Goal: Task Accomplishment & Management: Use online tool/utility

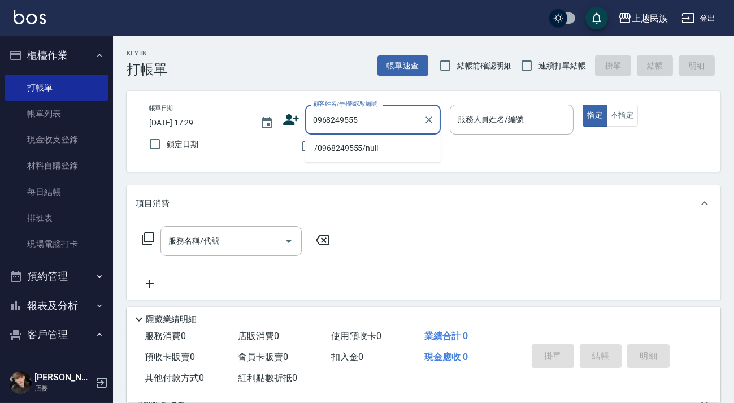
click at [352, 149] on li "/0968249555/null" at bounding box center [373, 148] width 136 height 19
type input "/0968249555/null"
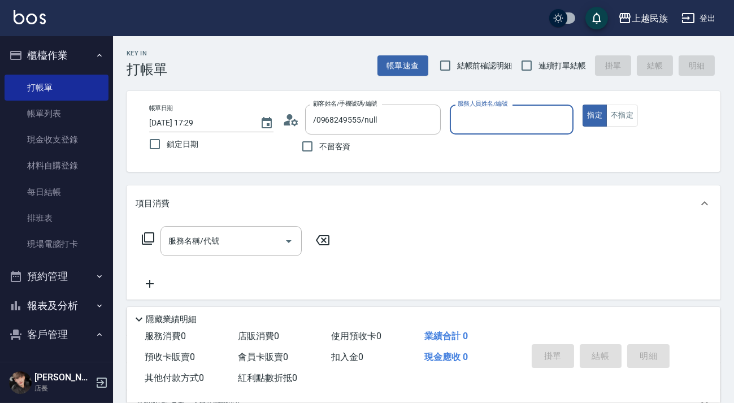
click at [295, 117] on icon at bounding box center [291, 119] width 17 height 17
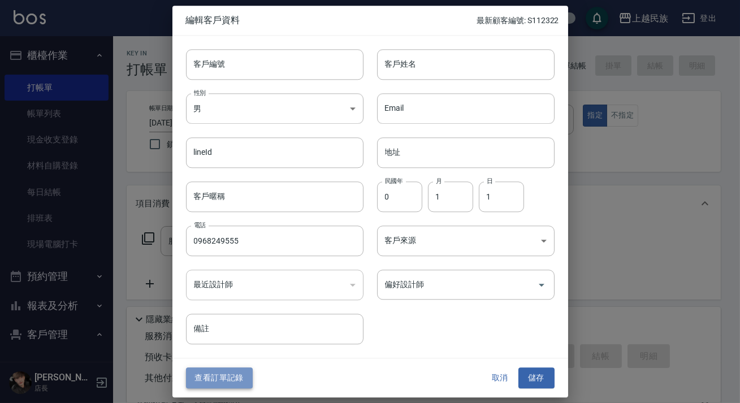
click at [240, 379] on button "查看訂單記錄" at bounding box center [219, 378] width 67 height 21
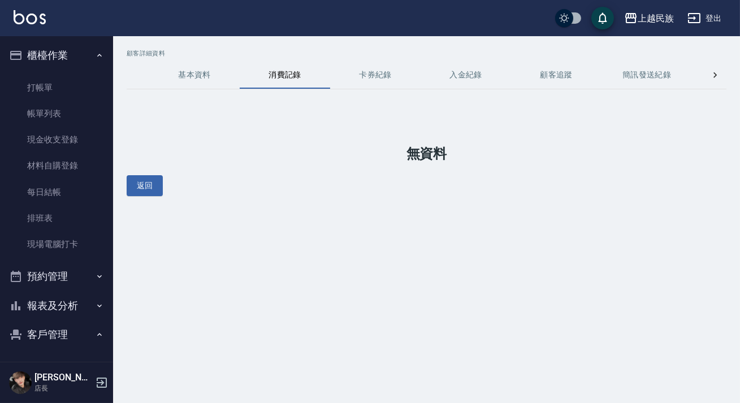
click at [205, 78] on button "基本資料" at bounding box center [194, 75] width 90 height 27
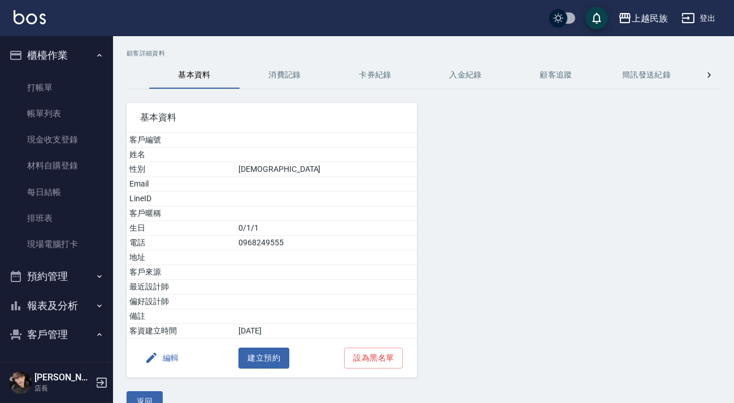
click at [271, 73] on button "消費記錄" at bounding box center [285, 75] width 90 height 27
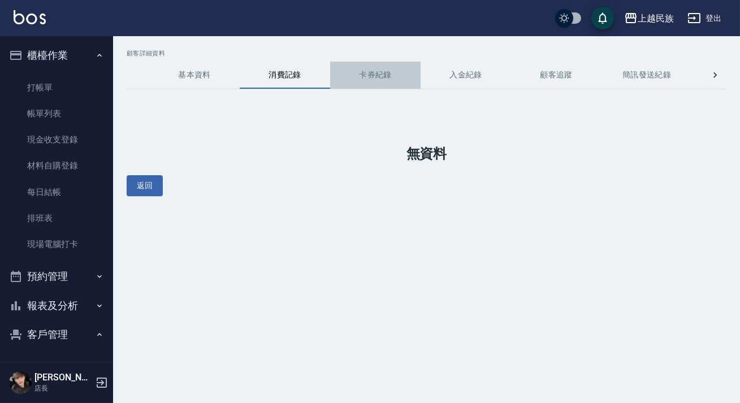
click at [395, 79] on button "卡券紀錄" at bounding box center [375, 75] width 90 height 27
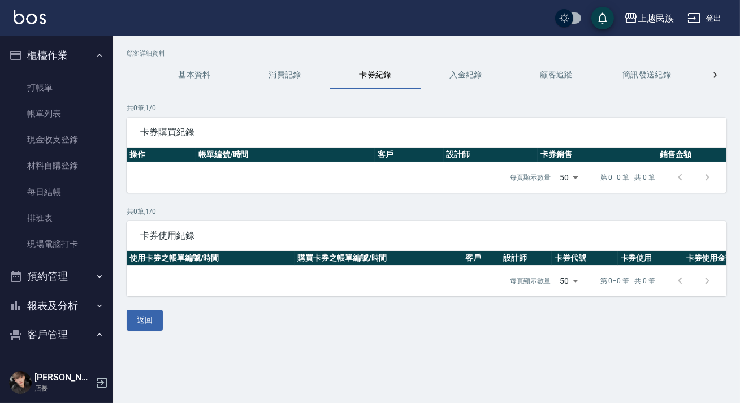
click at [469, 77] on button "入金紀錄" at bounding box center [466, 75] width 90 height 27
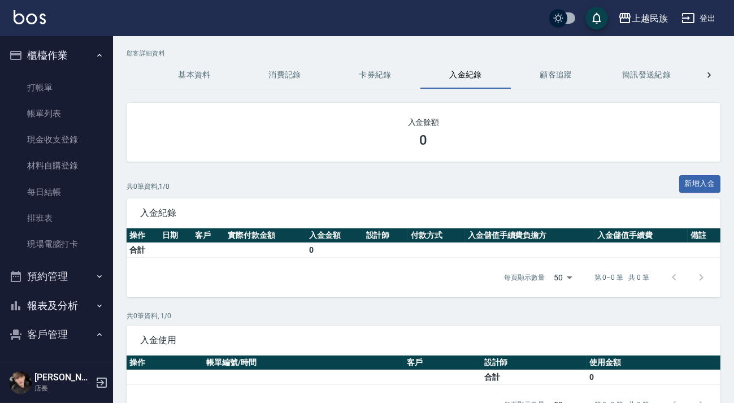
drag, startPoint x: 532, startPoint y: 64, endPoint x: 357, endPoint y: 79, distance: 175.4
click at [533, 64] on button "顧客追蹤" at bounding box center [556, 75] width 90 height 27
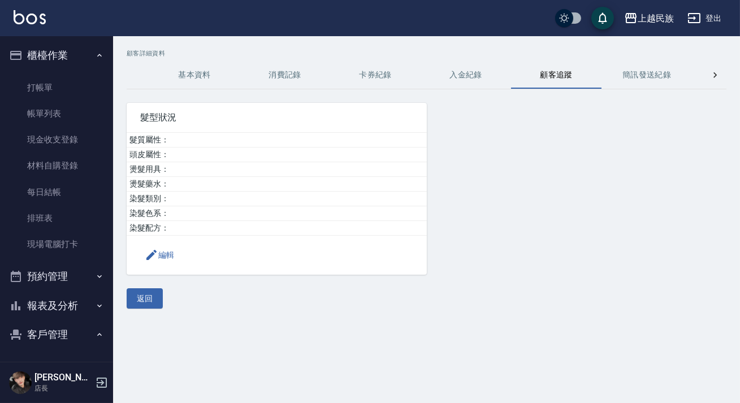
click at [34, 16] on img at bounding box center [30, 17] width 32 height 14
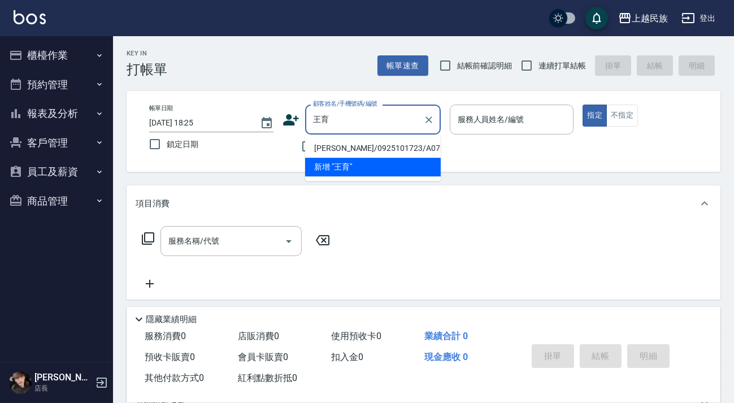
click at [377, 148] on li "[PERSON_NAME]/0925101723/A072311" at bounding box center [373, 148] width 136 height 19
type input "[PERSON_NAME]/0925101723/A072311"
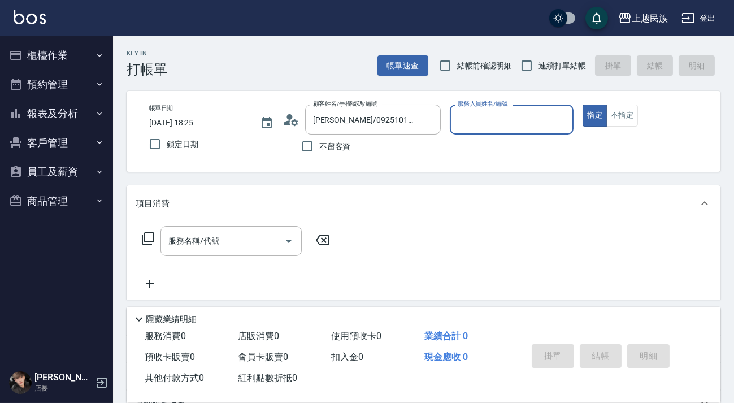
type input "[PERSON_NAME]-2"
click at [583, 105] on button "指定" at bounding box center [595, 116] width 24 height 22
type button "true"
click at [202, 240] on div "服務名稱/代號 服務名稱/代號" at bounding box center [231, 241] width 141 height 30
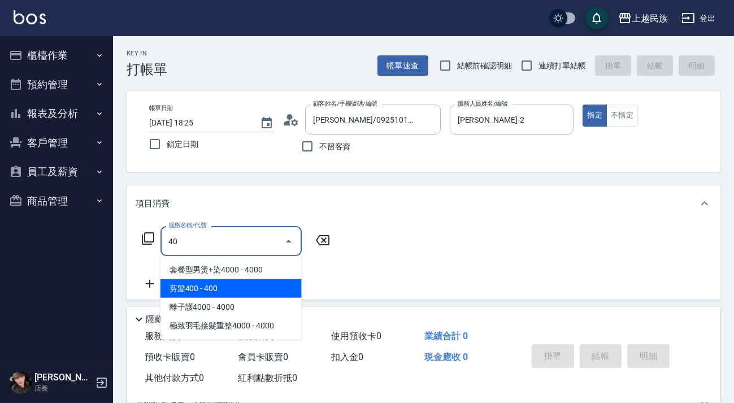
click at [210, 281] on span "剪髮400 - 400" at bounding box center [231, 288] width 141 height 19
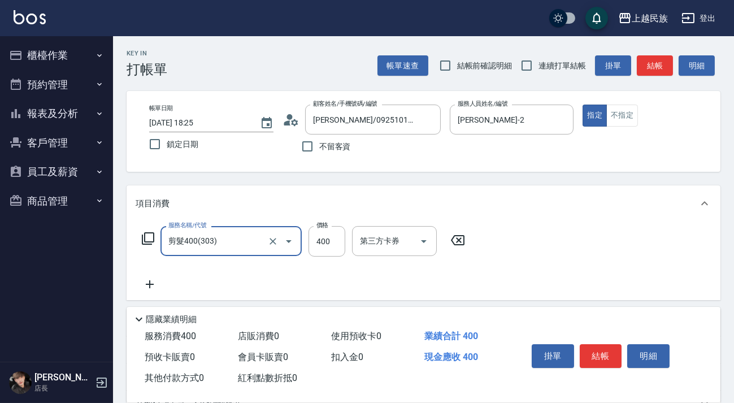
type input "剪髮400(303)"
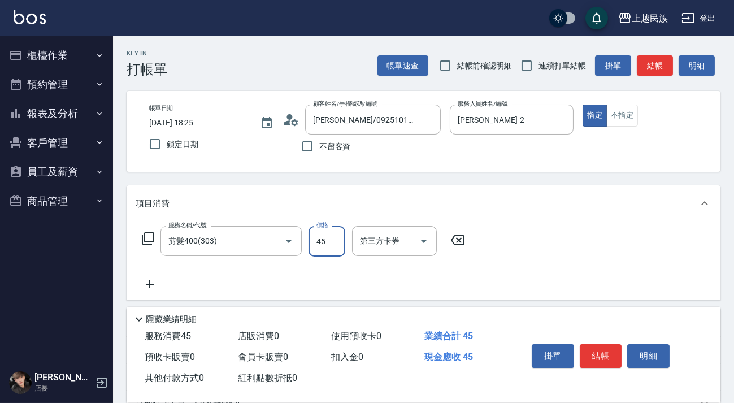
type input "450"
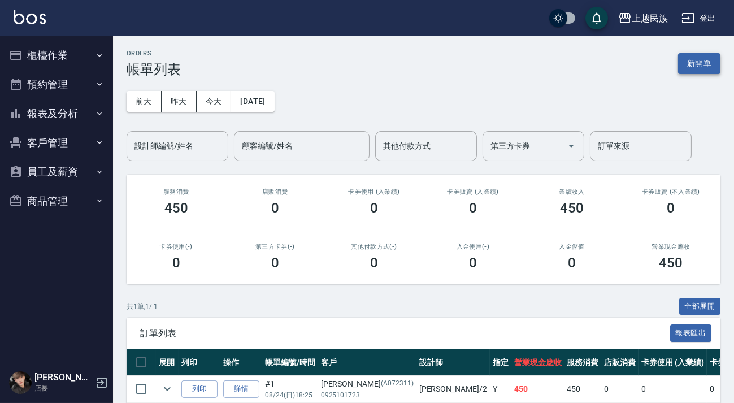
click at [694, 55] on button "新開單" at bounding box center [699, 63] width 42 height 21
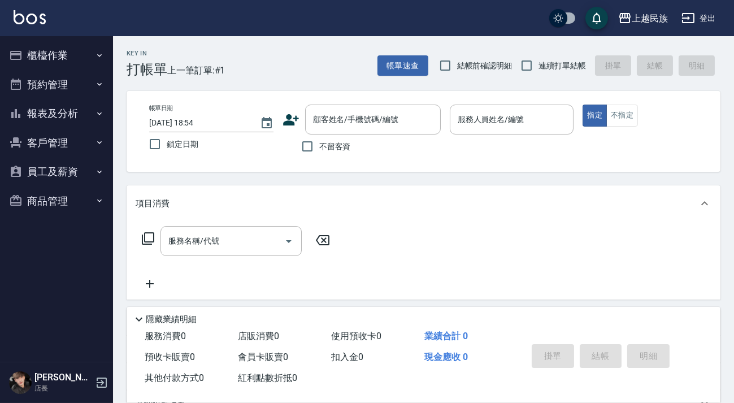
click at [540, 62] on span "連續打單結帳" at bounding box center [562, 66] width 47 height 12
click at [539, 62] on input "連續打單結帳" at bounding box center [527, 66] width 24 height 24
checkbox input "true"
click at [313, 135] on input "不留客資" at bounding box center [308, 147] width 24 height 24
checkbox input "true"
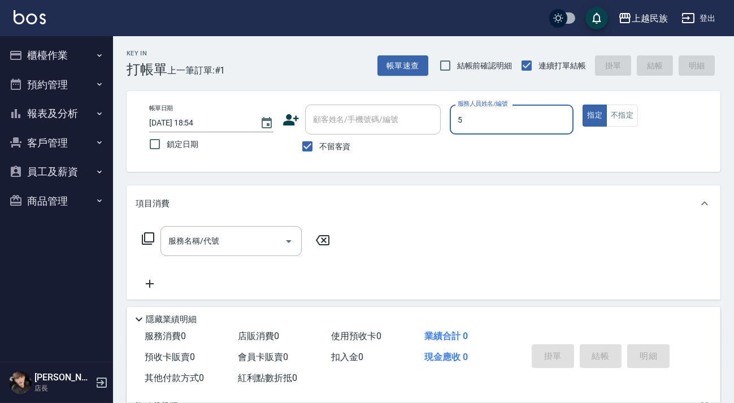
type input "Effie-5"
type button "true"
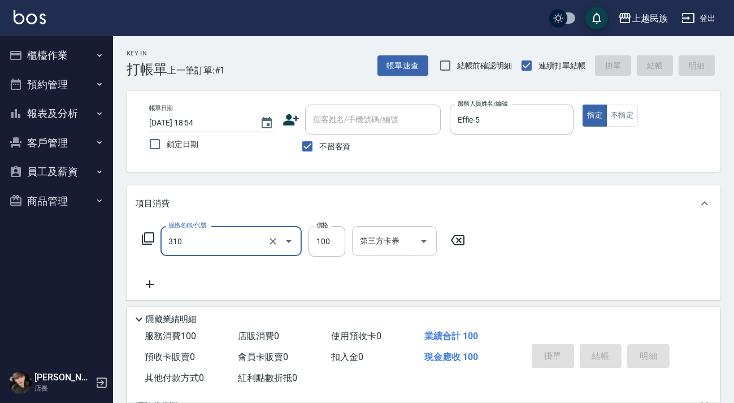
type input "310"
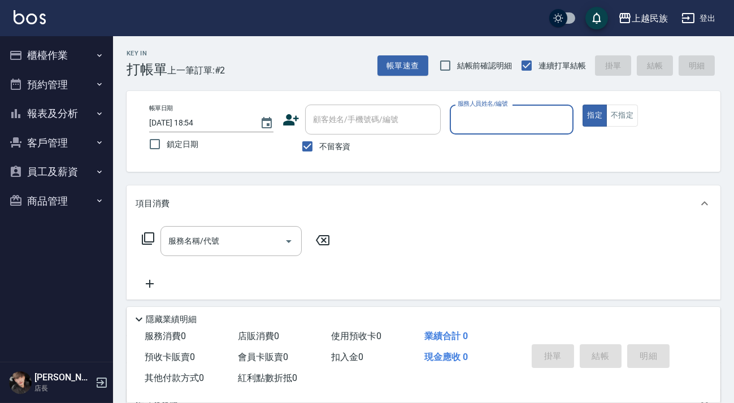
drag, startPoint x: 343, startPoint y: 141, endPoint x: 349, endPoint y: 127, distance: 15.2
click at [343, 141] on span "不留客資" at bounding box center [335, 147] width 32 height 12
click at [319, 140] on input "不留客資" at bounding box center [308, 147] width 24 height 24
checkbox input "false"
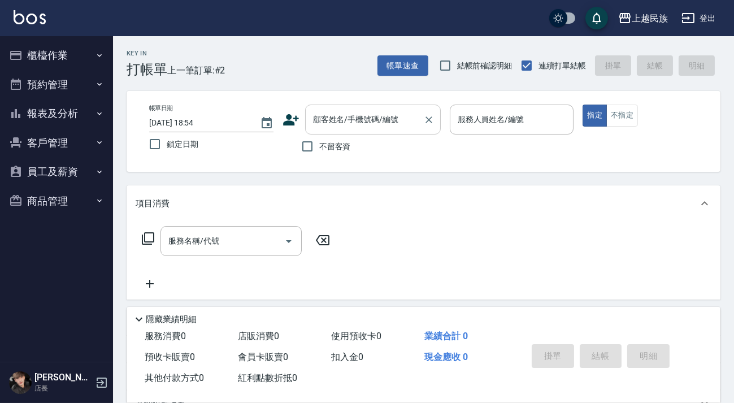
click at [351, 120] on div "顧客姓名/手機號碼/編號 顧客姓名/手機號碼/編號" at bounding box center [373, 120] width 136 height 30
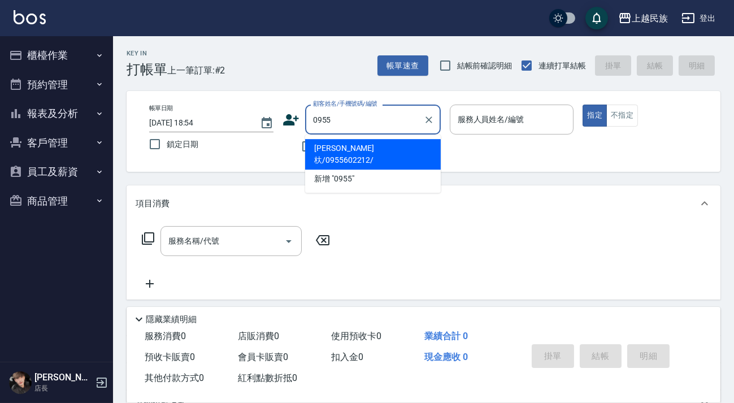
type input "0955"
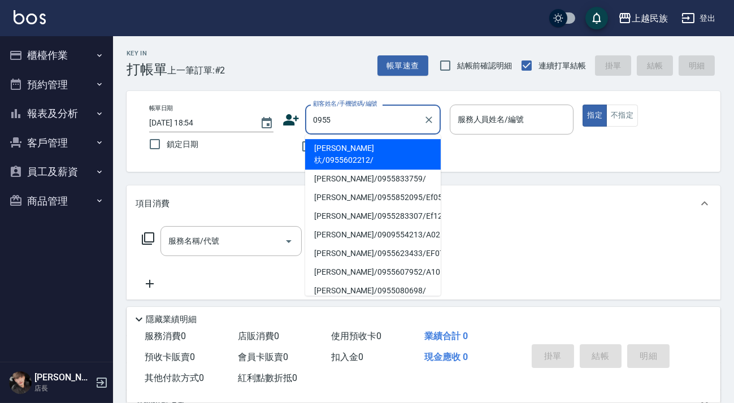
click at [379, 149] on li "[PERSON_NAME]杕/0955602212/" at bounding box center [373, 154] width 136 height 31
type input "[PERSON_NAME]杕/0955602212/"
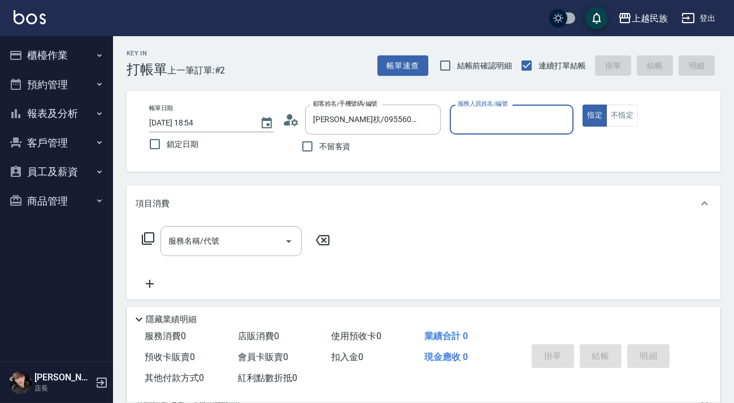
type input "[PERSON_NAME]-2"
click at [583, 105] on button "指定" at bounding box center [595, 116] width 24 height 22
click at [178, 243] on div "服務名稱/代號 服務名稱/代號" at bounding box center [231, 241] width 141 height 30
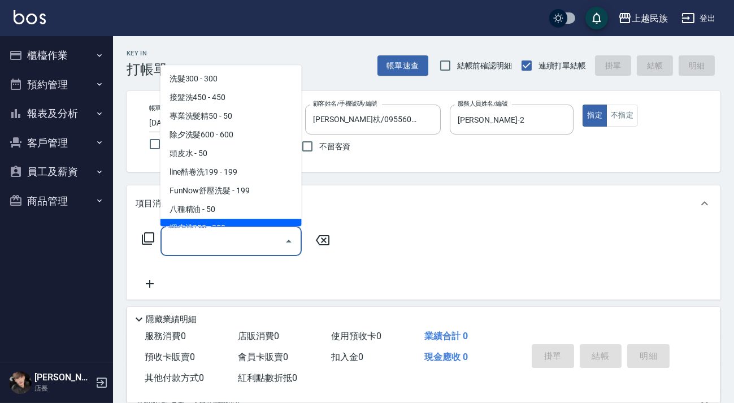
click at [153, 238] on icon at bounding box center [148, 239] width 14 height 14
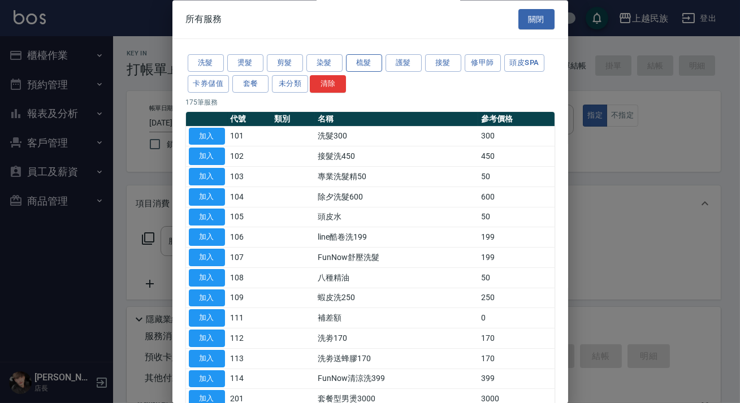
click at [346, 57] on button "梳髮" at bounding box center [364, 64] width 36 height 18
click at [335, 57] on button "染髮" at bounding box center [324, 64] width 36 height 18
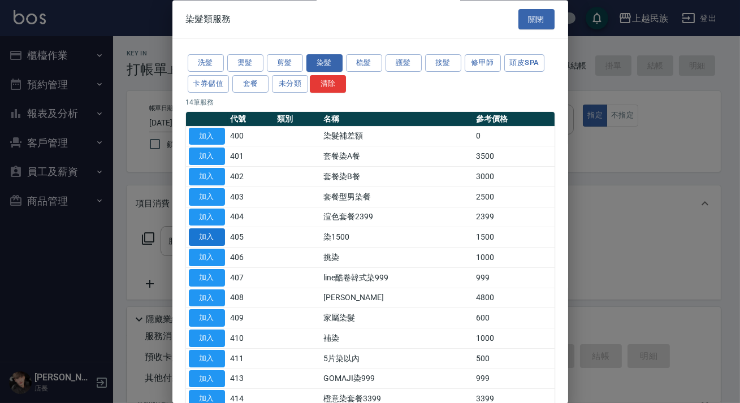
click at [206, 231] on button "加入" at bounding box center [207, 238] width 36 height 18
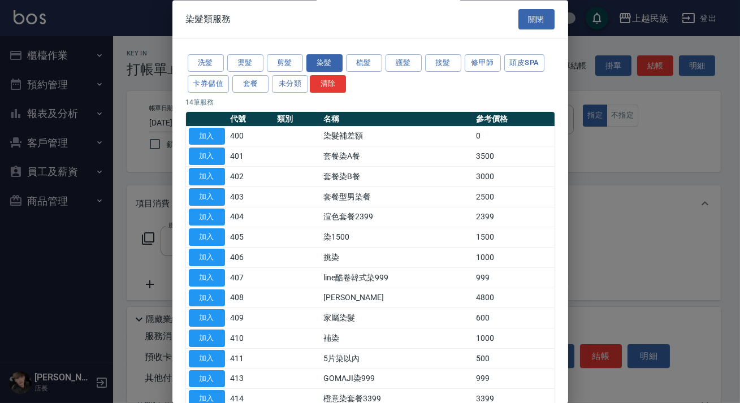
type input "染1500(405)"
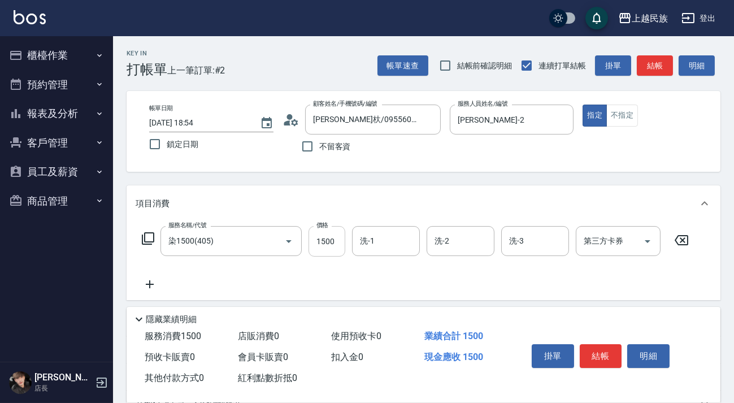
click at [324, 249] on input "1500" at bounding box center [327, 241] width 37 height 31
type input "2000"
type input "[PERSON_NAME]-2"
type input "3"
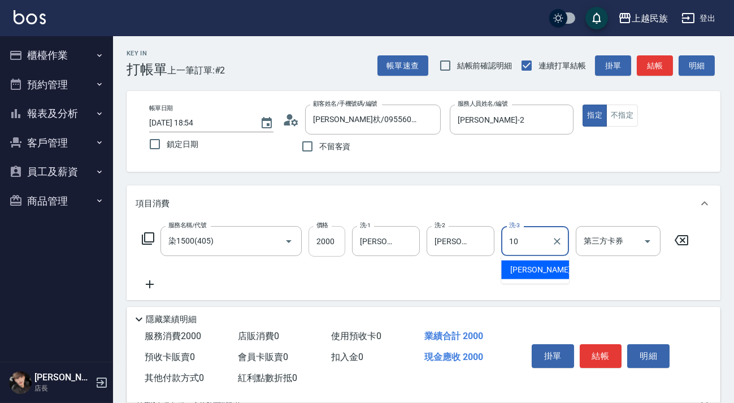
type input "Ula-10"
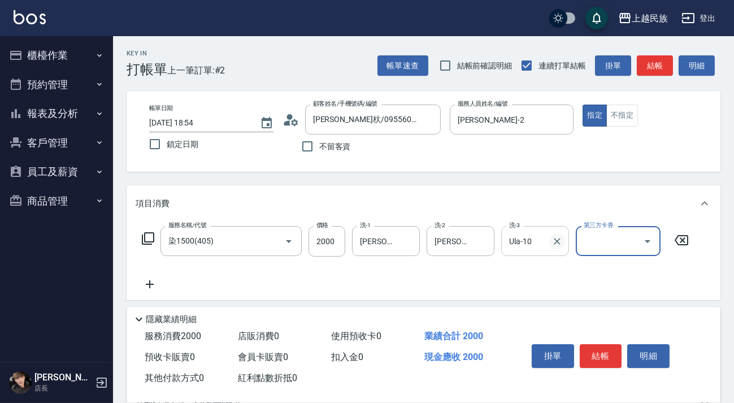
click at [558, 243] on icon "Clear" at bounding box center [557, 241] width 11 height 11
type input "[PERSON_NAME]-2"
click at [407, 241] on icon "Clear" at bounding box center [408, 241] width 11 height 11
type input "Ula-10"
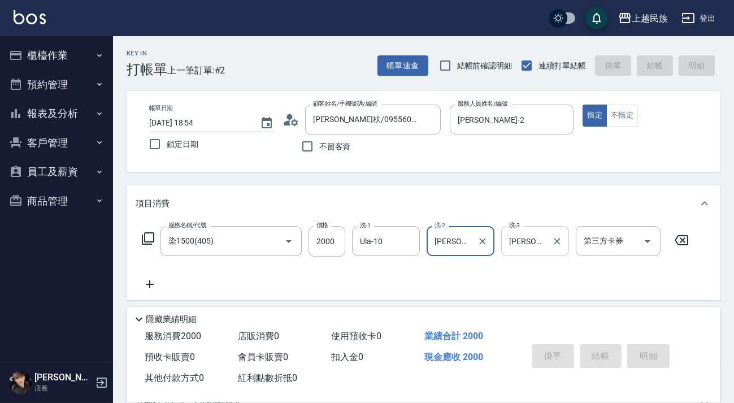
type input "[DATE] 18:55"
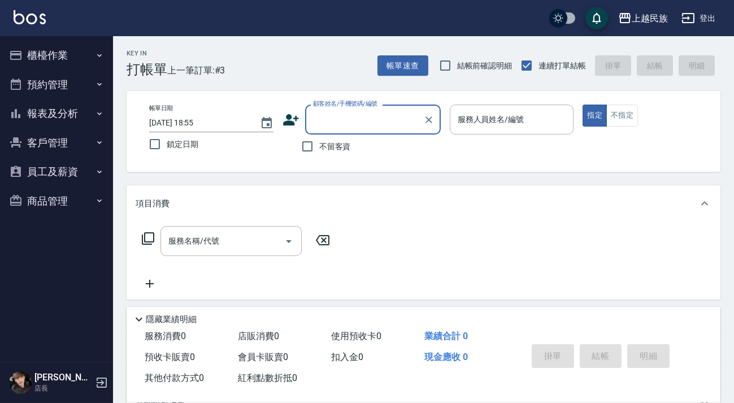
click at [400, 107] on div "顧客姓名/手機號碼/編號" at bounding box center [373, 120] width 136 height 30
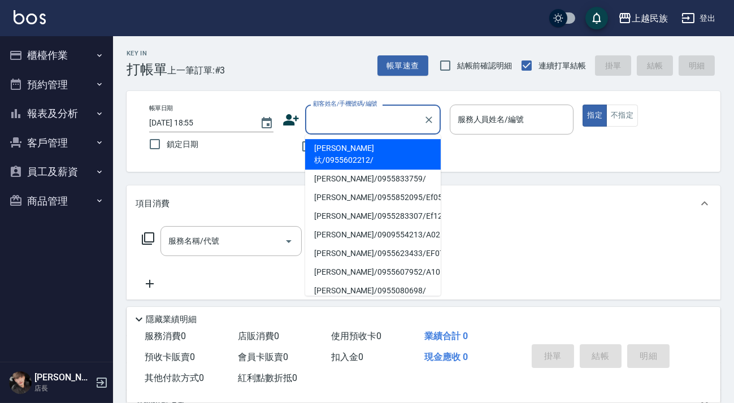
click at [440, 134] on div "顧客姓名/手機號碼/編號" at bounding box center [373, 120] width 136 height 30
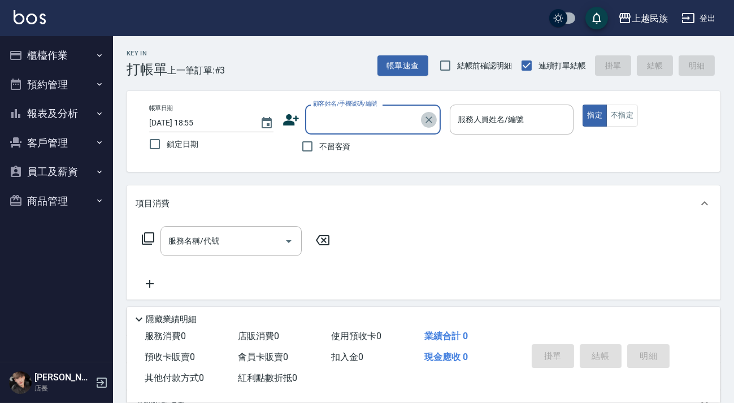
click at [426, 118] on icon "Clear" at bounding box center [428, 119] width 11 height 11
click at [392, 117] on input "顧客姓名/手機號碼/編號" at bounding box center [364, 120] width 109 height 20
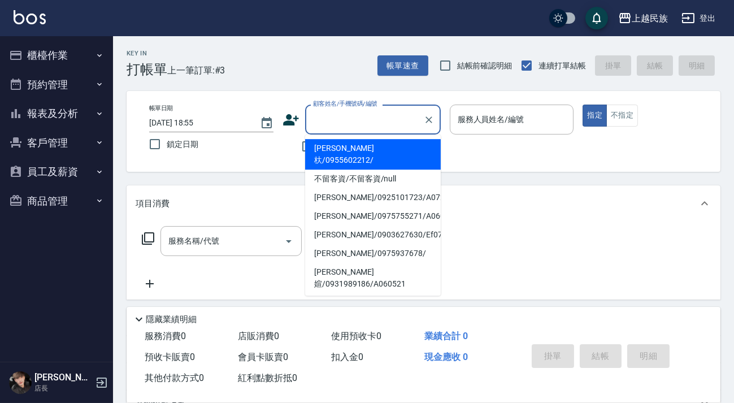
click at [464, 157] on div "帳單日期 [DATE] 18:55 鎖定日期 顧客姓名/手機號碼/編號 顧客姓名/手機號碼/編號 不留客資 服務人員姓名/編號 服務人員姓名/編號 指定 不指定" at bounding box center [423, 132] width 567 height 54
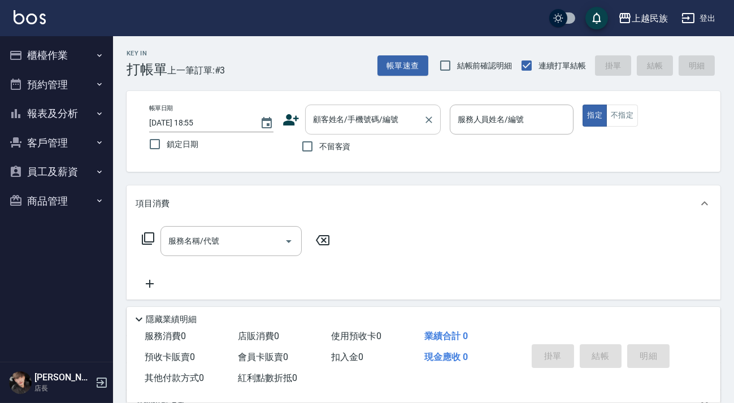
click at [404, 120] on input "顧客姓名/手機號碼/編號" at bounding box center [364, 120] width 109 height 20
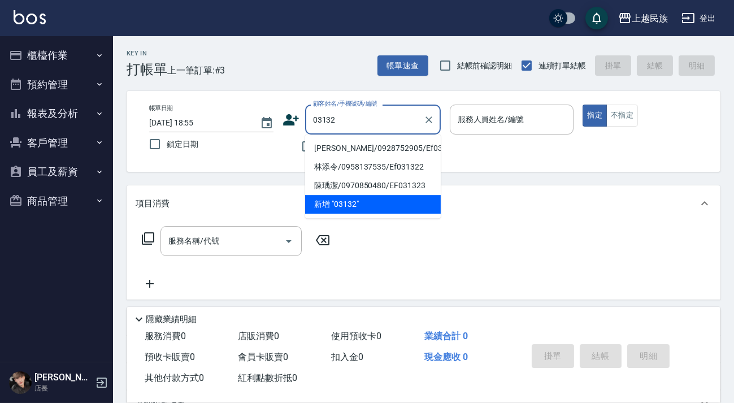
click at [364, 138] on ul "[PERSON_NAME]/0928752905/Ef031321 [PERSON_NAME]/0958137535/Ef031322 陳瑀潔/0970850…" at bounding box center [373, 177] width 136 height 84
click at [367, 146] on li "[PERSON_NAME]/0928752905/Ef031321" at bounding box center [373, 148] width 136 height 19
type input "[PERSON_NAME]/0928752905/Ef031321"
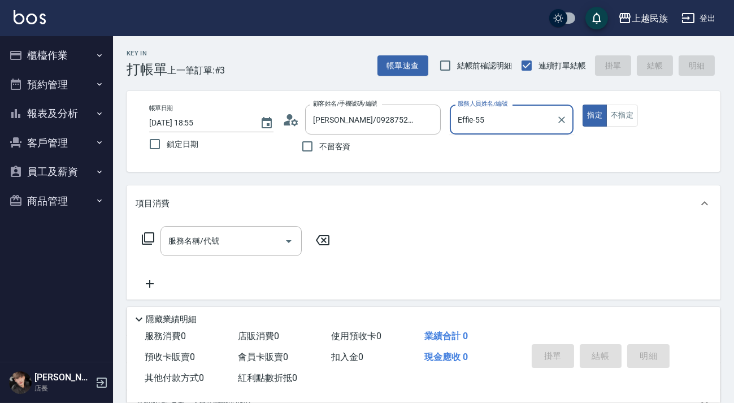
type input "Effie-5"
click at [583, 105] on button "指定" at bounding box center [595, 116] width 24 height 22
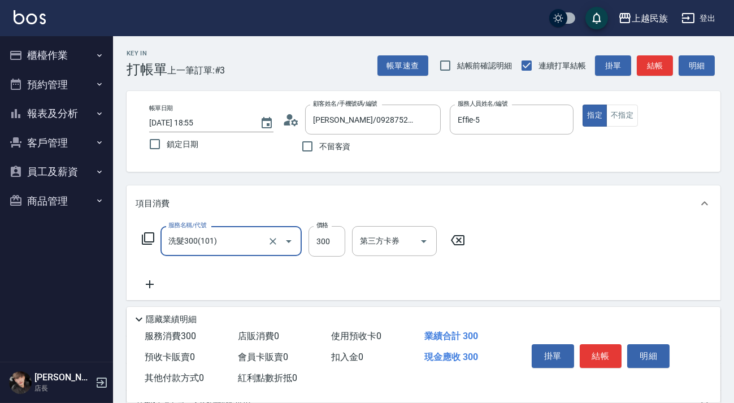
type input "洗髮300(101)"
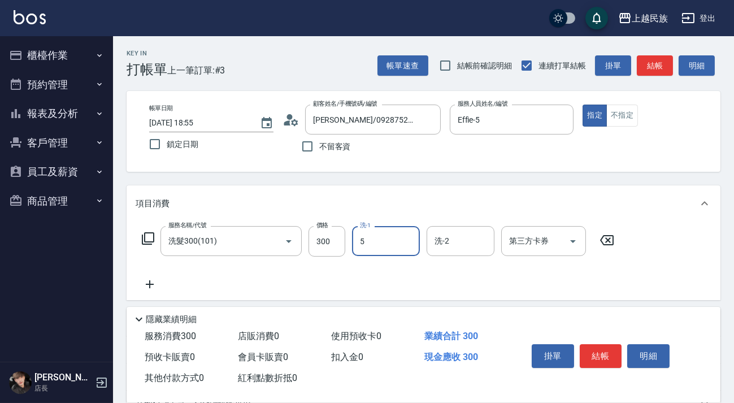
type input "Effie-5"
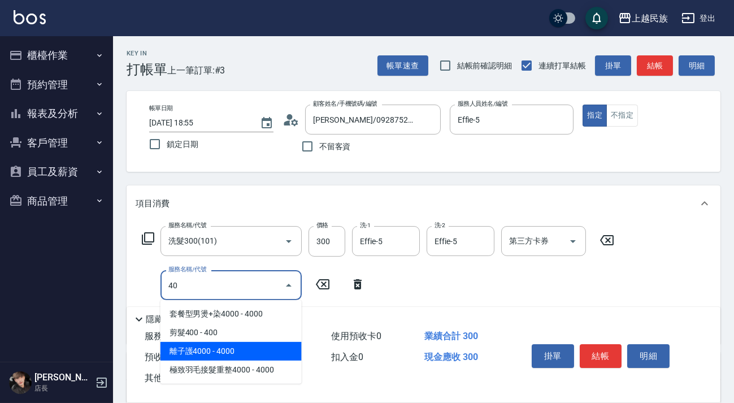
click at [269, 343] on span "離子護4000 - 4000" at bounding box center [231, 351] width 141 height 19
type input "離子護4000(604)"
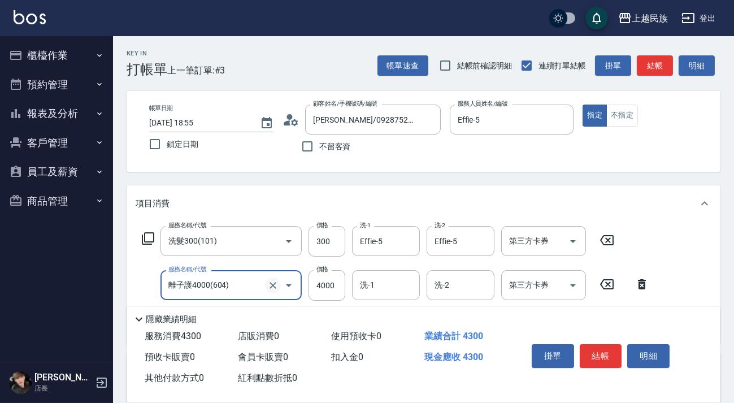
click at [276, 285] on icon "Clear" at bounding box center [272, 285] width 11 height 11
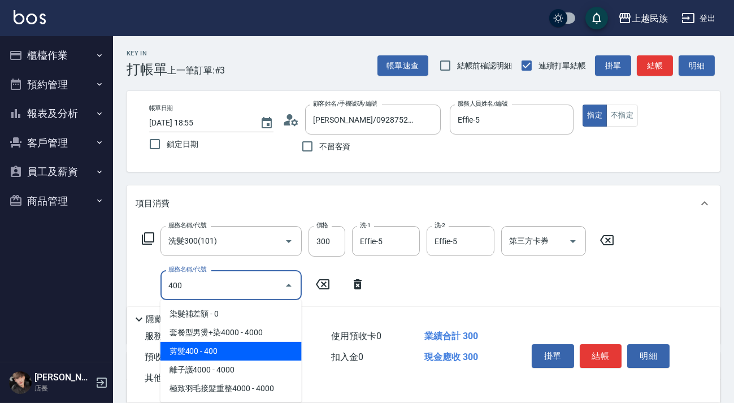
click at [247, 347] on span "剪髮400 - 400" at bounding box center [231, 351] width 141 height 19
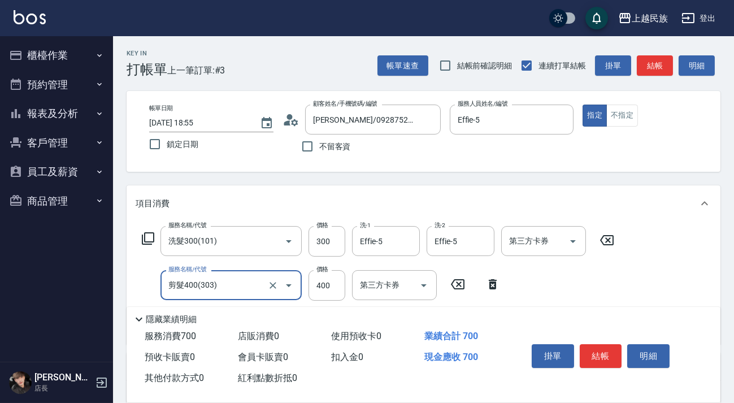
scroll to position [192, 0]
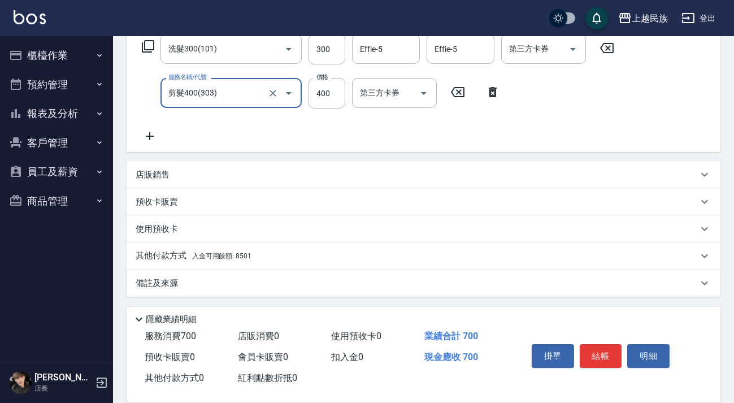
type input "剪髮400(303)"
drag, startPoint x: 274, startPoint y: 264, endPoint x: 292, endPoint y: 246, distance: 25.2
click at [274, 263] on div "其他付款方式 入金可用餘額: 8501" at bounding box center [424, 256] width 594 height 27
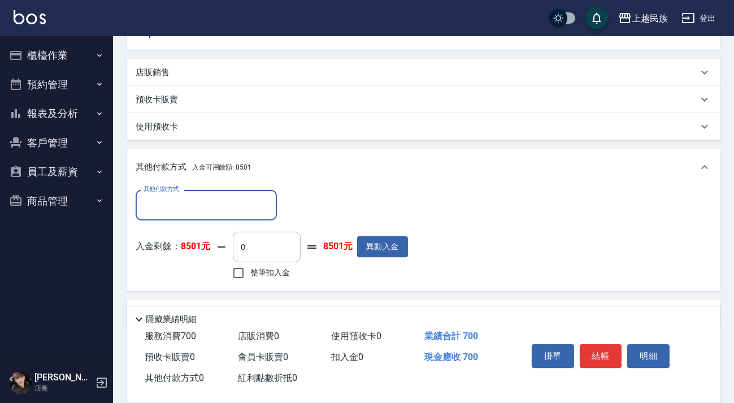
scroll to position [0, 0]
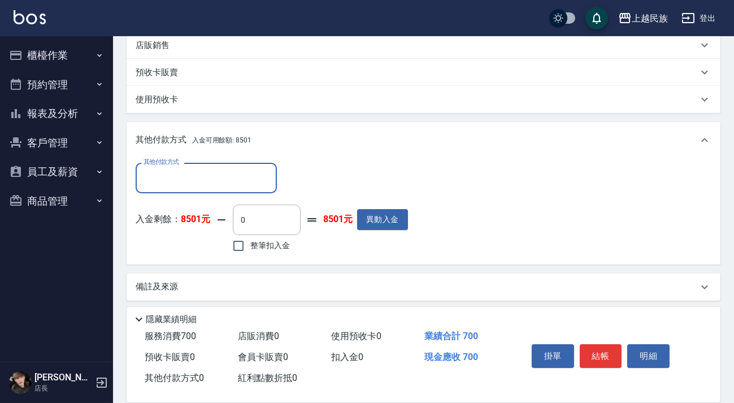
click at [275, 237] on label "整筆扣入金" at bounding box center [258, 246] width 63 height 24
click at [250, 237] on input "整筆扣入金" at bounding box center [239, 246] width 24 height 24
checkbox input "true"
type input "700"
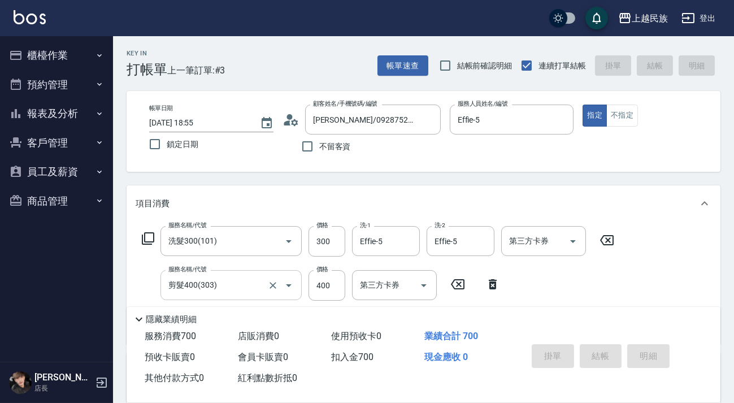
type input "[DATE] 18:56"
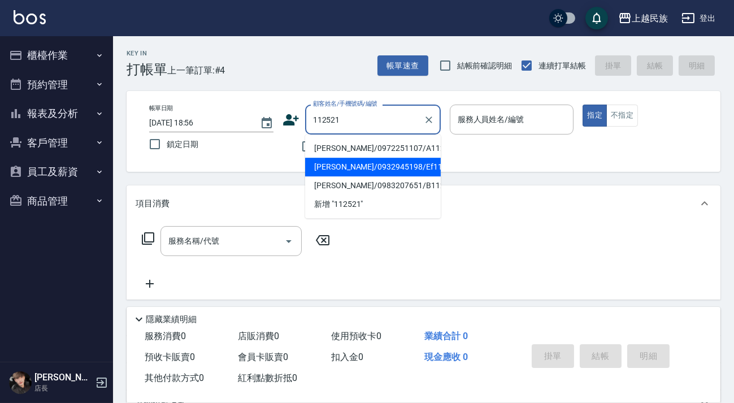
click at [401, 169] on li "[PERSON_NAME]/0932945198/Ef112521" at bounding box center [373, 167] width 136 height 19
type input "[PERSON_NAME]/0932945198/Ef112521"
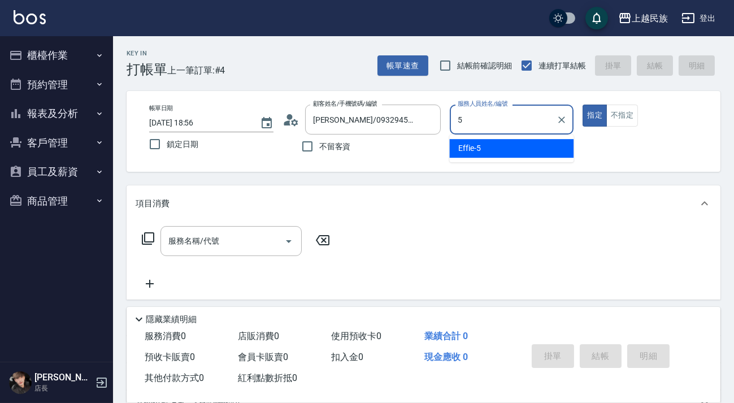
type input "Effie-5"
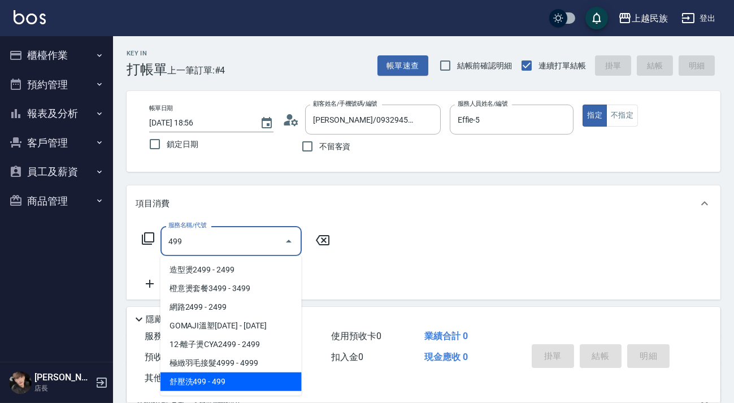
drag, startPoint x: 261, startPoint y: 383, endPoint x: 306, endPoint y: 330, distance: 70.6
click at [261, 383] on span "舒壓洗499 - 499" at bounding box center [231, 382] width 141 height 19
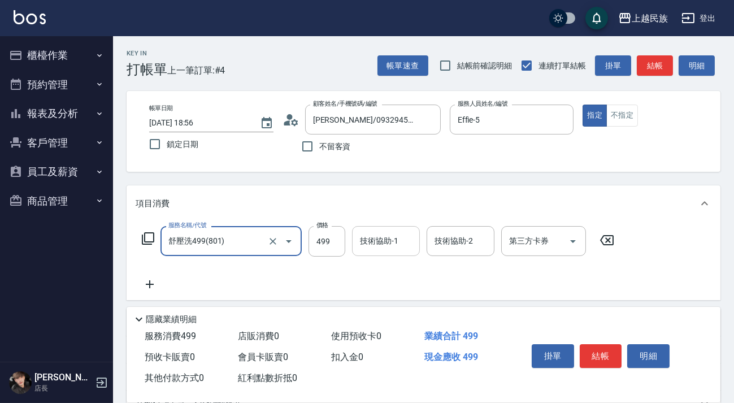
type input "舒壓洗499(801)"
click at [392, 235] on div "技術協助-1 技術協助-1" at bounding box center [386, 241] width 68 height 30
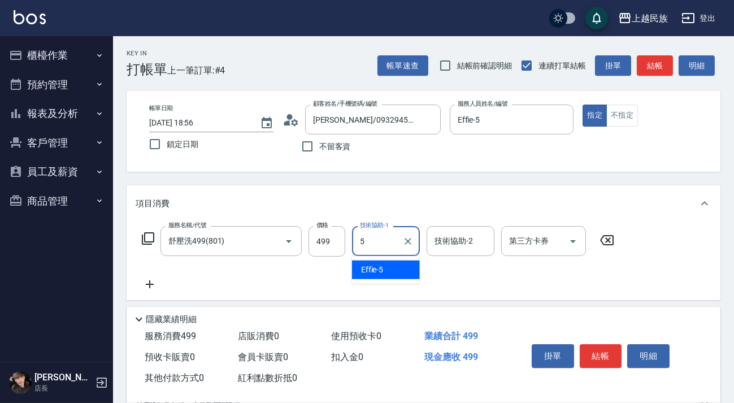
type input "Effie-5"
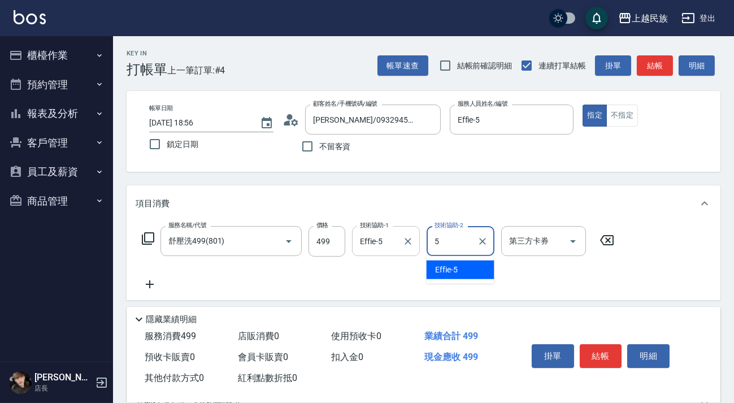
type input "Effie-5"
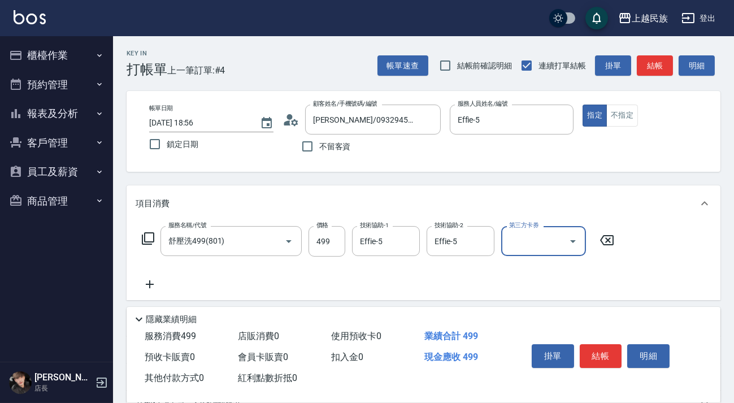
click at [147, 240] on icon at bounding box center [148, 239] width 14 height 14
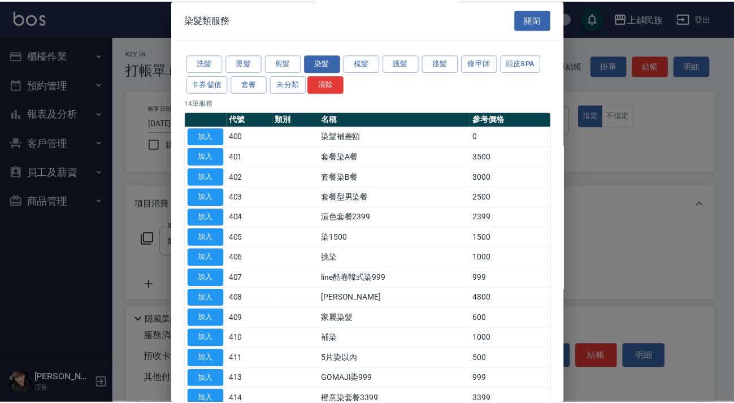
scroll to position [67, 0]
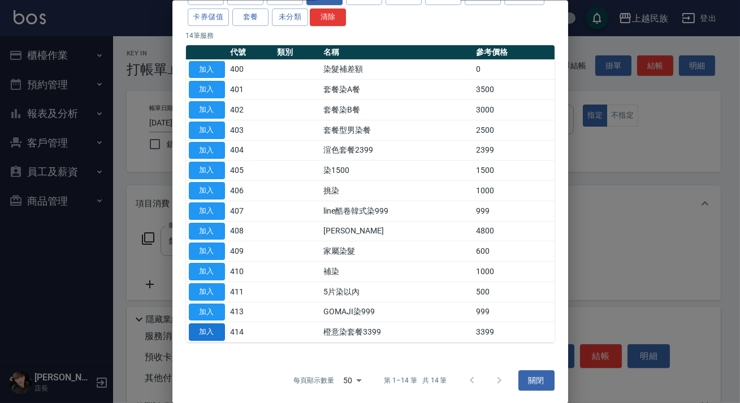
click at [213, 328] on button "加入" at bounding box center [207, 332] width 36 height 18
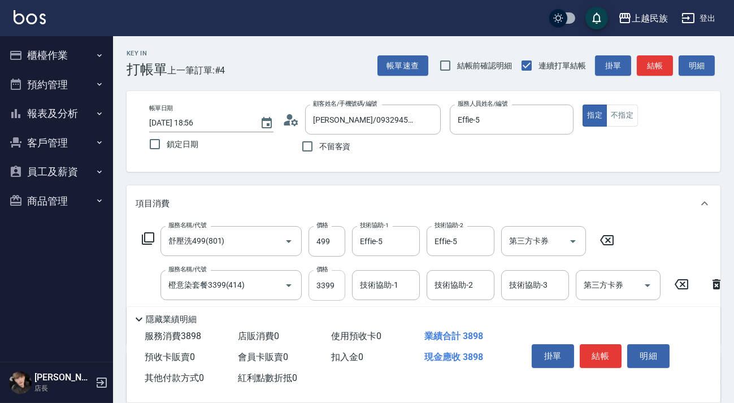
click at [309, 297] on input "3399" at bounding box center [327, 285] width 37 height 31
type input "3999"
type input "Effie-5"
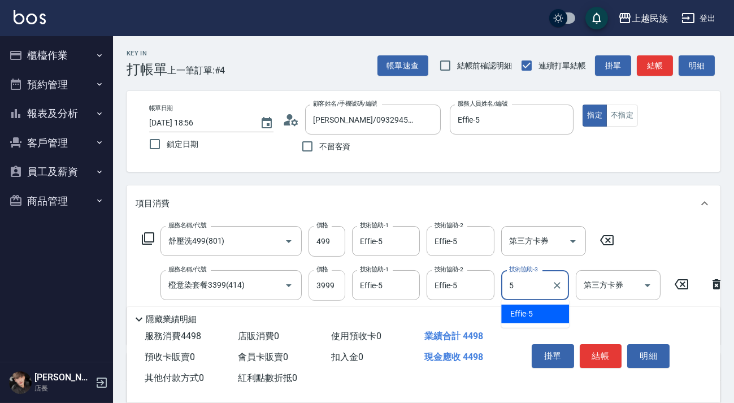
type input "Effie-5"
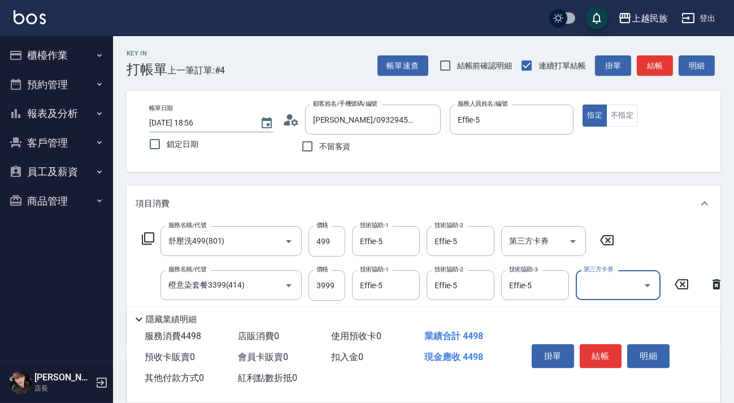
scroll to position [201, 0]
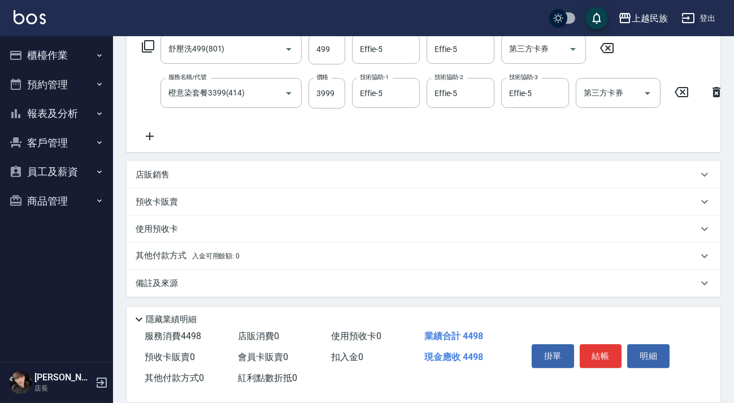
click at [279, 252] on div "其他付款方式 入金可用餘額: 0" at bounding box center [417, 256] width 563 height 12
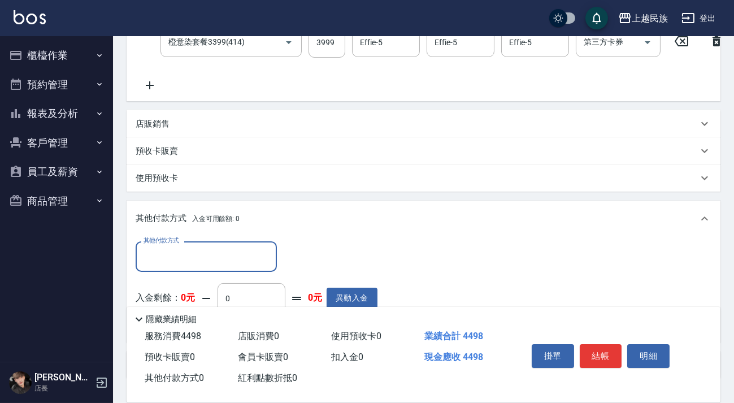
scroll to position [0, 0]
click at [233, 259] on input "其他付款方式" at bounding box center [206, 256] width 131 height 20
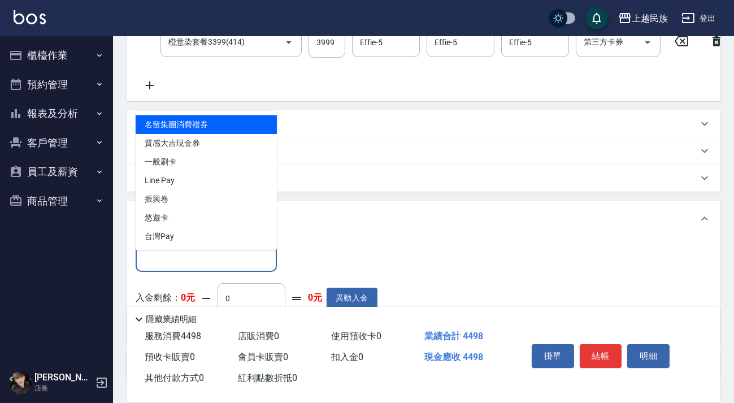
scroll to position [334, 0]
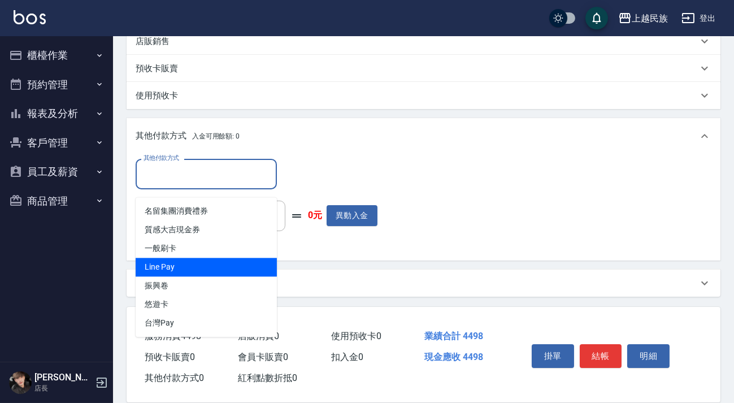
click at [217, 259] on span "Line Pay" at bounding box center [206, 267] width 141 height 19
type input "Line Pay"
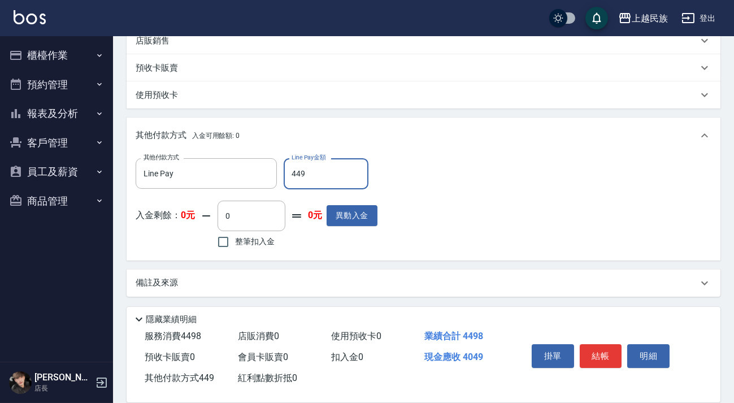
type input "4498"
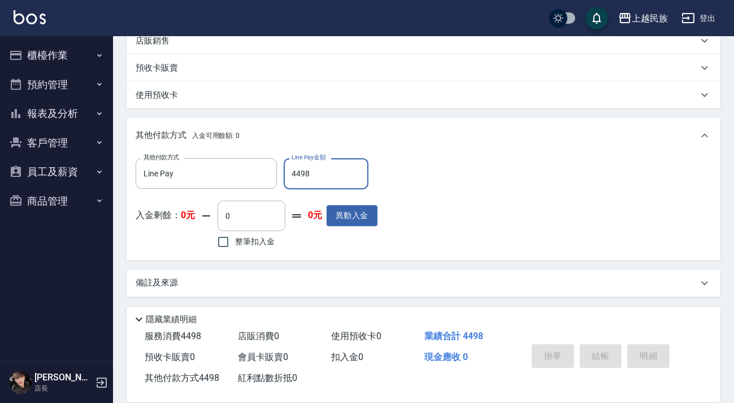
type input "[DATE] 18:57"
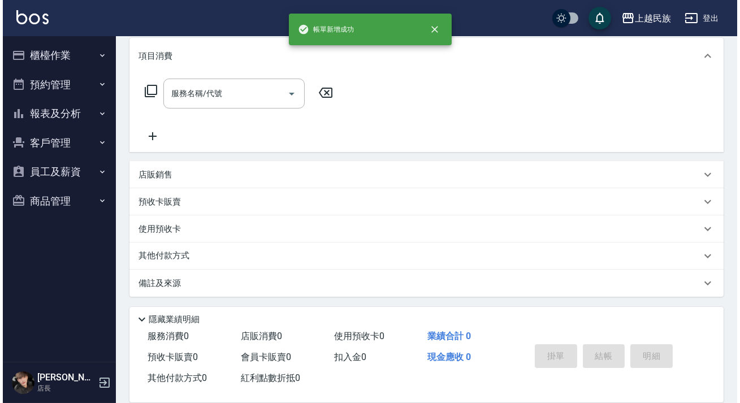
scroll to position [0, 0]
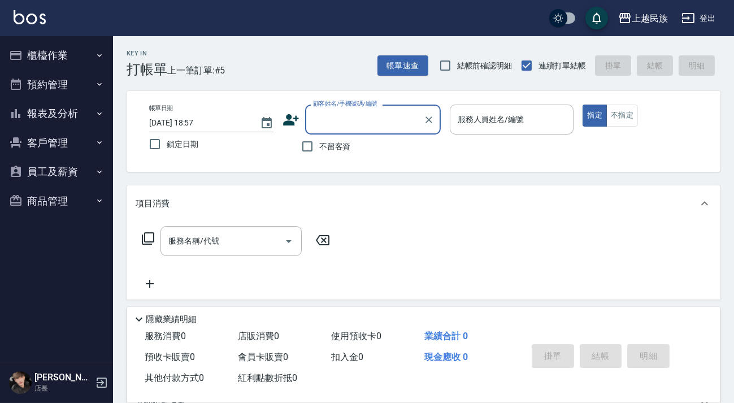
click at [331, 148] on span "不留客資" at bounding box center [335, 147] width 32 height 12
click at [319, 148] on input "不留客資" at bounding box center [308, 147] width 24 height 24
checkbox input "true"
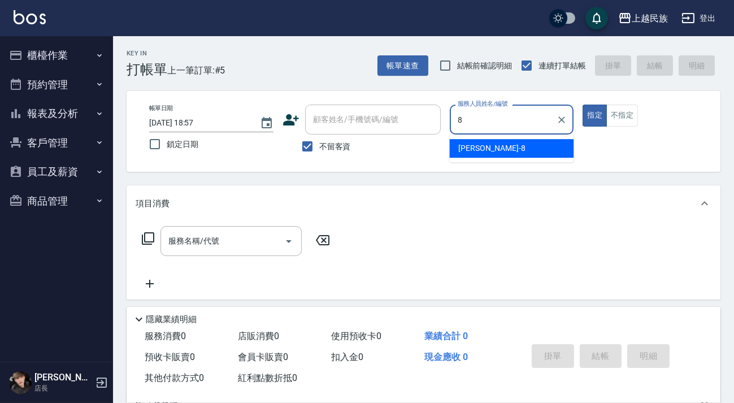
type input "Stella-8"
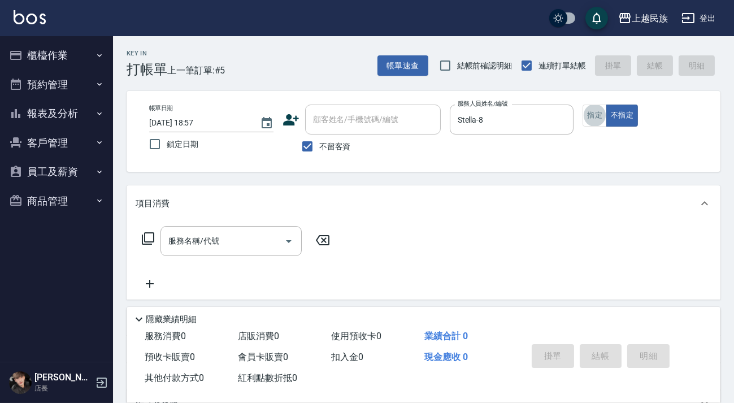
click at [153, 236] on icon at bounding box center [148, 239] width 14 height 14
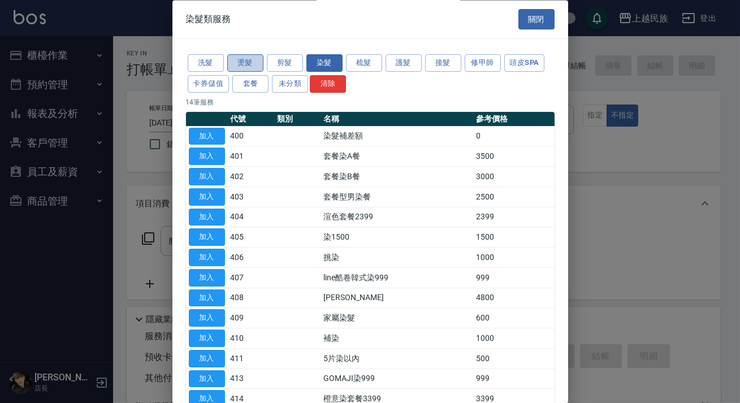
click at [261, 65] on button "燙髮" at bounding box center [245, 64] width 36 height 18
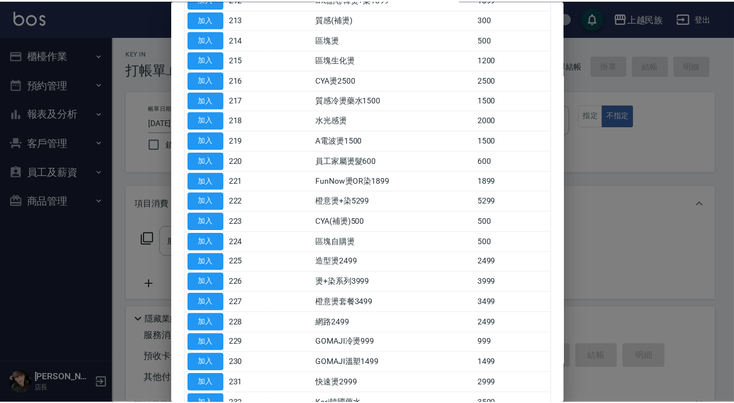
scroll to position [450, 0]
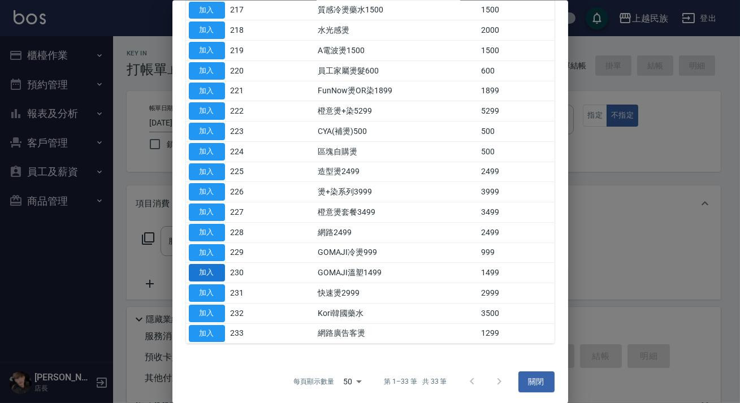
click at [211, 264] on button "加入" at bounding box center [207, 273] width 36 height 18
type input "GOMAJI溫塑1499(230)"
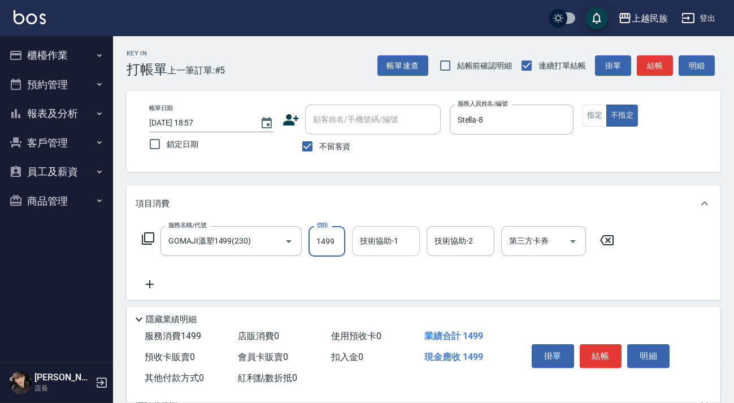
click at [387, 235] on div "技術協助-1 技術協助-1" at bounding box center [386, 241] width 68 height 30
click at [326, 247] on input "1499" at bounding box center [327, 241] width 37 height 31
type input "1599"
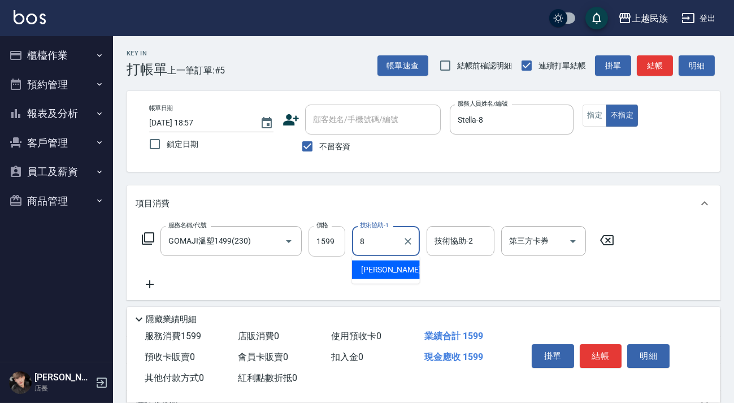
type input "Stella-8"
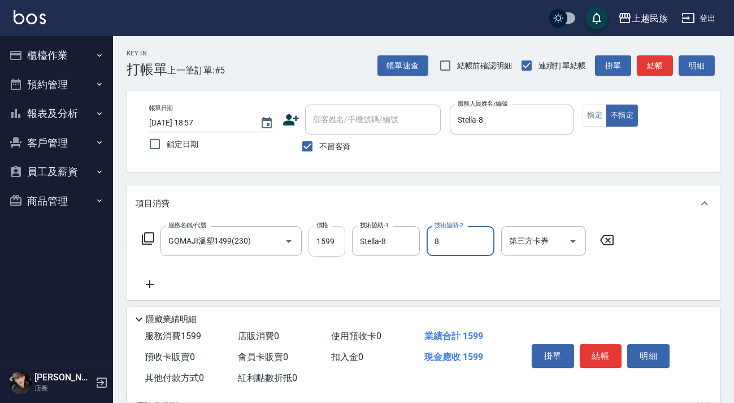
type input "Stella-8"
click at [165, 280] on div "服務名稱/代號 [PERSON_NAME]塑1499(230) 服務名稱/代號 價格 1599 價格 技術協助-1 Stella-8 技術協助-1 技術協助-…" at bounding box center [379, 258] width 486 height 65
click at [148, 237] on icon at bounding box center [148, 239] width 14 height 14
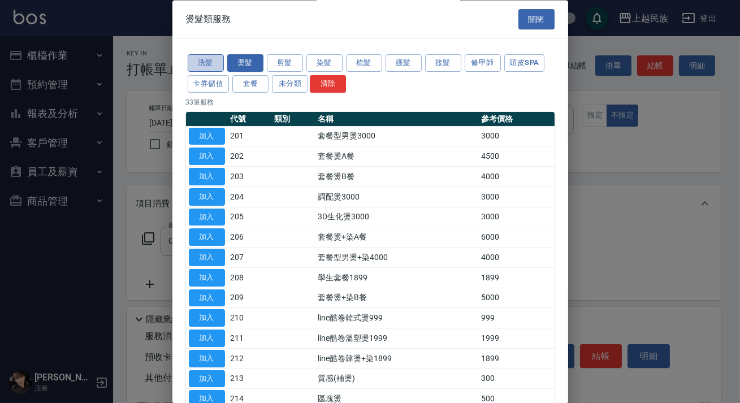
click at [206, 63] on button "洗髮" at bounding box center [206, 64] width 36 height 18
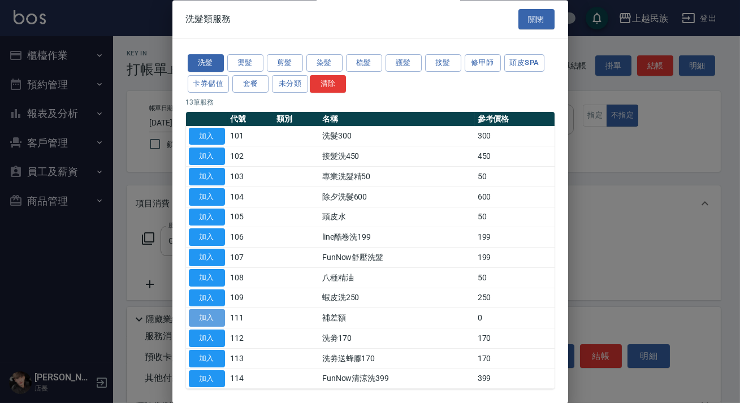
click at [198, 314] on button "加入" at bounding box center [207, 319] width 36 height 18
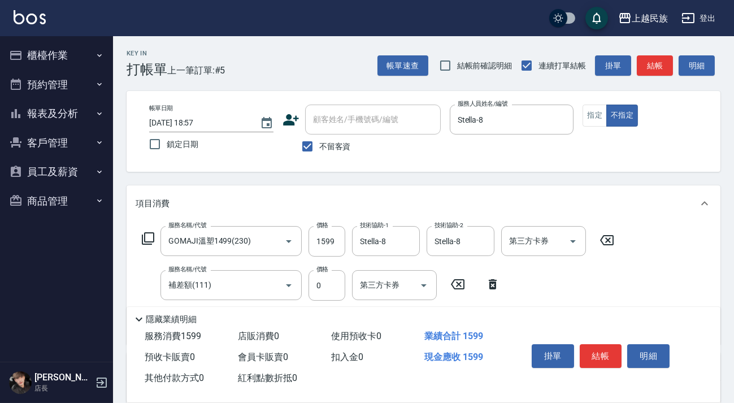
scroll to position [51, 0]
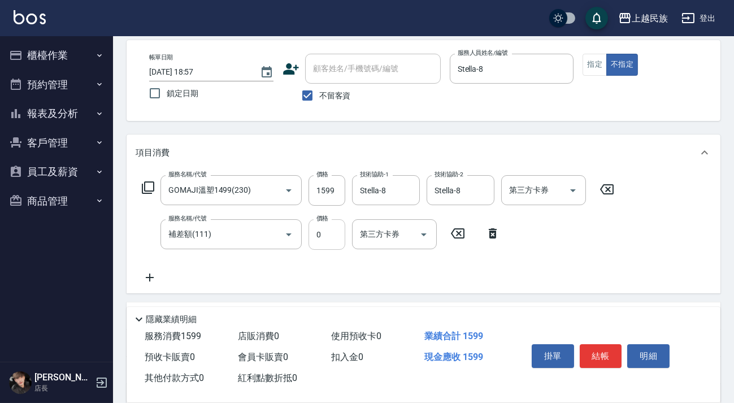
click at [335, 246] on input "0" at bounding box center [327, 234] width 37 height 31
click at [567, 187] on button "Open" at bounding box center [573, 190] width 18 height 18
type input "300"
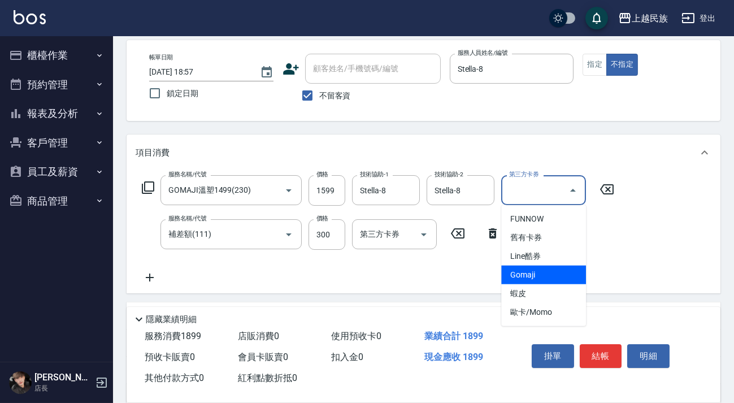
click at [550, 278] on span "Gomaji" at bounding box center [543, 275] width 85 height 19
type input "Gomaji"
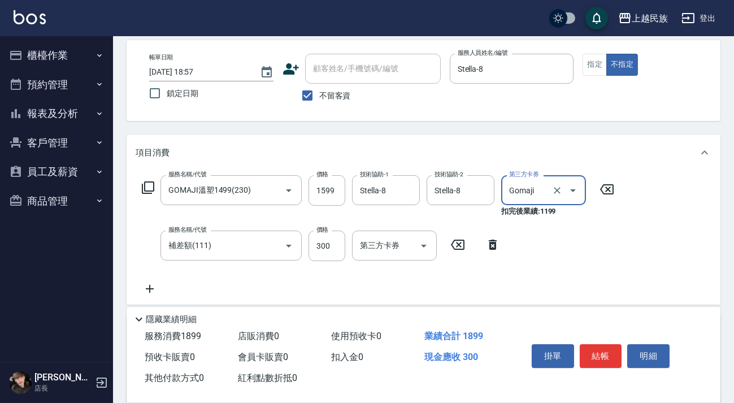
click at [585, 351] on button "結帳" at bounding box center [601, 356] width 42 height 24
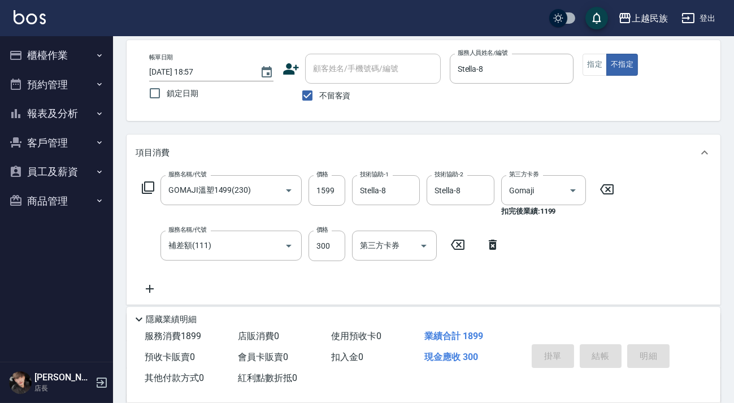
type input "[DATE] 18:58"
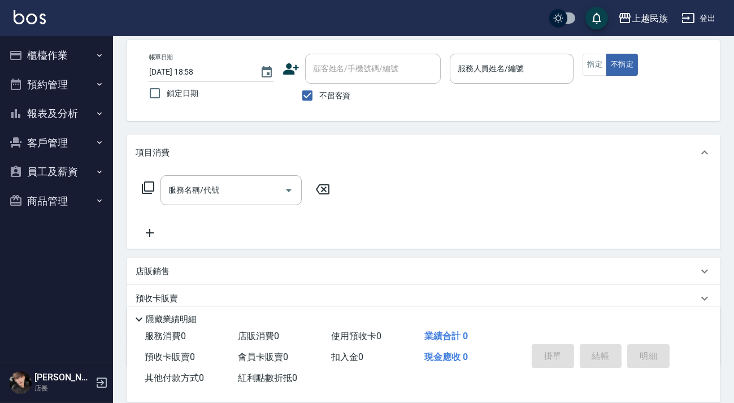
click at [331, 86] on label "不留客資" at bounding box center [323, 96] width 55 height 24
click at [319, 86] on input "不留客資" at bounding box center [308, 96] width 24 height 24
checkbox input "false"
click at [335, 71] on div "顧客姓名/手機號碼/編號 顧客姓名/手機號碼/編號" at bounding box center [373, 69] width 136 height 30
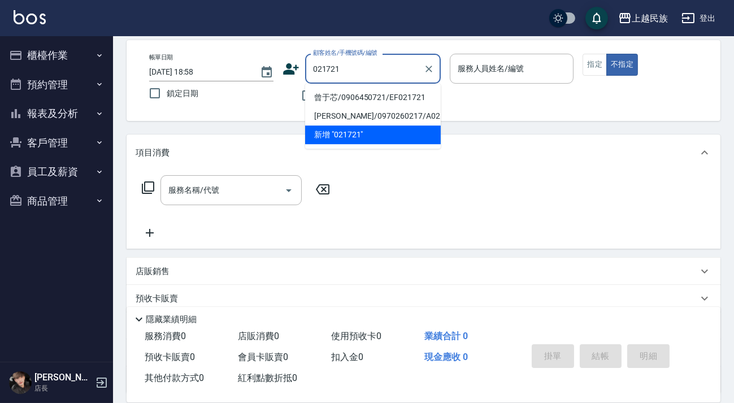
click at [349, 96] on li "曾于芯/0906450721/EF021721" at bounding box center [373, 97] width 136 height 19
type input "曾于芯/0906450721/EF021721"
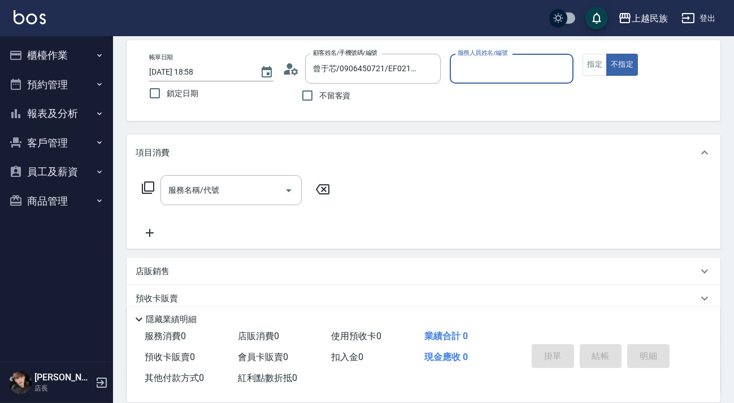
type input "Effie-5"
click at [607, 54] on button "不指定" at bounding box center [623, 65] width 32 height 22
type button "false"
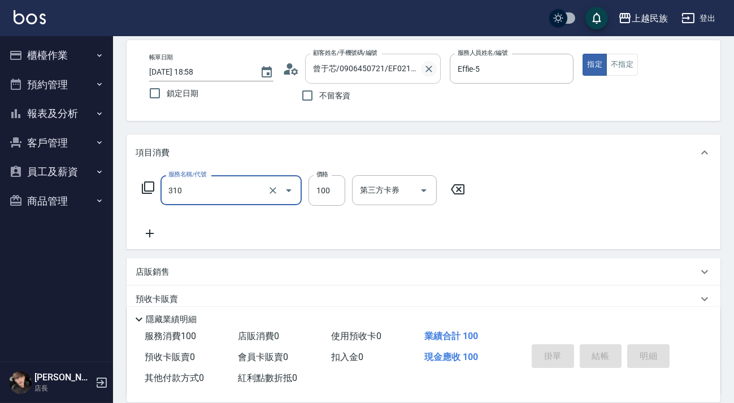
type input "310"
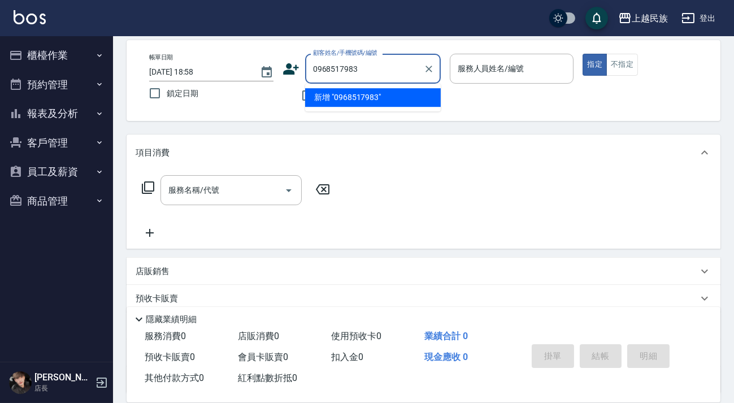
click at [373, 100] on li "新增 "0968517983"" at bounding box center [373, 97] width 136 height 19
type input "0968517983"
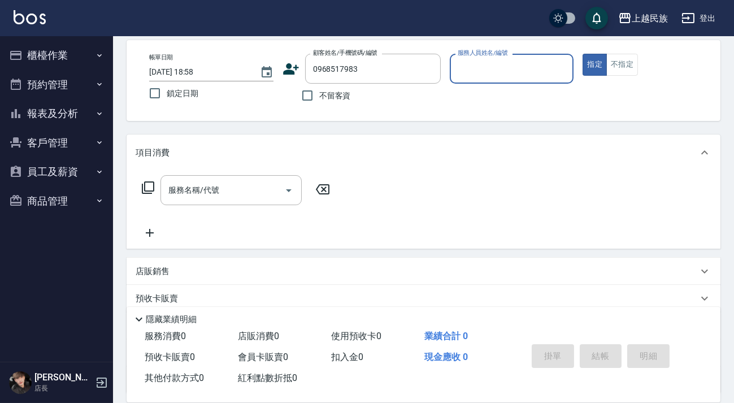
click at [297, 67] on icon at bounding box center [291, 68] width 16 height 11
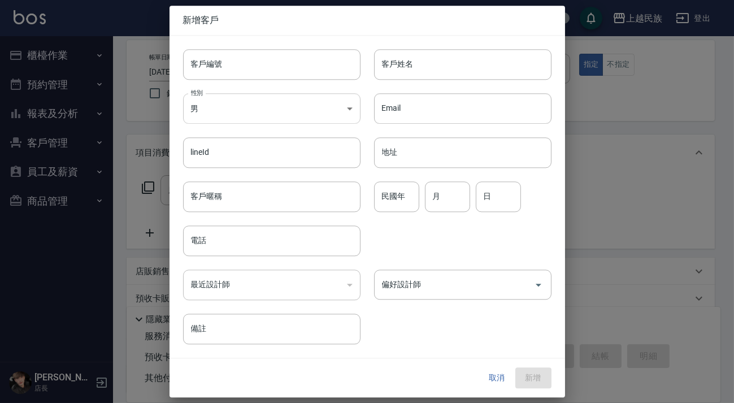
type input "0968517983"
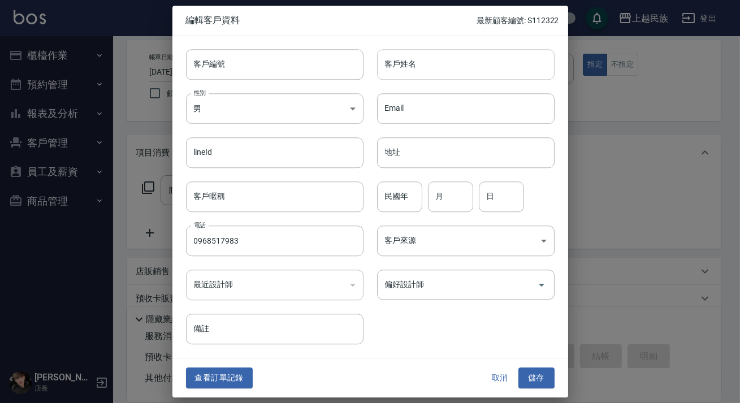
click at [454, 62] on input "客戶姓名" at bounding box center [466, 64] width 178 height 31
type input "[PERSON_NAME]"
click at [415, 194] on input "民國年" at bounding box center [399, 196] width 45 height 31
type input "90"
type input "2"
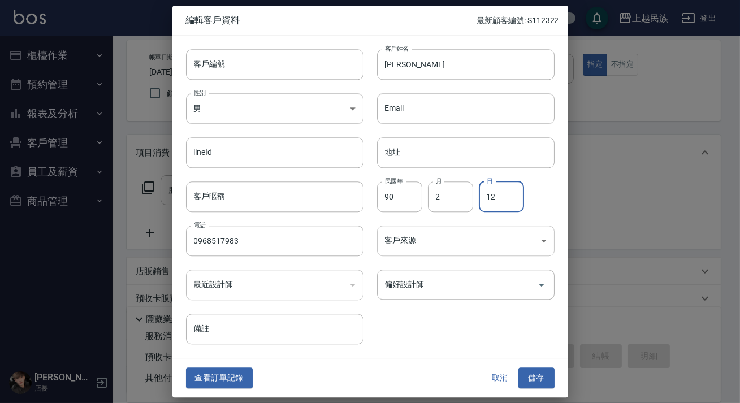
type input "12"
click at [461, 251] on body "上越民族 登出 櫃檯作業 打帳單 帳單列表 現金收支登錄 材料自購登錄 每日結帳 排班表 現場電腦打卡 預約管理 預約管理 單日預約紀錄 單週預約紀錄 報表及…" at bounding box center [370, 224] width 740 height 551
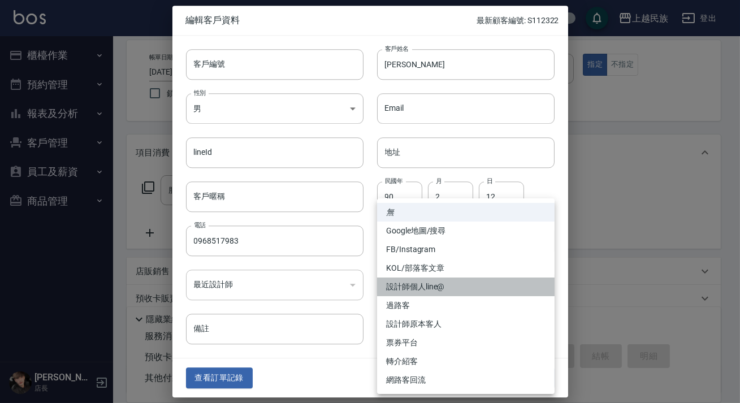
click at [458, 279] on li "設計師個人line@" at bounding box center [466, 287] width 178 height 19
type input "設計師個人line@"
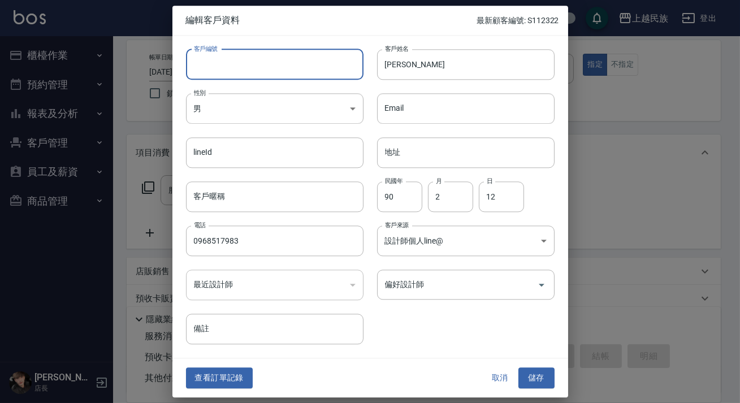
click at [206, 57] on div "客戶編號 客戶編號" at bounding box center [275, 64] width 178 height 31
type input "＿"
type input "A021212"
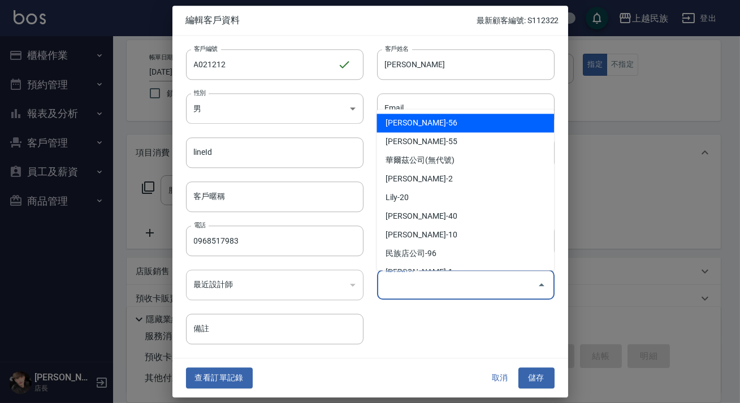
click at [512, 294] on input "偏好設計師" at bounding box center [457, 285] width 150 height 20
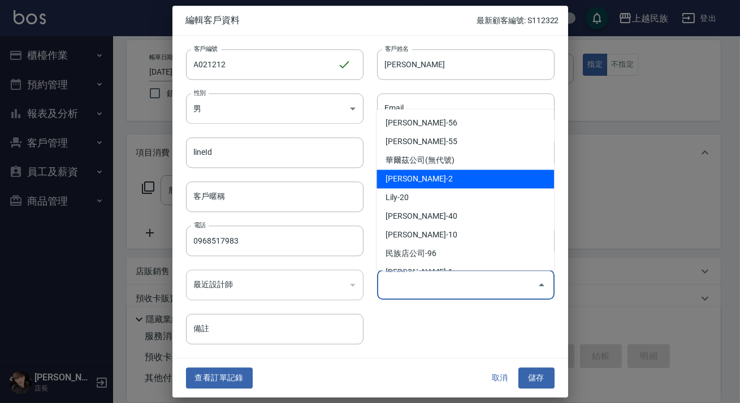
click at [466, 182] on li "[PERSON_NAME]-2" at bounding box center [466, 179] width 178 height 19
type input "[PERSON_NAME]"
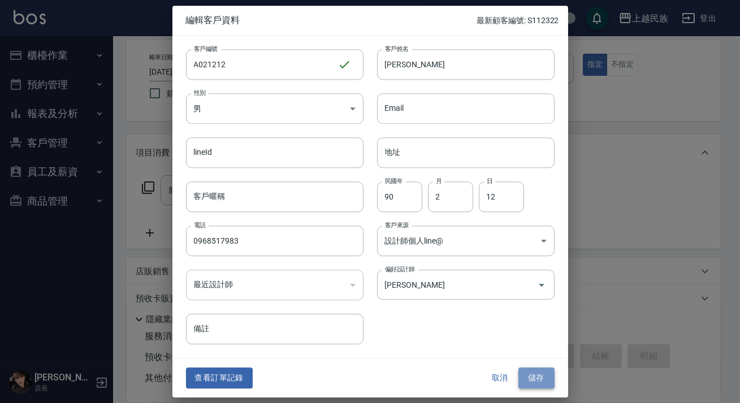
click at [527, 376] on button "儲存" at bounding box center [536, 378] width 36 height 21
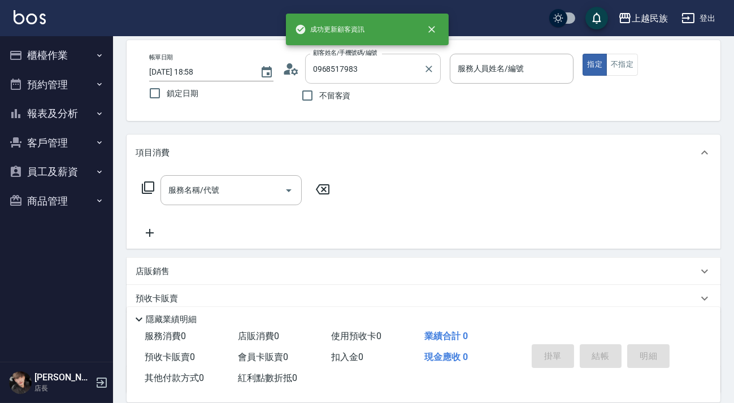
click at [378, 71] on input "0968517983" at bounding box center [364, 69] width 109 height 20
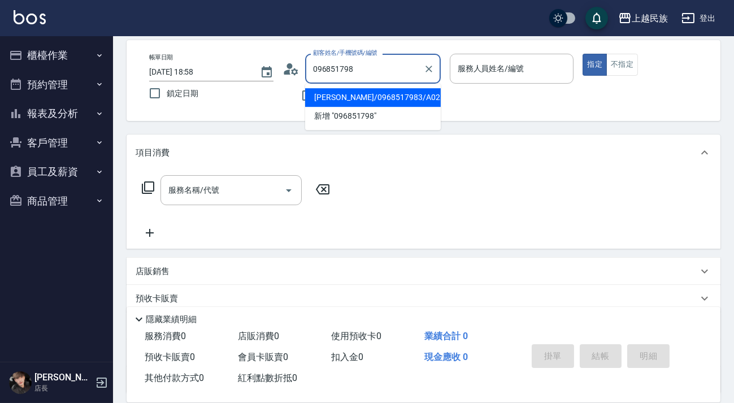
click at [390, 99] on li "[PERSON_NAME]/0968517983/A021212" at bounding box center [373, 97] width 136 height 19
type input "[PERSON_NAME]/0968517983/A021212"
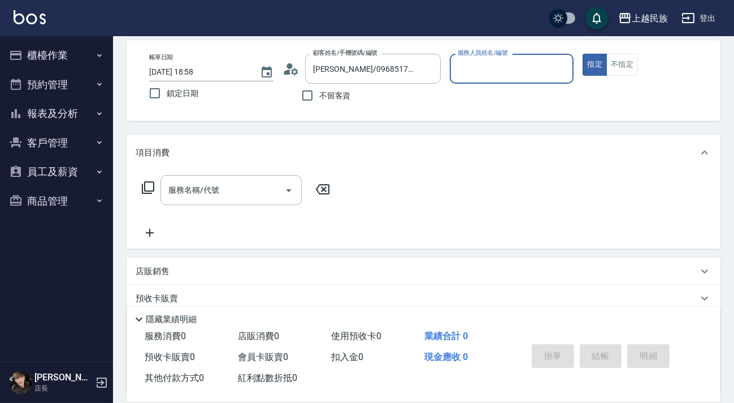
type input "[PERSON_NAME]-2"
click at [583, 54] on button "指定" at bounding box center [595, 65] width 24 height 22
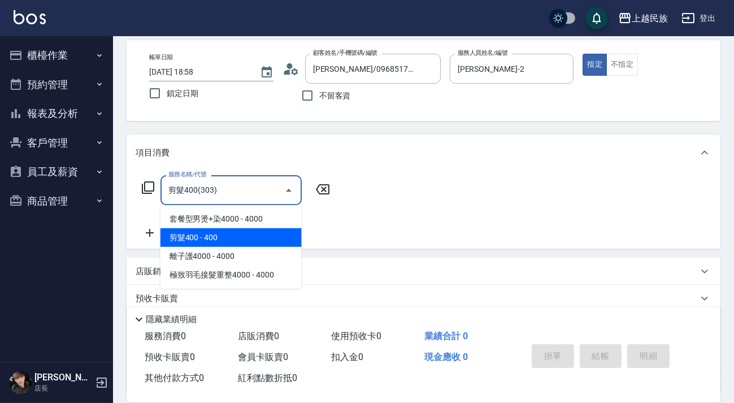
type input "剪髮400(303)"
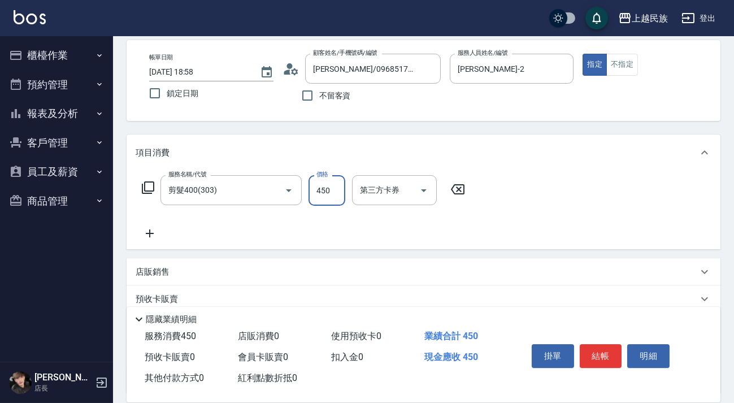
scroll to position [148, 0]
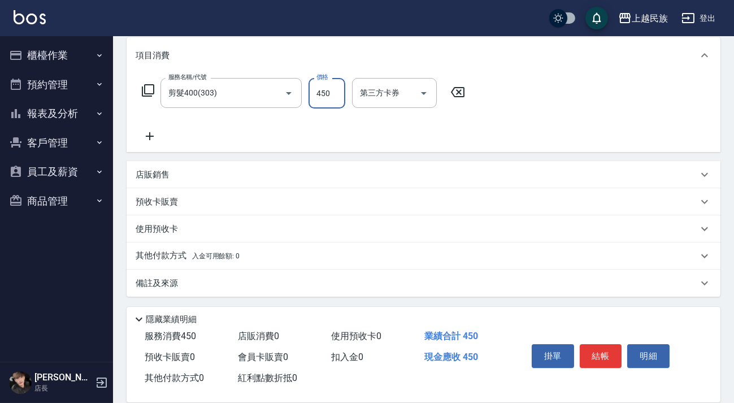
type input "450"
click at [377, 292] on div "備註及來源" at bounding box center [424, 283] width 594 height 27
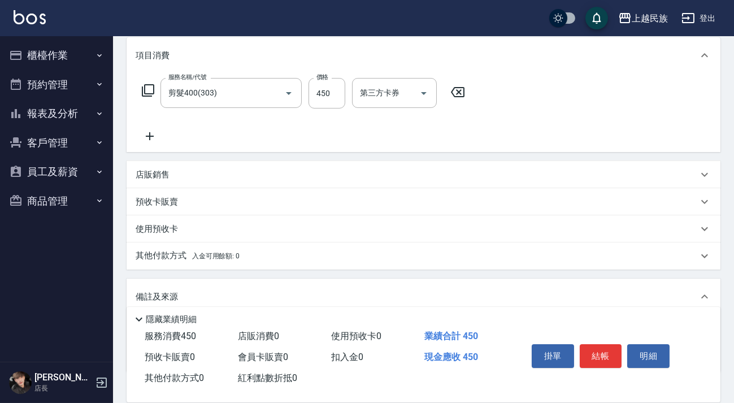
scroll to position [224, 0]
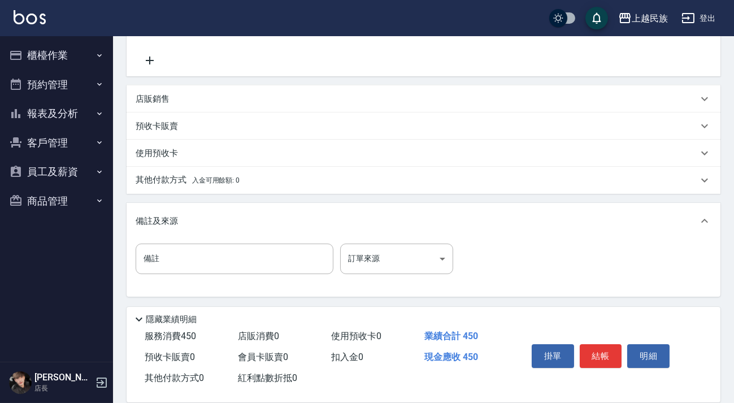
click at [373, 258] on body "上越民族 登出 櫃檯作業 打帳單 帳單列表 現金收支登錄 材料自購登錄 每日結帳 排班表 現場電腦打卡 預約管理 預約管理 單日預約紀錄 單週預約紀錄 報表及…" at bounding box center [367, 89] width 734 height 627
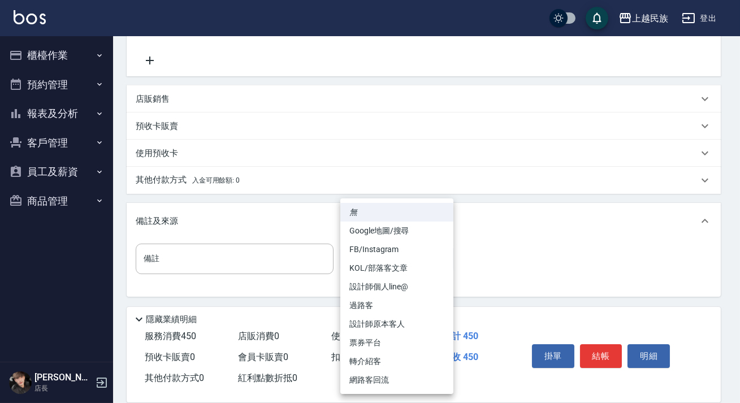
click at [405, 288] on li "設計師個人line@" at bounding box center [396, 287] width 113 height 19
type input "設計師個人line@"
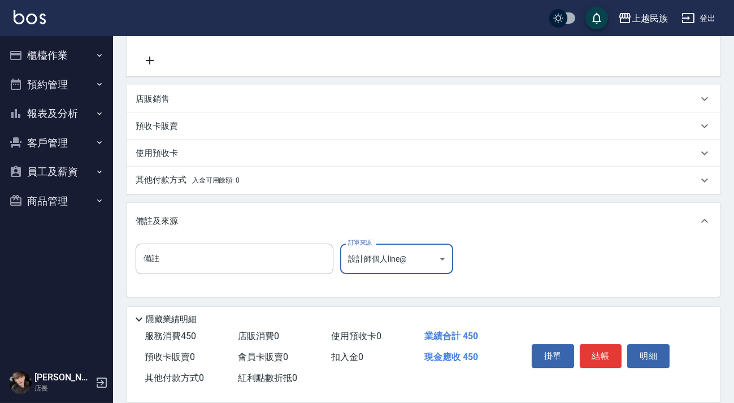
click at [610, 365] on div "掛單 結帳 明細" at bounding box center [601, 358] width 148 height 36
click at [611, 360] on button "結帳" at bounding box center [601, 356] width 42 height 24
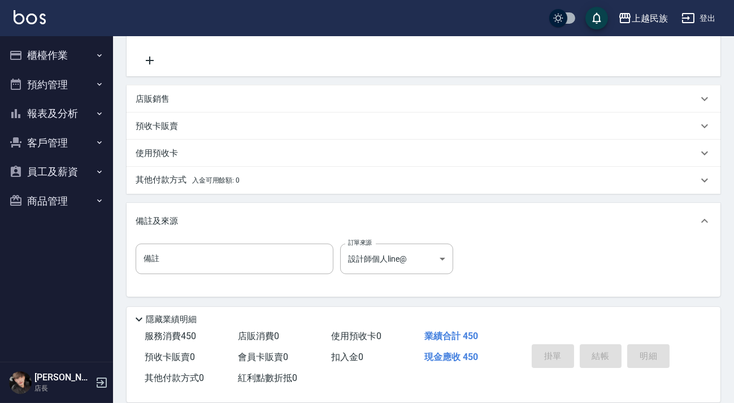
type input "[DATE] 19:00"
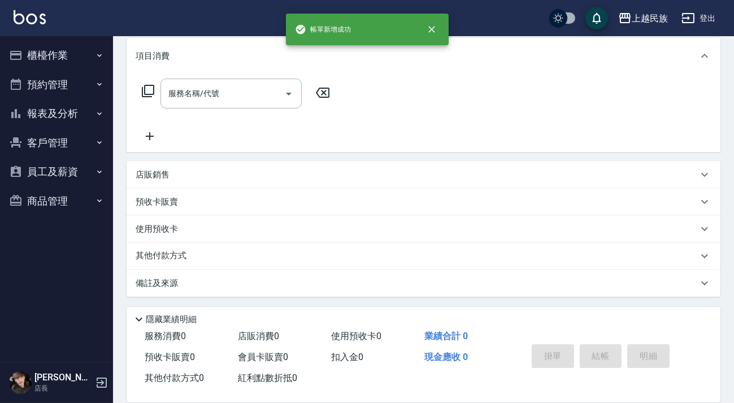
scroll to position [0, 0]
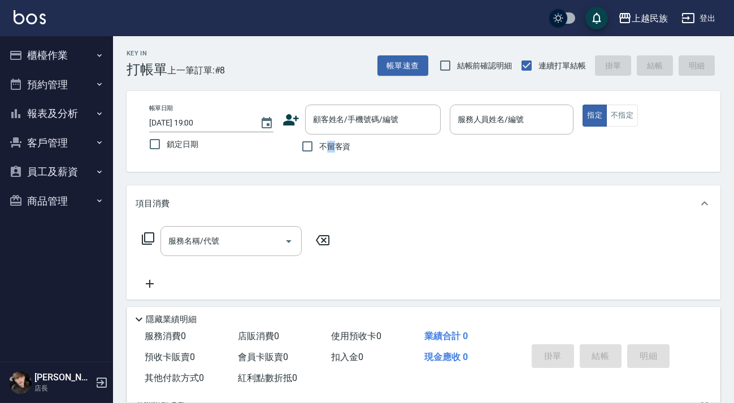
click at [331, 150] on span "不留客資" at bounding box center [335, 147] width 32 height 12
click at [319, 150] on input "不留客資" at bounding box center [308, 147] width 24 height 24
checkbox input "true"
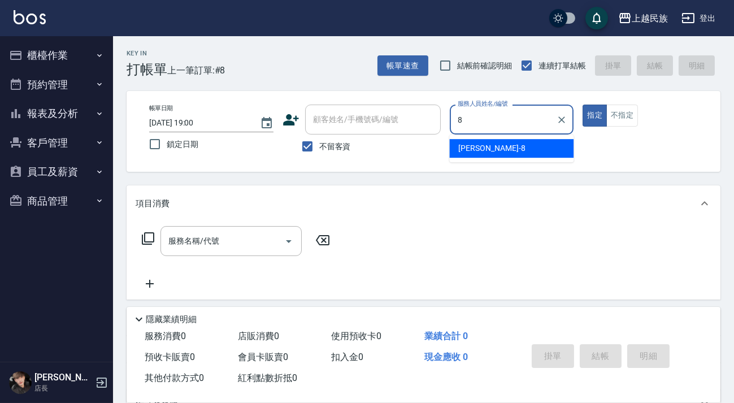
type input "Stella-8"
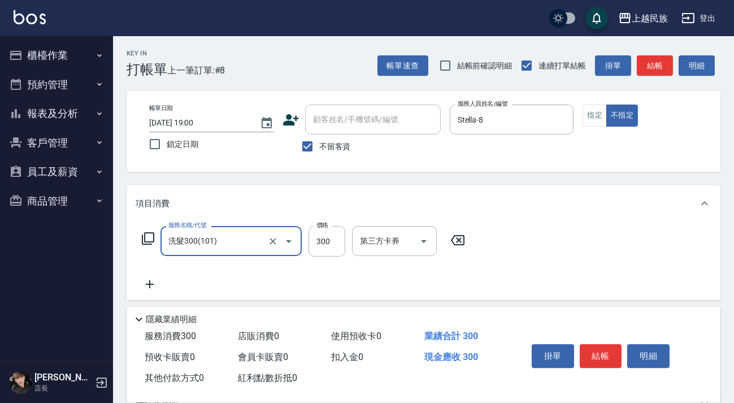
type input "洗髮300(101)"
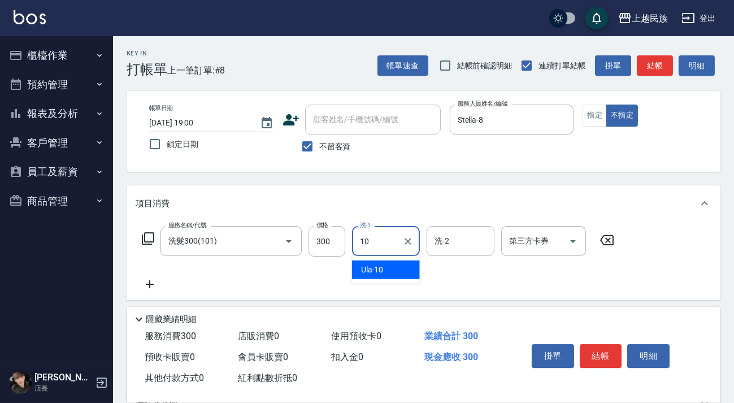
type input "Ula-10"
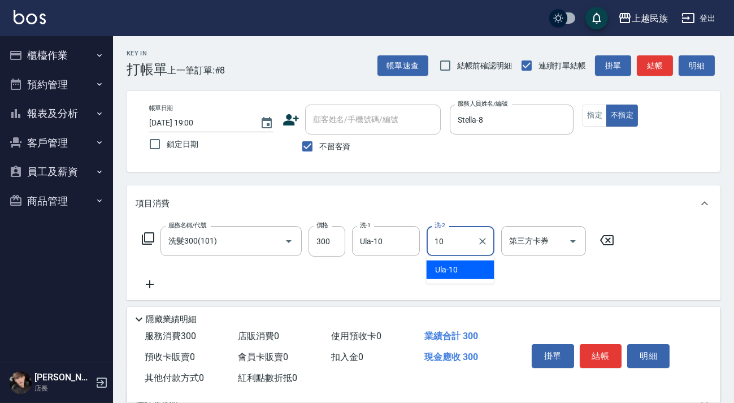
type input "Ula-10"
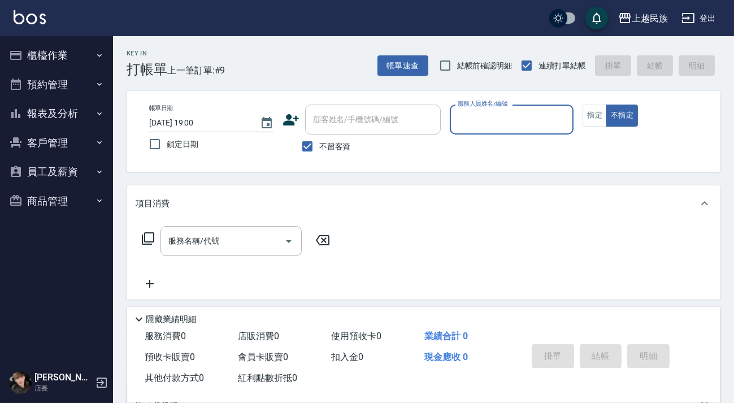
click at [336, 141] on span "不留客資" at bounding box center [335, 147] width 32 height 12
click at [319, 140] on input "不留客資" at bounding box center [308, 147] width 24 height 24
checkbox input "false"
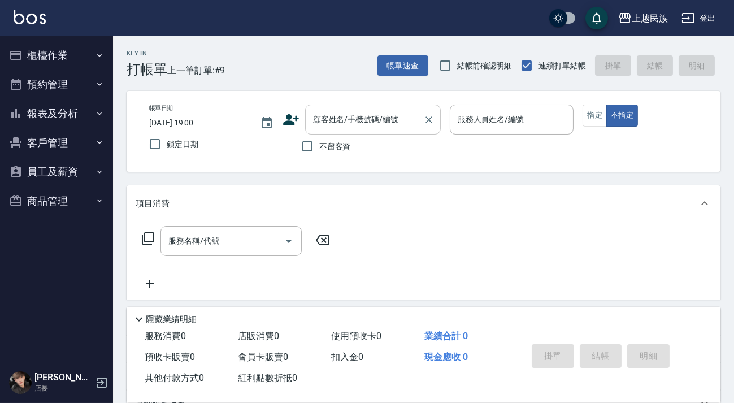
click at [339, 105] on div "顧客姓名/手機號碼/編號" at bounding box center [373, 120] width 136 height 30
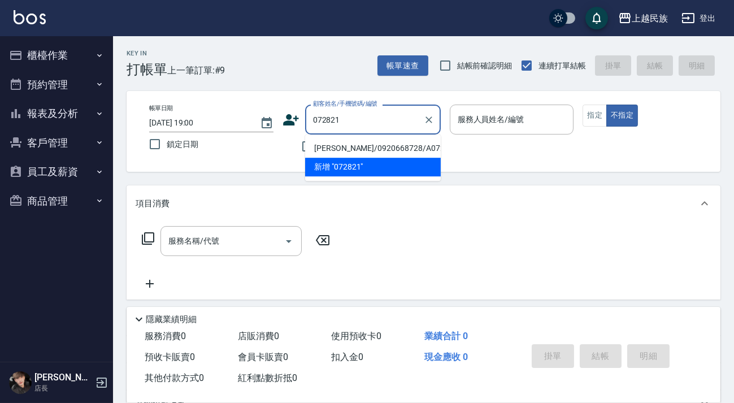
click at [372, 148] on li "[PERSON_NAME]/0920668728/A072821" at bounding box center [373, 148] width 136 height 19
type input "[PERSON_NAME]/0920668728/A072821"
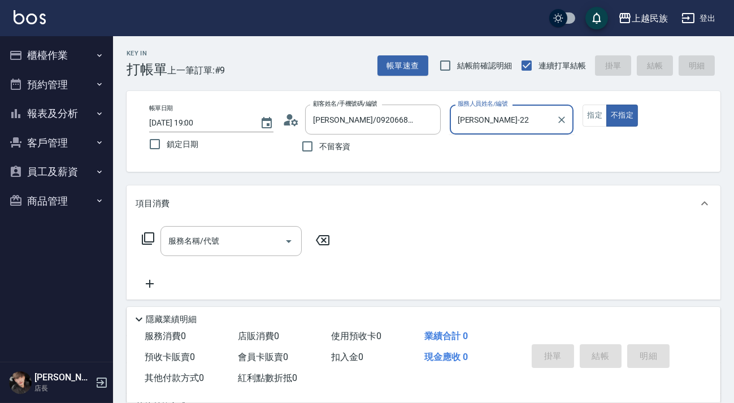
type input "[PERSON_NAME]-2"
click at [607, 105] on button "不指定" at bounding box center [623, 116] width 32 height 22
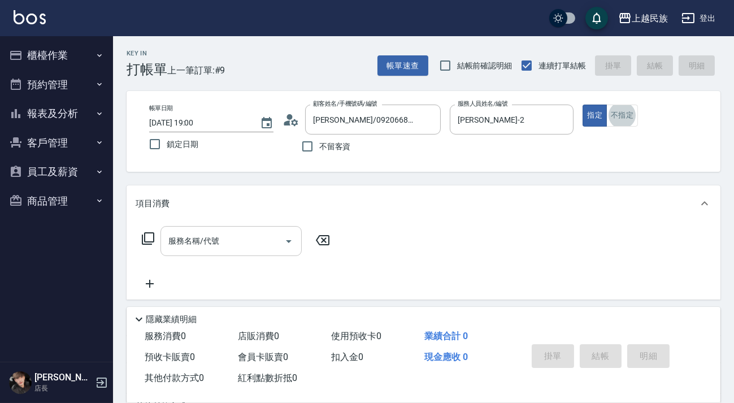
click at [239, 237] on input "服務名稱/代號" at bounding box center [223, 241] width 114 height 20
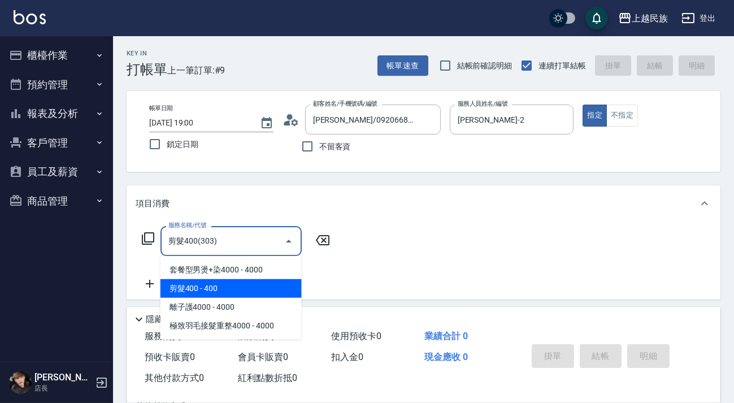
type input "剪髮400(303)"
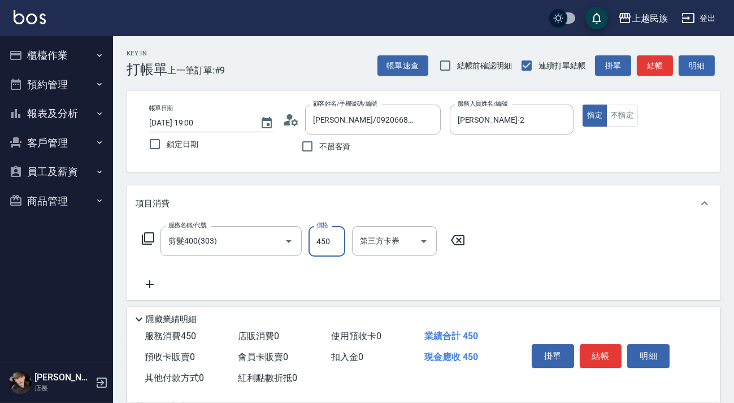
type input "450"
drag, startPoint x: 154, startPoint y: 293, endPoint x: 158, endPoint y: 285, distance: 9.4
click at [154, 293] on div "服務名稱/代號 剪髮400(303) 服務名稱/代號 價格 450 價格 第三方卡券 第三方卡券" at bounding box center [424, 261] width 594 height 79
click at [158, 285] on icon at bounding box center [150, 285] width 28 height 14
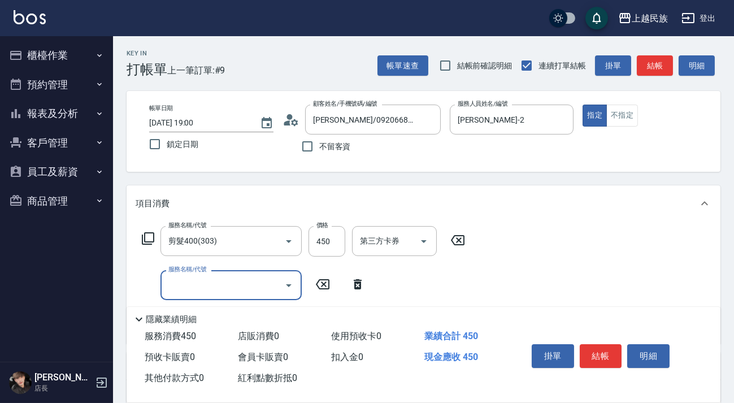
scroll to position [51, 0]
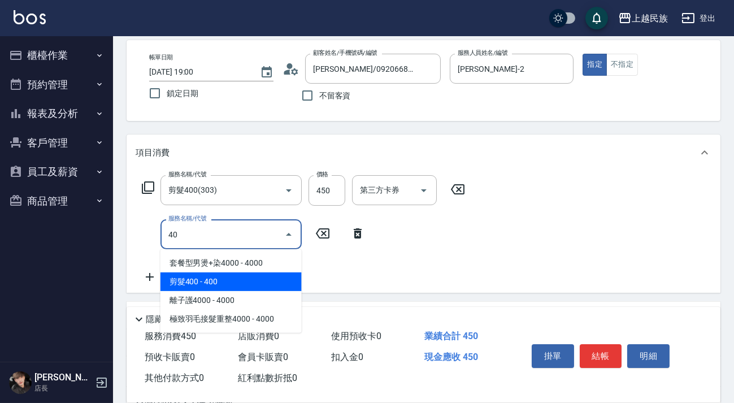
click at [250, 276] on span "剪髮400 - 400" at bounding box center [231, 281] width 141 height 19
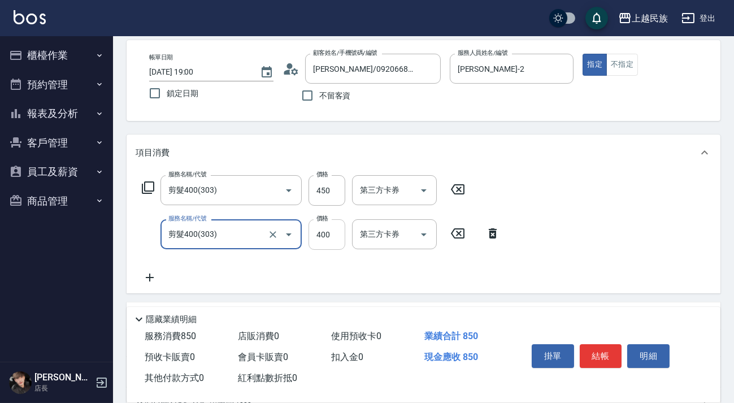
drag, startPoint x: 356, startPoint y: 226, endPoint x: 343, endPoint y: 226, distance: 13.6
click at [356, 226] on div "第三方卡券" at bounding box center [394, 234] width 85 height 30
type input "剪髮400(303)"
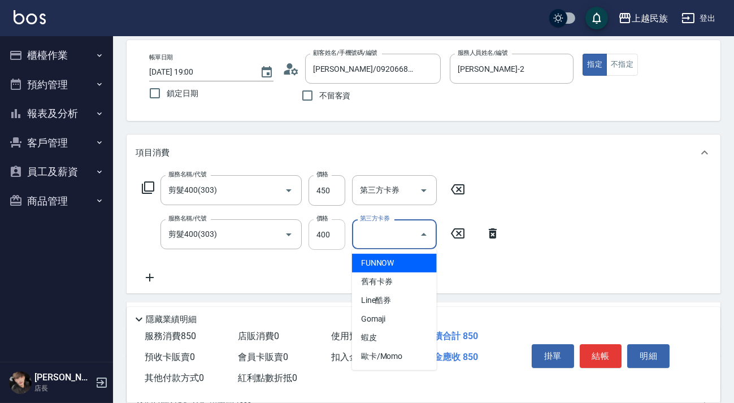
click at [334, 228] on input "400" at bounding box center [327, 234] width 37 height 31
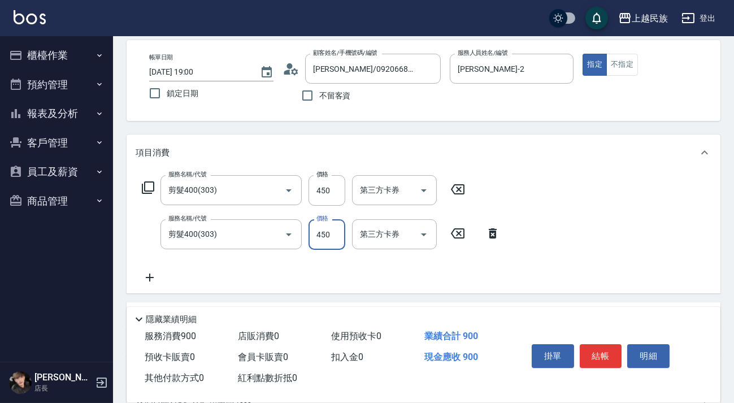
type input "450"
click at [157, 285] on div "服務名稱/代號 剪髮400(303) 服務名稱/代號 價格 450 價格 第三方卡券 第三方卡券 服務名稱/代號 剪髮400(303) 服務名稱/代號 價格 …" at bounding box center [424, 232] width 594 height 123
click at [151, 278] on icon at bounding box center [150, 278] width 28 height 14
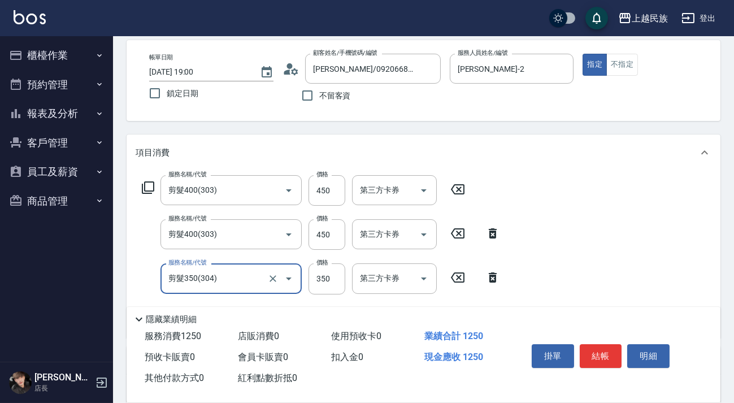
scroll to position [154, 0]
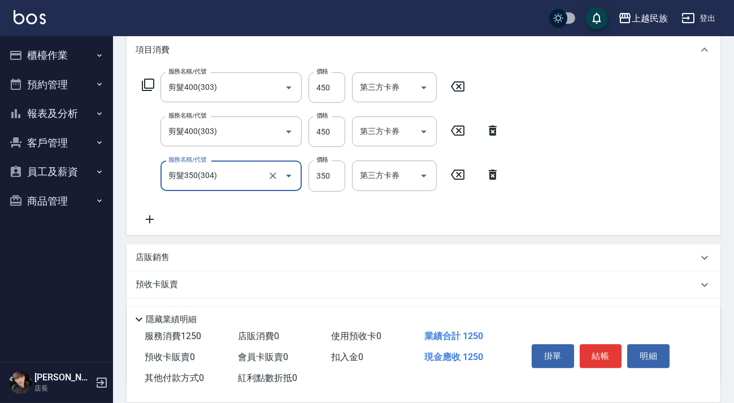
type input "剪髮350(304)"
click at [152, 213] on icon at bounding box center [150, 220] width 28 height 14
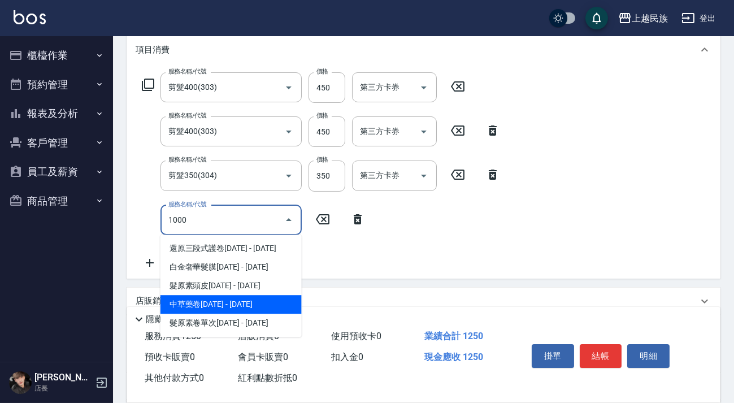
click at [220, 296] on span "中草藥卷[DATE] - [DATE]" at bounding box center [231, 304] width 141 height 19
type input "中草藥卷1000(823)"
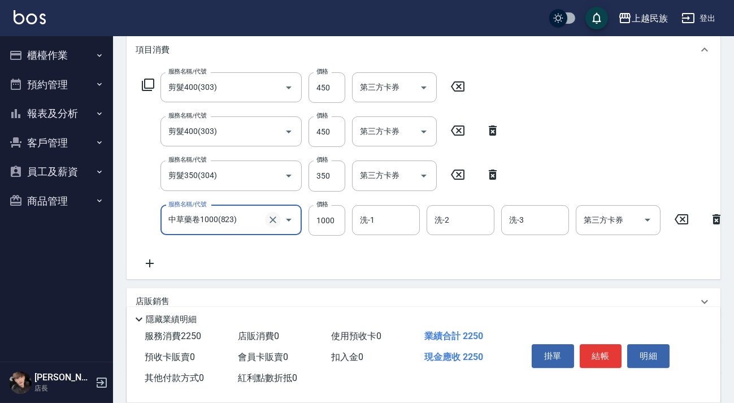
click at [276, 220] on icon "Clear" at bounding box center [272, 219] width 11 height 11
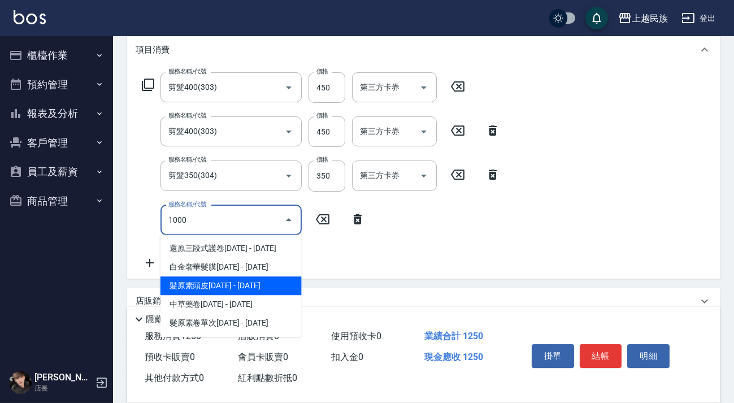
click at [271, 281] on span "髮原素頭皮[DATE] - [DATE]" at bounding box center [231, 285] width 141 height 19
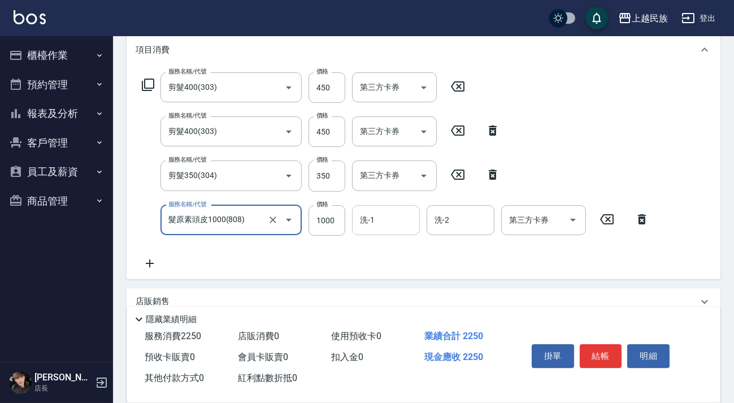
type input "髮原素頭皮1000(808)"
click at [390, 220] on input "洗-1" at bounding box center [386, 220] width 58 height 20
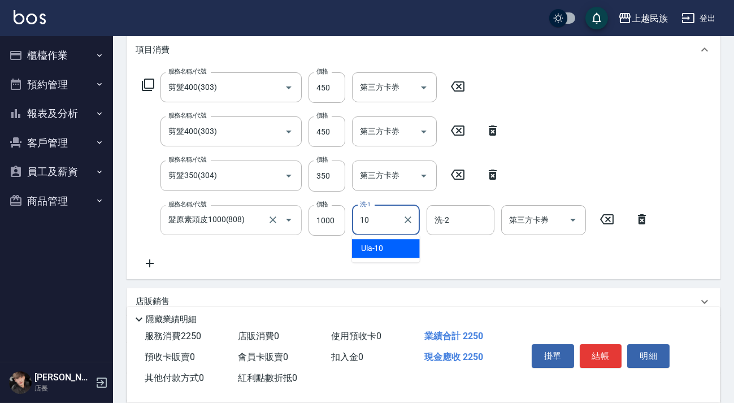
type input "Ula-10"
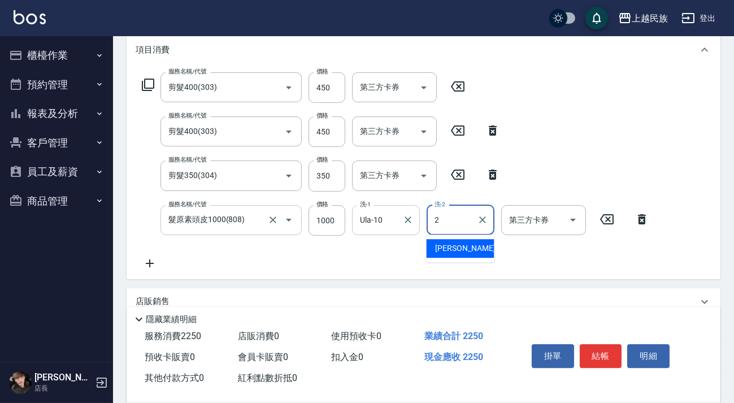
type input "[PERSON_NAME]-2"
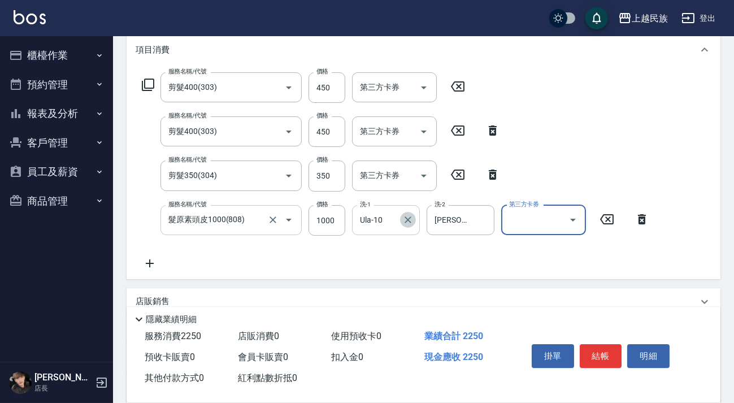
click at [405, 217] on icon "Clear" at bounding box center [408, 220] width 7 height 7
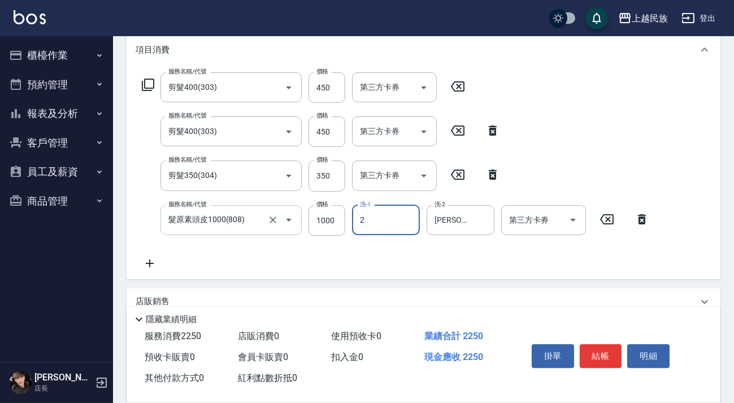
type input "[PERSON_NAME]-2"
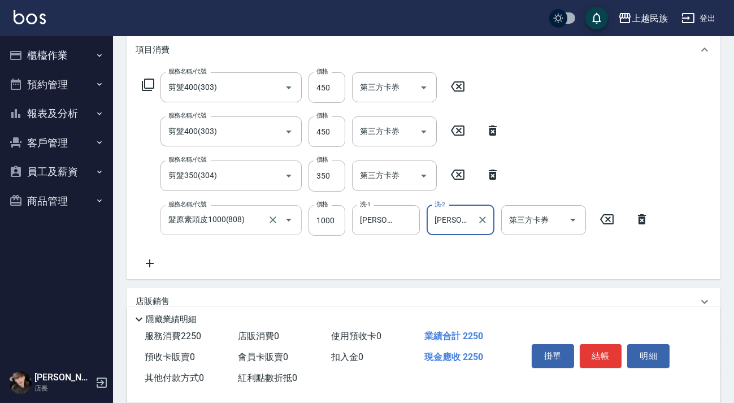
click at [155, 259] on icon at bounding box center [150, 264] width 28 height 14
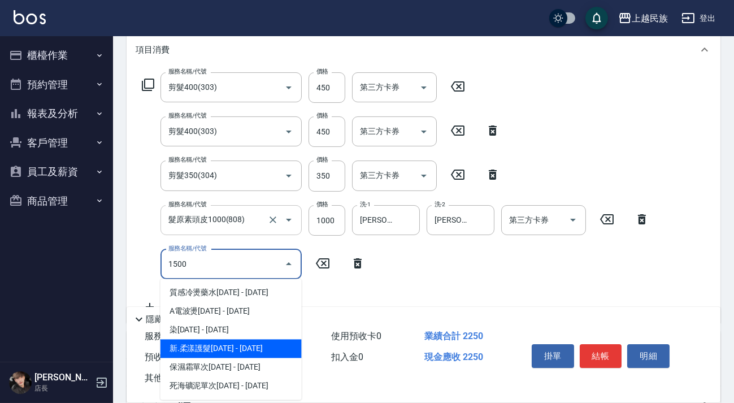
click at [219, 351] on span "新.柔漾護髮[DATE] - [DATE]" at bounding box center [231, 348] width 141 height 19
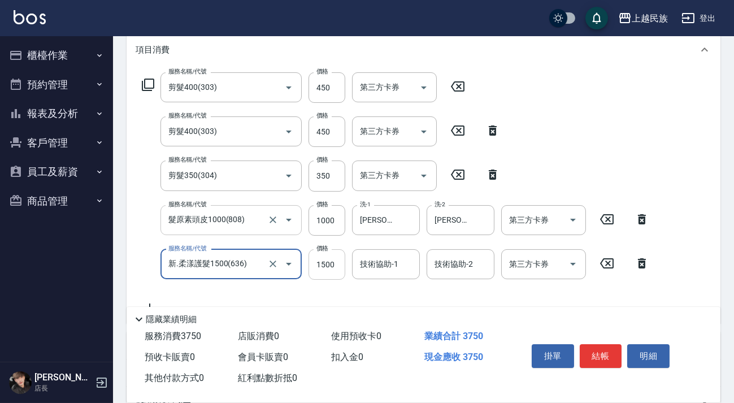
type input "新.柔漾護髮1500(636)"
click at [328, 268] on input "1500" at bounding box center [327, 264] width 37 height 31
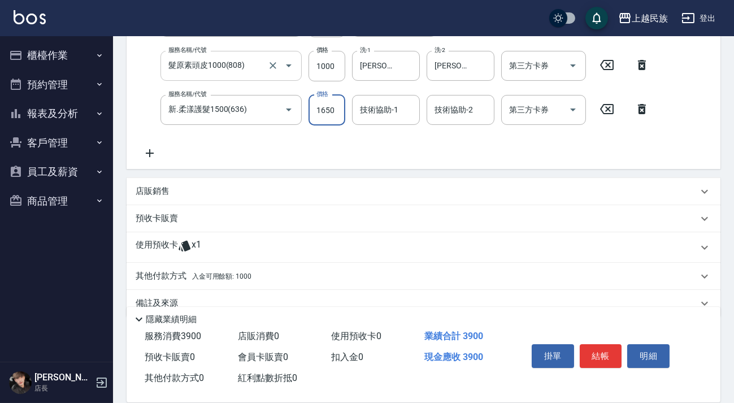
type input "1650"
click at [624, 106] on div "服務名稱/代號 新.柔漾護髮1500(636) 服務名稱/代號 價格 1650 價格 技術協助-1 技術協助-1 技術協助-2 技術協助-2 第三方卡券 第三…" at bounding box center [396, 110] width 521 height 31
click at [628, 107] on icon at bounding box center [642, 109] width 28 height 14
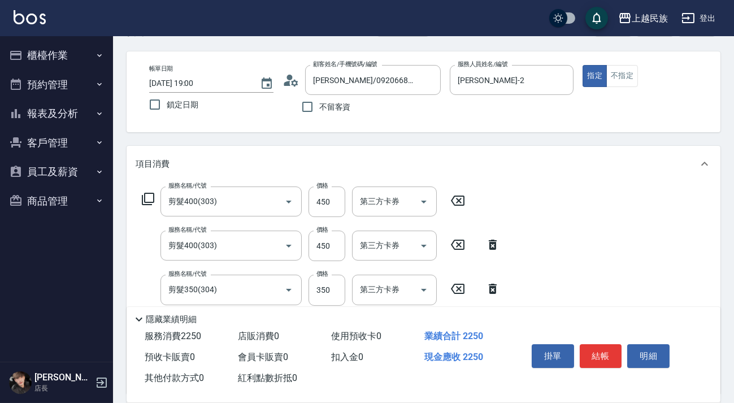
click at [639, 108] on div "帳單日期 [DATE] 19:00 鎖定日期 顧客姓名/手機號碼/編號 [PERSON_NAME]/0920668728/A072821 顧客姓名/手機號碼/…" at bounding box center [423, 92] width 567 height 54
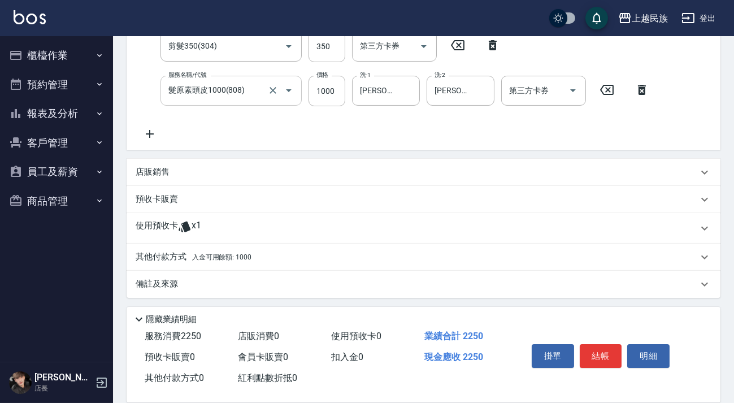
click at [284, 225] on div "使用預收卡 x1" at bounding box center [417, 228] width 563 height 17
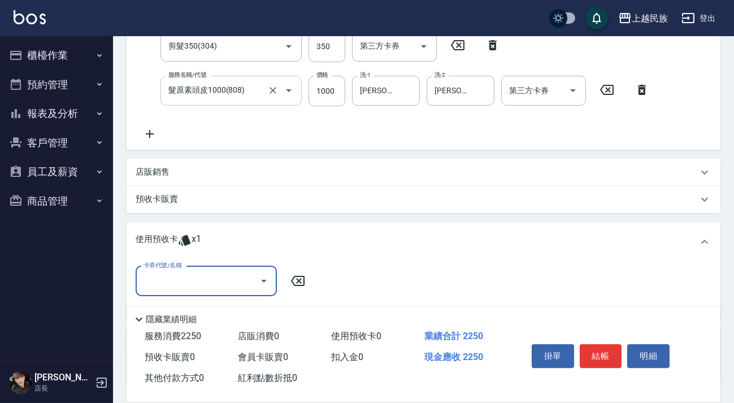
scroll to position [364, 0]
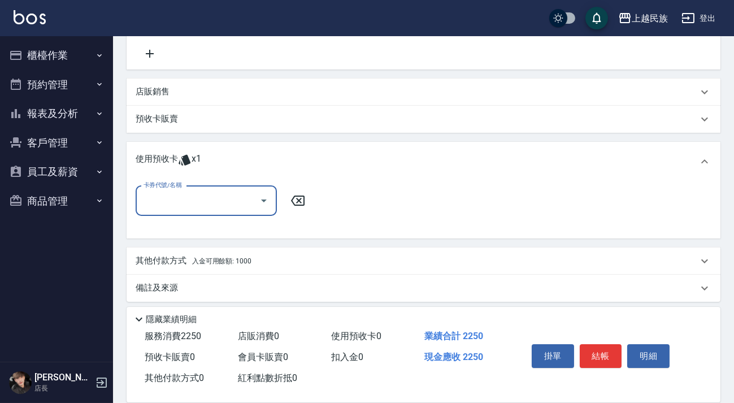
click at [257, 200] on icon "Open" at bounding box center [264, 201] width 14 height 14
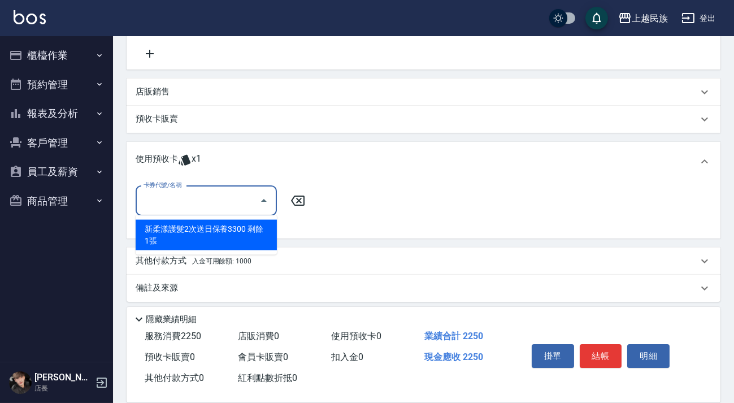
drag, startPoint x: 236, startPoint y: 236, endPoint x: 322, endPoint y: 212, distance: 88.6
click at [236, 235] on div "新柔漾護髮2次送日保養3300 剩餘1張" at bounding box center [206, 235] width 141 height 31
type input "新柔漾護髮2次送日保養3300"
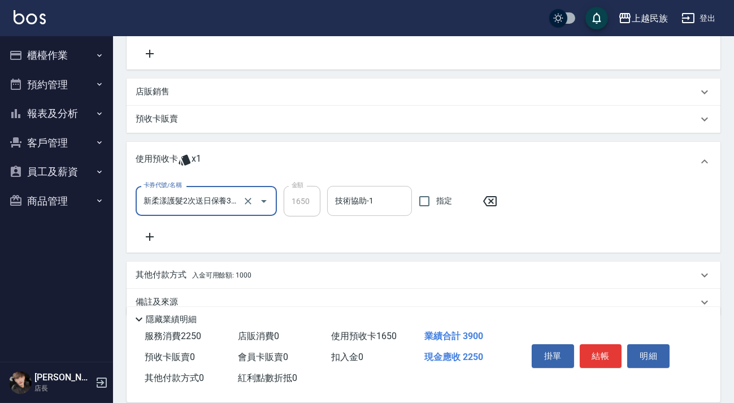
click at [348, 207] on input "技術協助-1" at bounding box center [369, 201] width 75 height 20
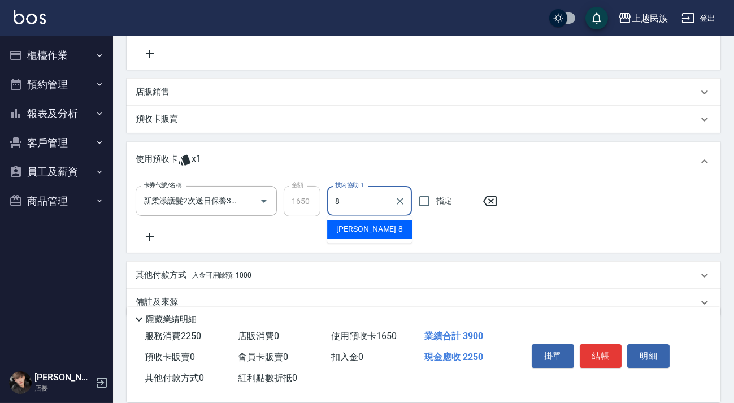
type input "Stella-8"
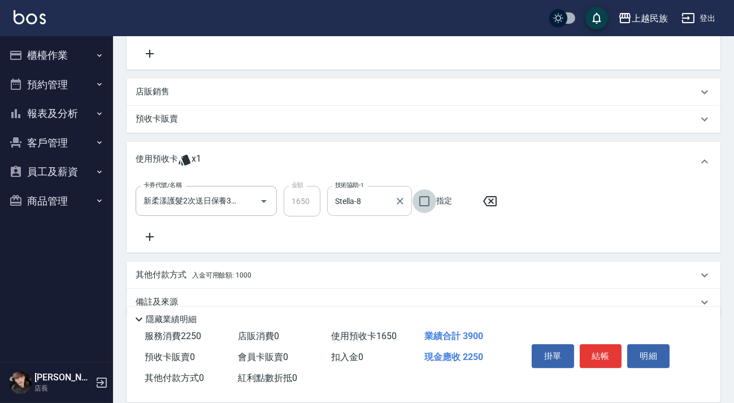
scroll to position [158, 0]
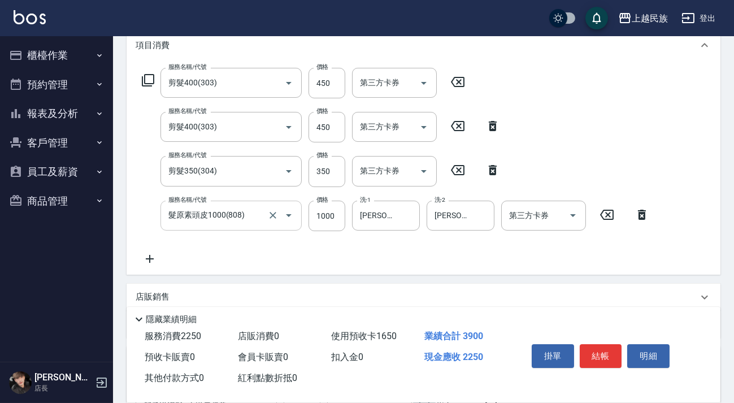
click at [156, 253] on icon at bounding box center [150, 259] width 28 height 14
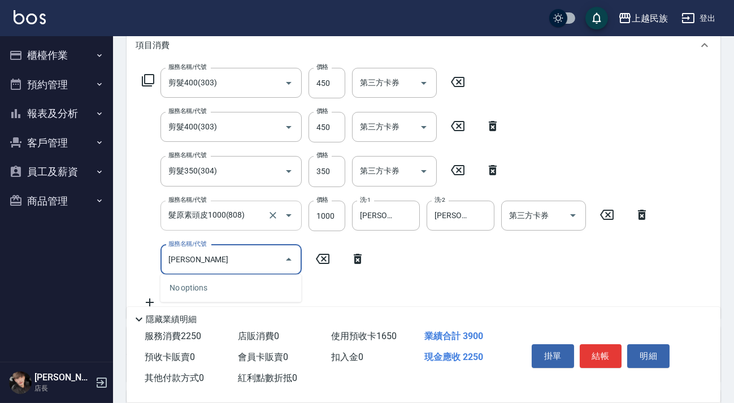
type input "W"
type input "調配燙3000(204)"
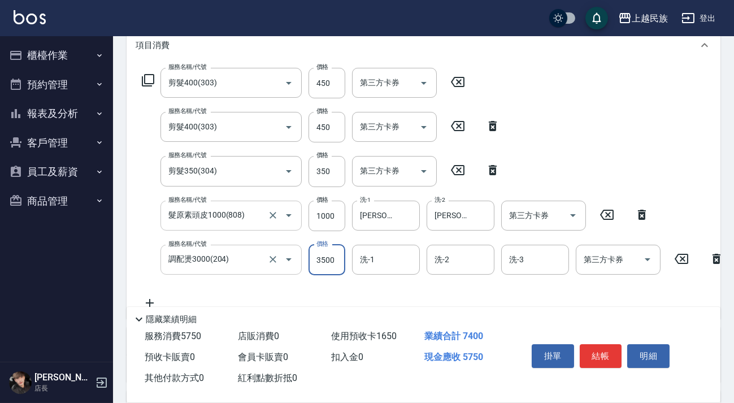
type input "3500"
type input "[PERSON_NAME]-2"
type input "Stella-8"
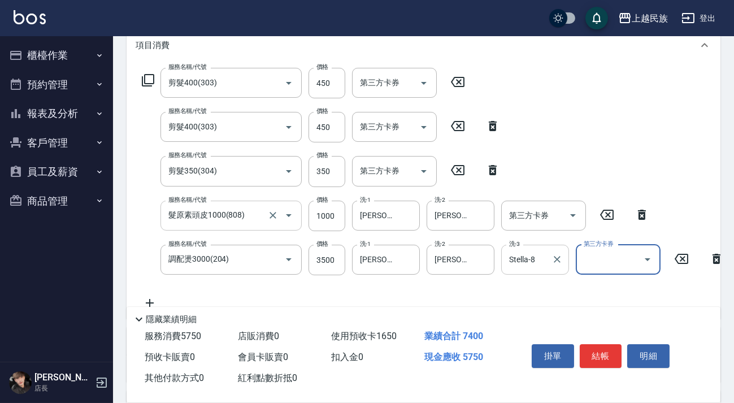
drag, startPoint x: 559, startPoint y: 260, endPoint x: 542, endPoint y: 259, distance: 17.5
click at [559, 260] on icon "Clear" at bounding box center [557, 259] width 7 height 7
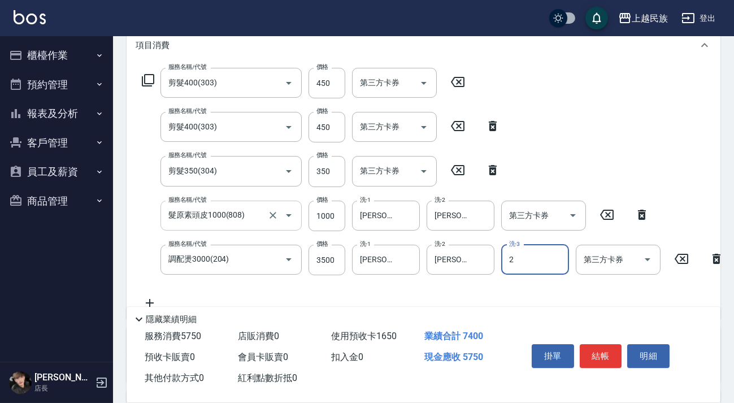
type input "[PERSON_NAME]-2"
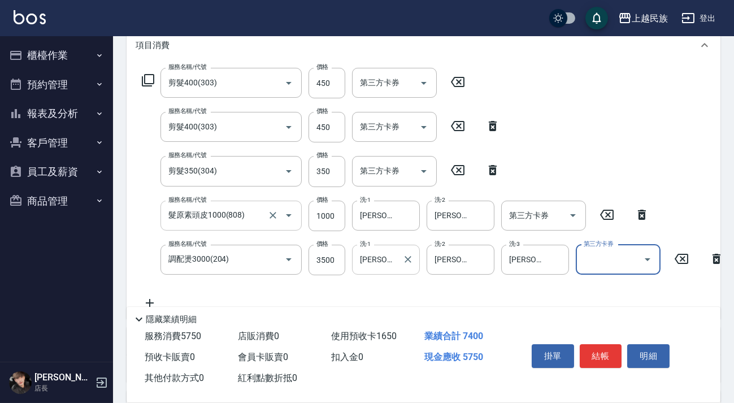
click at [401, 256] on button "Clear" at bounding box center [408, 260] width 16 height 16
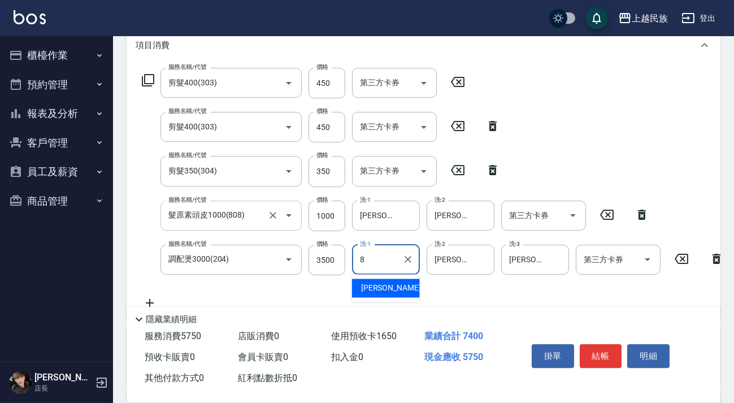
type input "Stella-8"
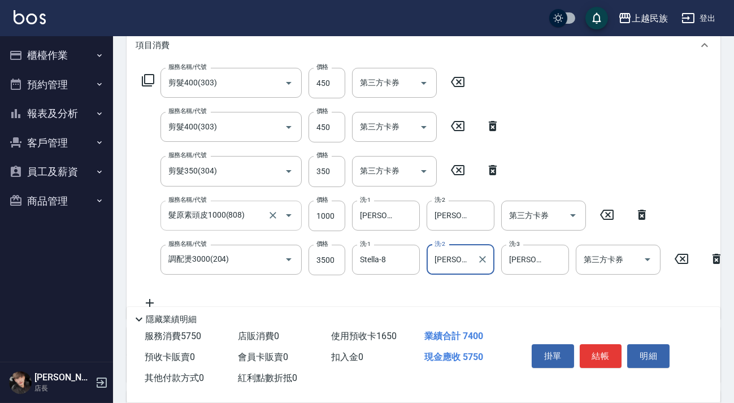
scroll to position [261, 0]
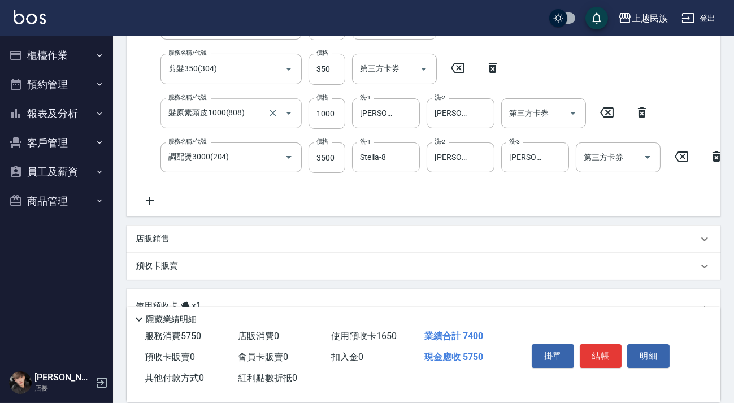
click at [147, 195] on icon at bounding box center [150, 201] width 28 height 14
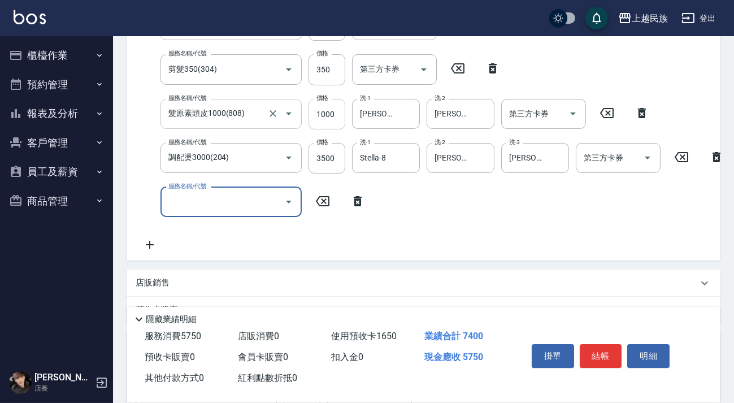
scroll to position [311, 0]
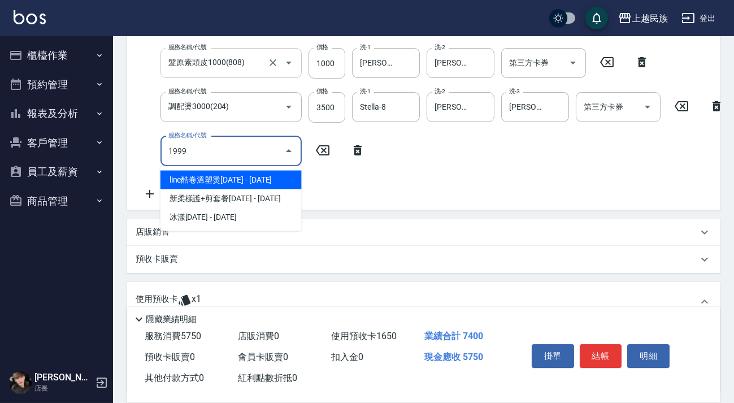
click at [278, 209] on span "冰漾[DATE] - [DATE]" at bounding box center [231, 217] width 141 height 19
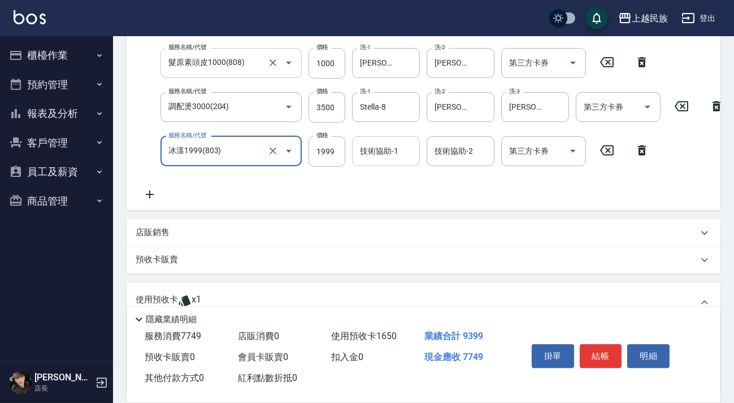
click at [356, 157] on div "技術協助-1" at bounding box center [386, 151] width 68 height 30
type input "冰漾1999(803)"
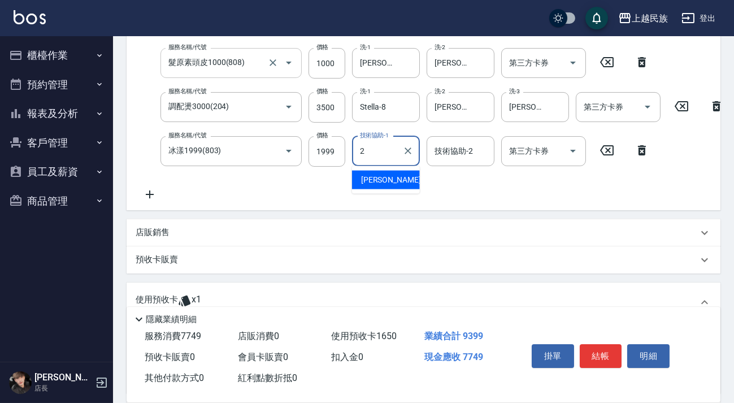
type input "[PERSON_NAME]-2"
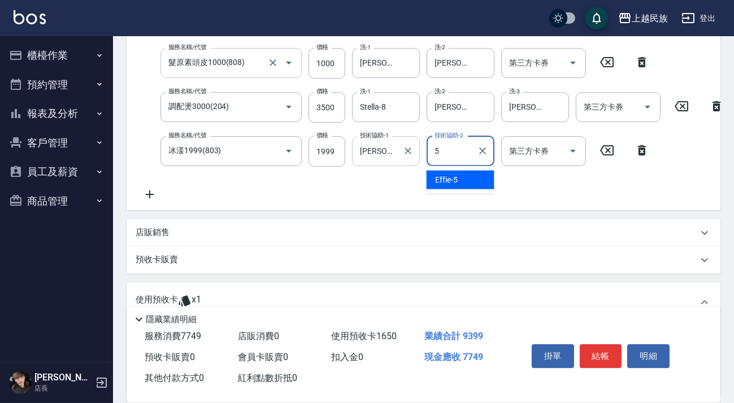
type input "Effie-5"
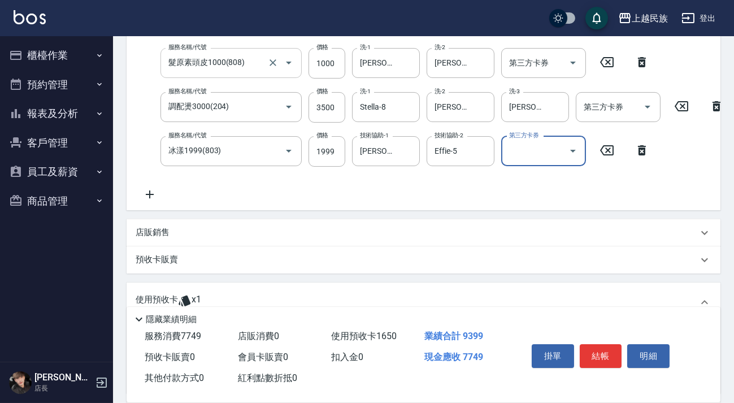
scroll to position [479, 0]
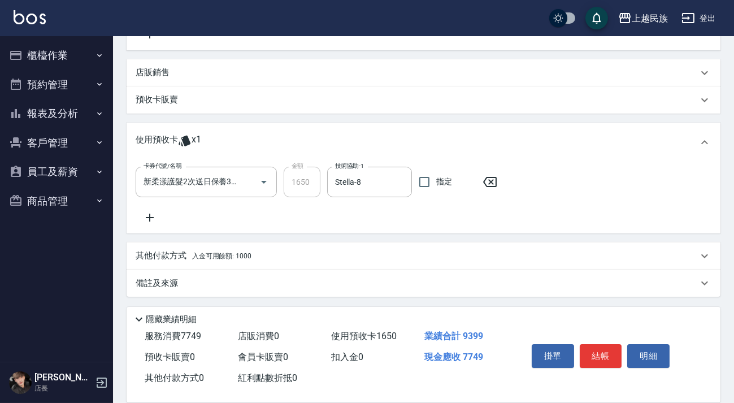
click at [299, 255] on div "其他付款方式 入金可用餘額: 1000" at bounding box center [417, 256] width 563 height 12
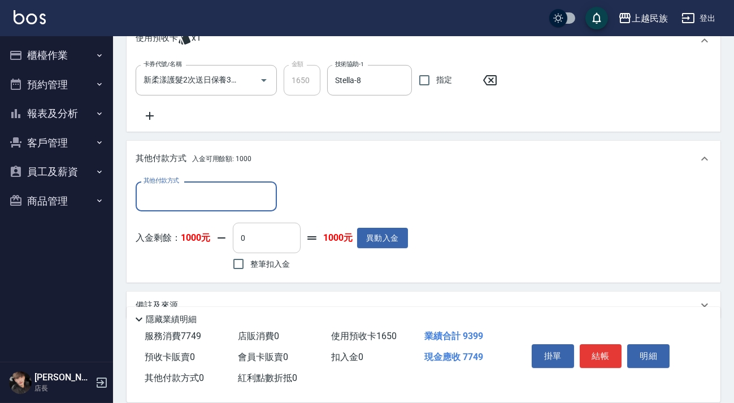
scroll to position [0, 0]
click at [238, 211] on div "其他付款方式" at bounding box center [206, 196] width 141 height 30
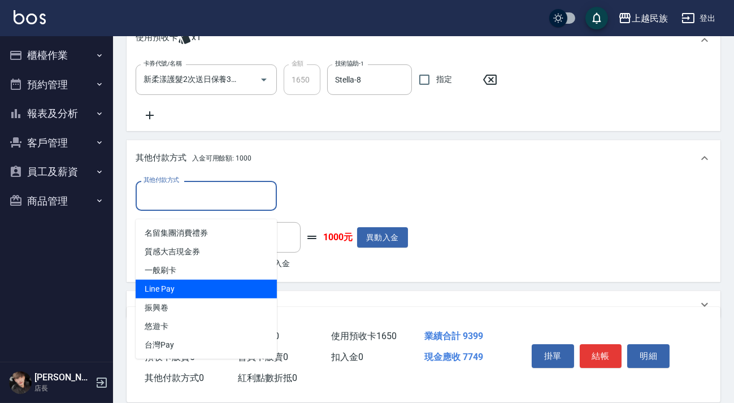
click at [230, 283] on span "Line Pay" at bounding box center [206, 289] width 141 height 19
type input "Line Pay"
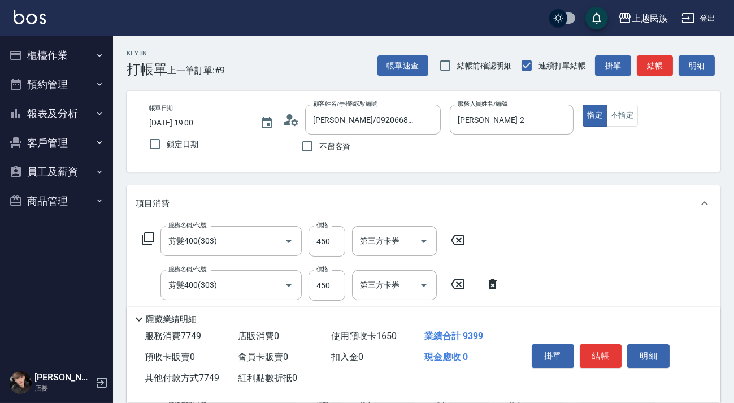
type input "7749"
click at [595, 340] on div "掛單 結帳 明細" at bounding box center [601, 358] width 148 height 36
click at [596, 345] on button "結帳" at bounding box center [601, 356] width 42 height 24
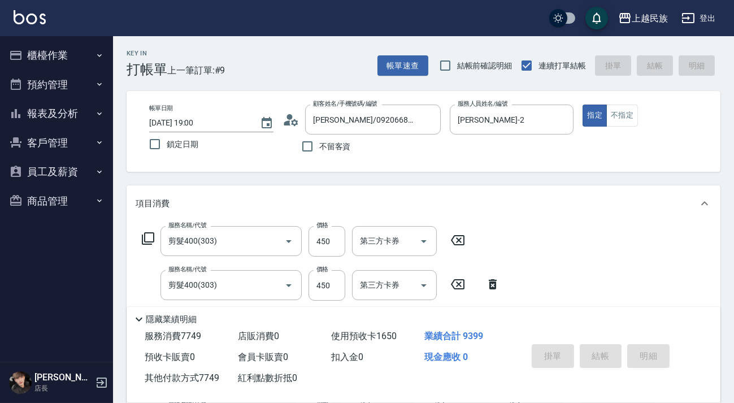
type input "[DATE] 19:02"
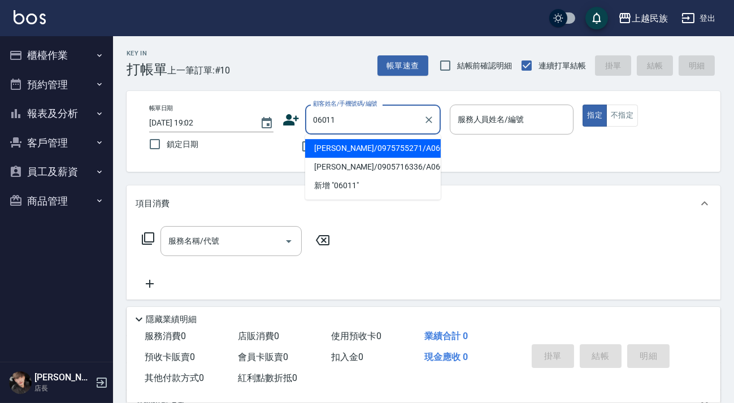
click at [401, 144] on li "[PERSON_NAME]/0975755271/A060112" at bounding box center [373, 148] width 136 height 19
type input "[PERSON_NAME]/0975755271/A060112"
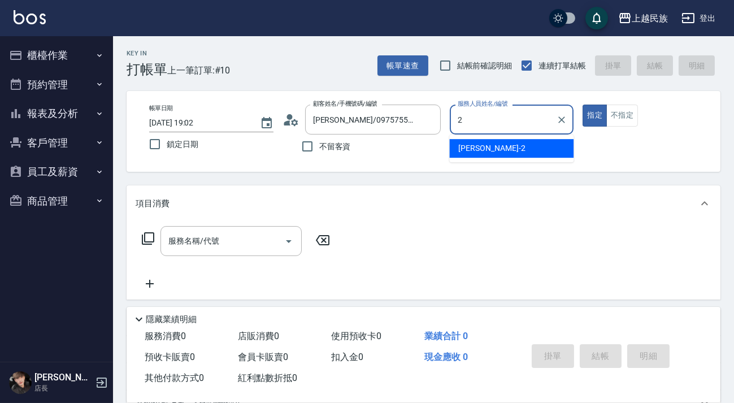
type input "[PERSON_NAME]-2"
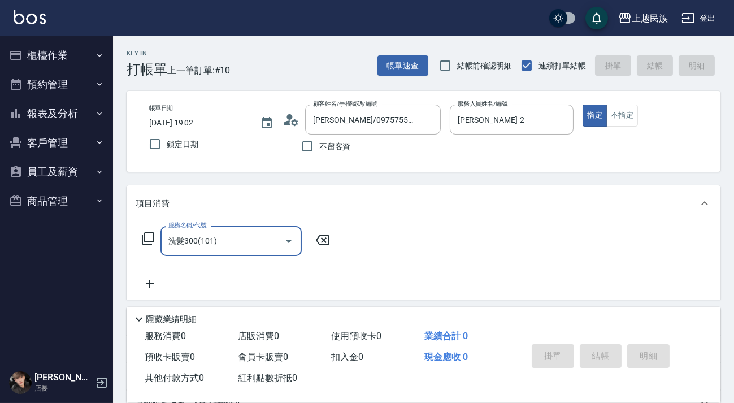
type input "洗髮300(101)"
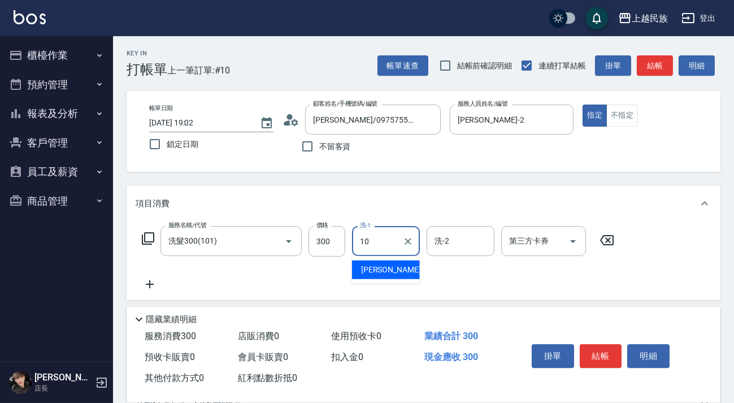
type input "Ula-10"
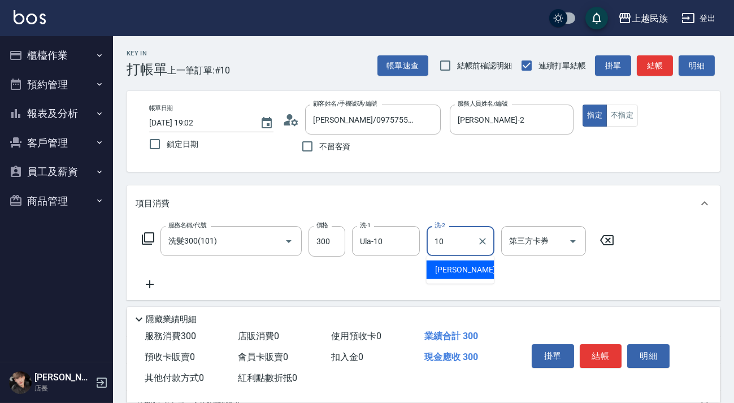
type input "Ula-10"
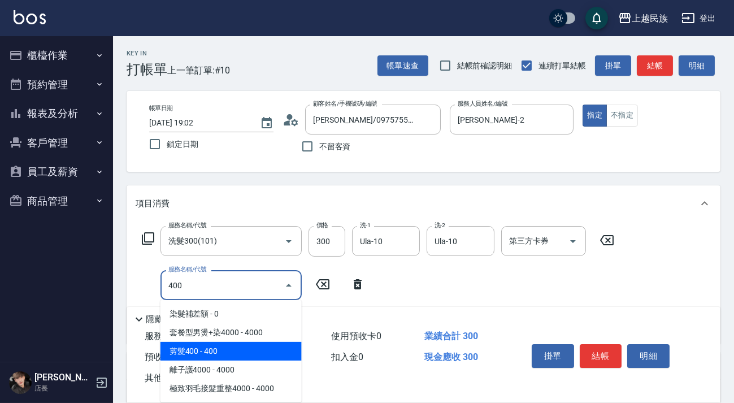
click at [262, 345] on span "剪髮400 - 400" at bounding box center [231, 351] width 141 height 19
type input "剪髮400(303)"
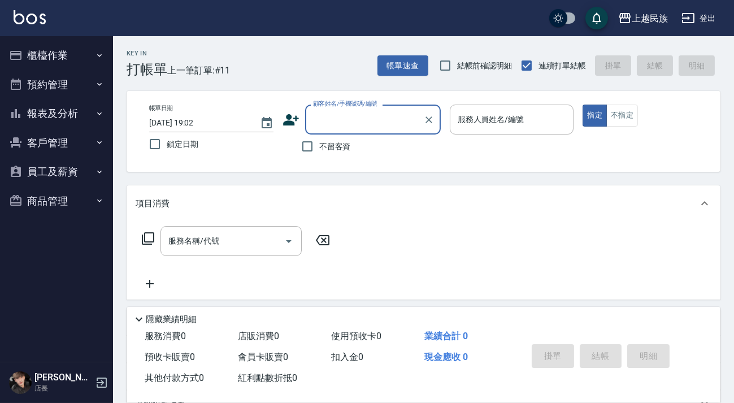
click at [86, 107] on button "報表及分析" at bounding box center [57, 113] width 104 height 29
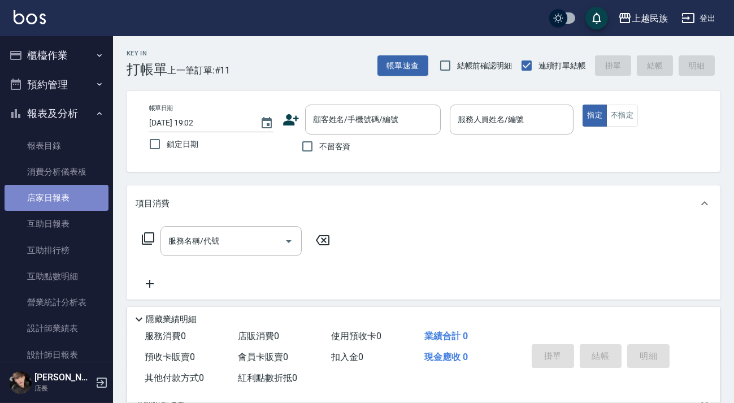
click at [75, 198] on link "店家日報表" at bounding box center [57, 198] width 104 height 26
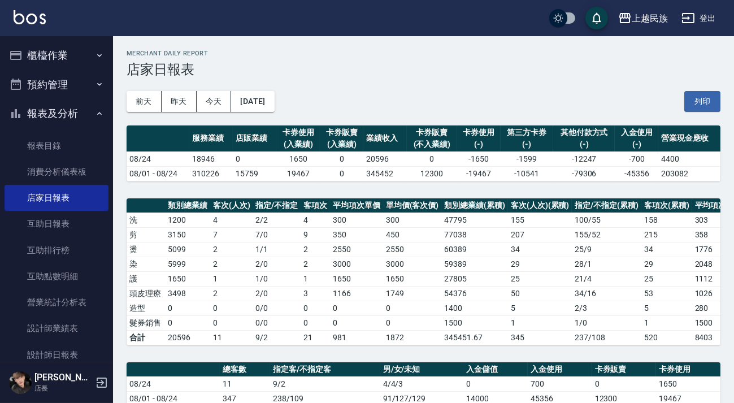
drag, startPoint x: 49, startPoint y: 23, endPoint x: 28, endPoint y: 20, distance: 20.5
click at [48, 23] on div "上越民族 登出" at bounding box center [367, 18] width 734 height 36
click at [28, 20] on img at bounding box center [30, 17] width 32 height 14
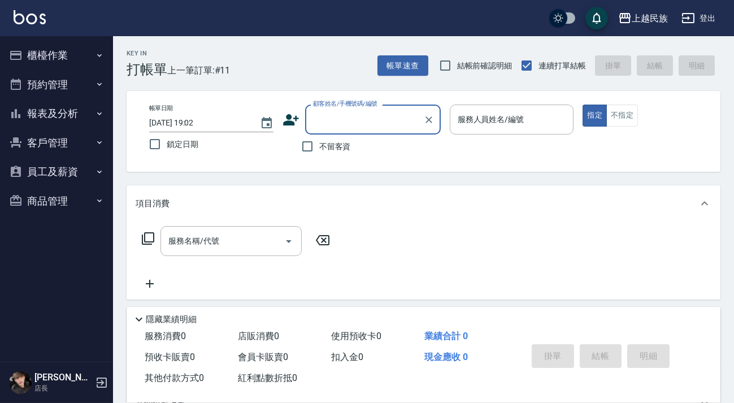
click at [345, 145] on span "不留客資" at bounding box center [335, 147] width 32 height 12
click at [319, 145] on input "不留客資" at bounding box center [308, 147] width 24 height 24
checkbox input "true"
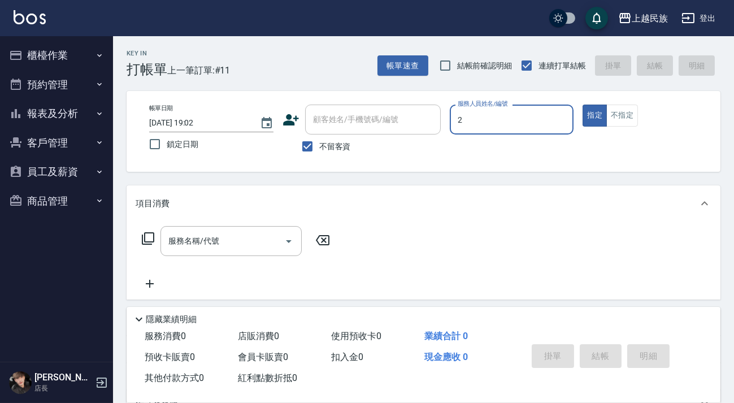
type input "[PERSON_NAME]-2"
type button "true"
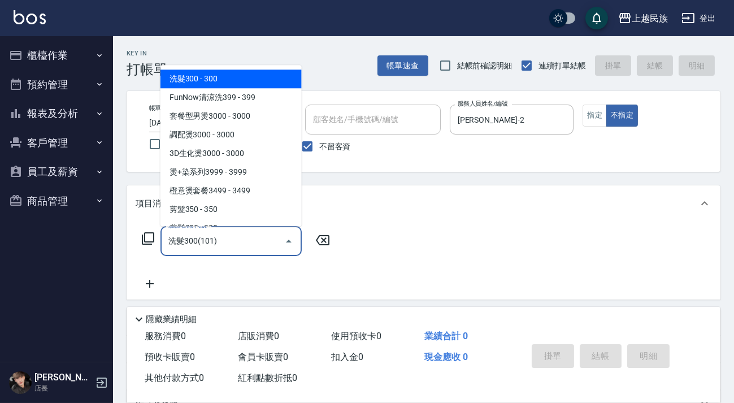
type input "洗髮300(101)"
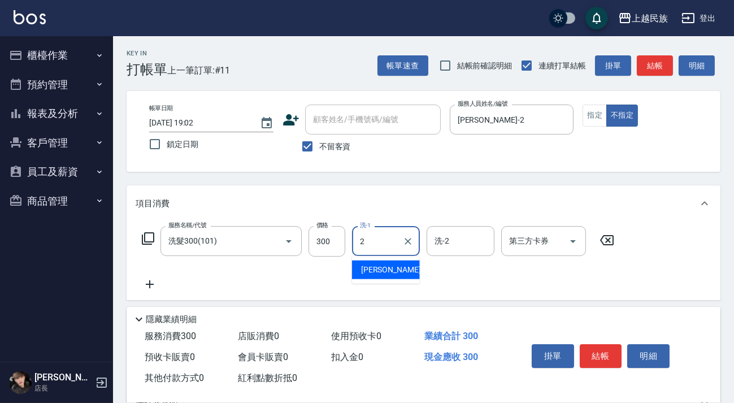
type input "[PERSON_NAME]-2"
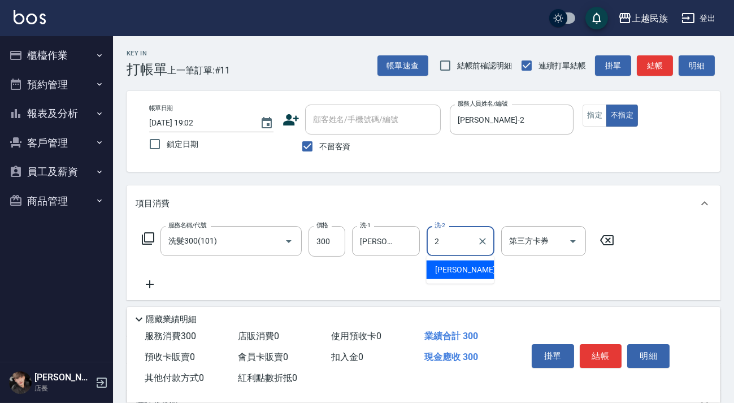
type input "[PERSON_NAME]-2"
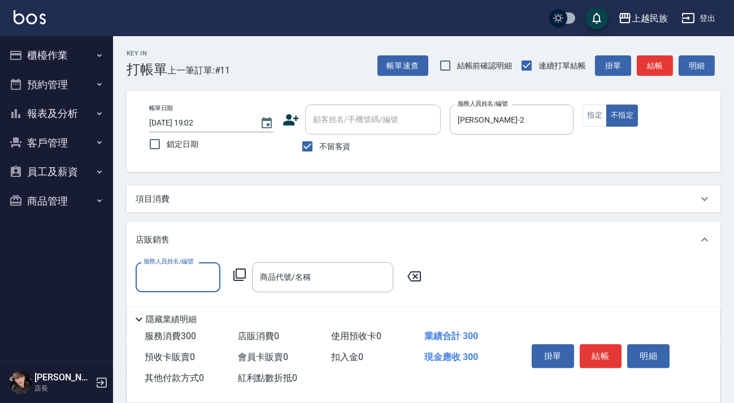
scroll to position [19, 0]
type input "[PERSON_NAME]-2"
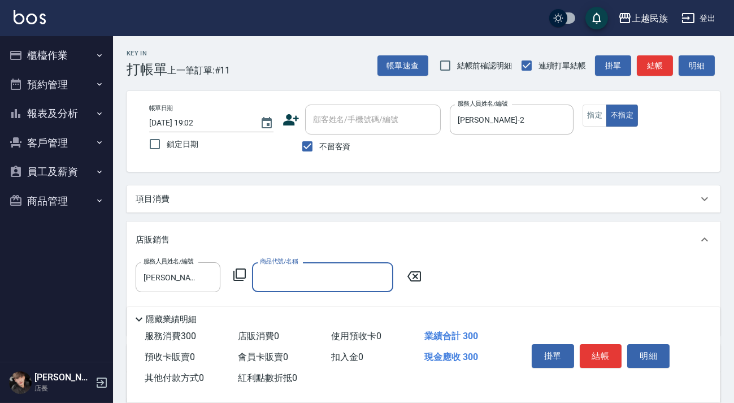
scroll to position [0, 0]
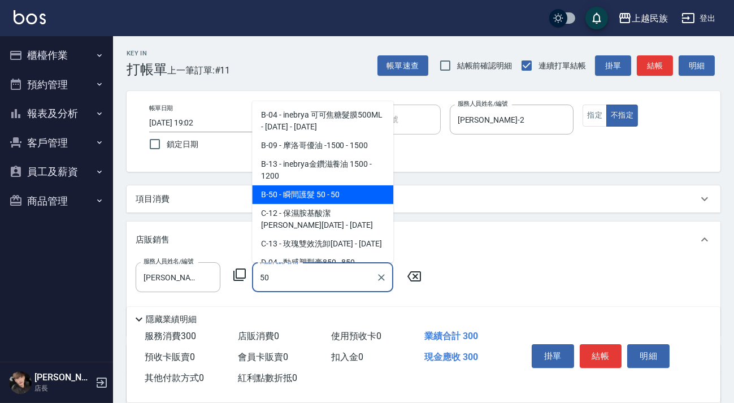
click at [345, 194] on span "B-50 - 瞬間護髮 50 - 50" at bounding box center [322, 194] width 141 height 19
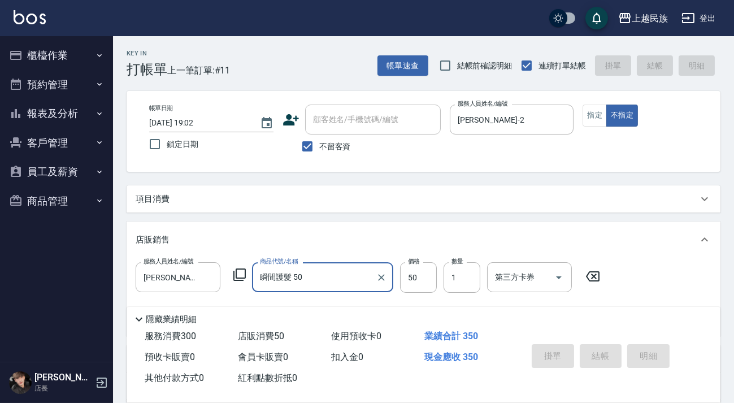
type input "瞬間護髮 50"
type input "[DATE] 19:03"
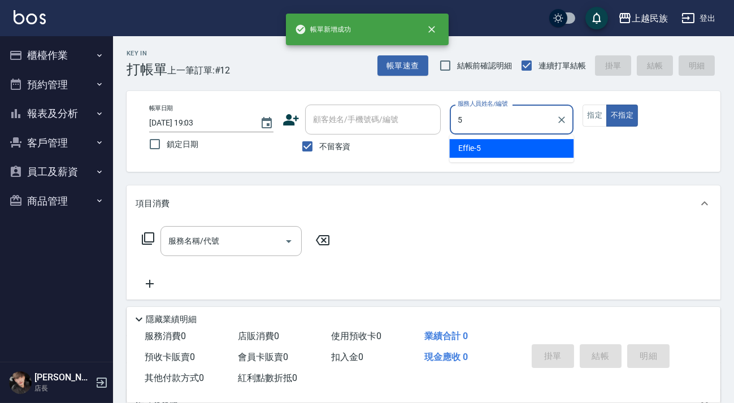
type input "Effie-5"
type button "false"
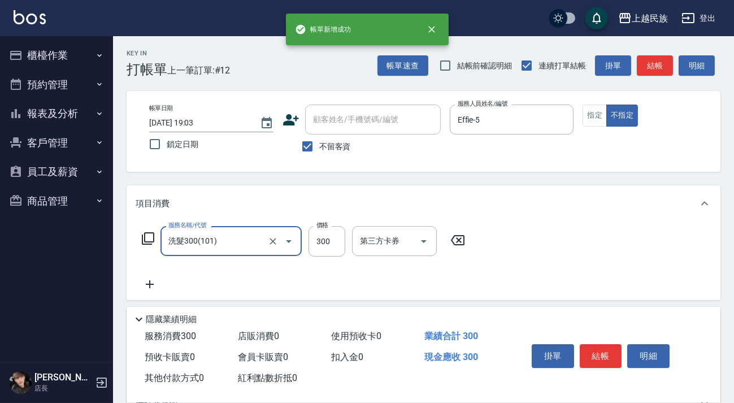
type input "洗髮300(101)"
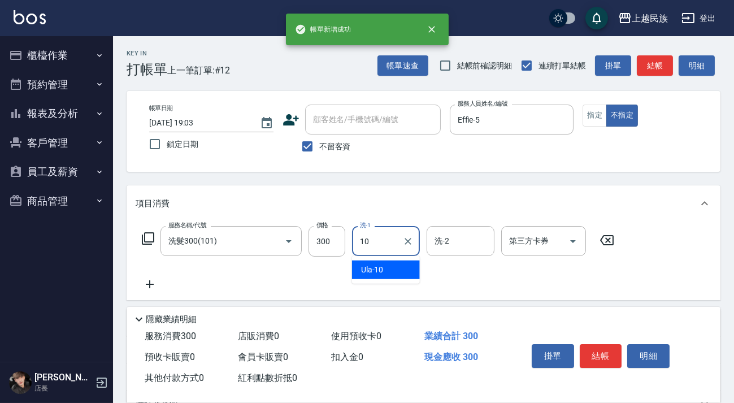
type input "Ula-10"
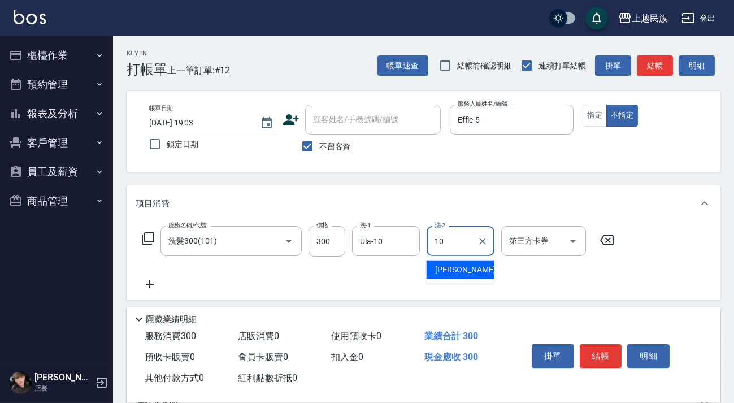
type input "Ula-10"
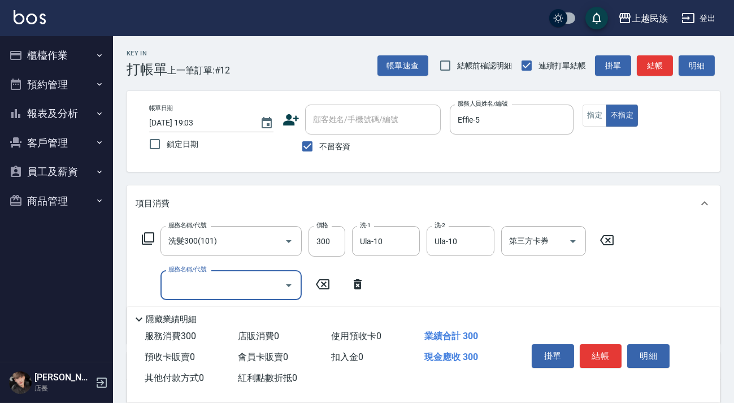
drag, startPoint x: 356, startPoint y: 278, endPoint x: 361, endPoint y: 258, distance: 20.3
click at [356, 278] on icon at bounding box center [358, 285] width 28 height 14
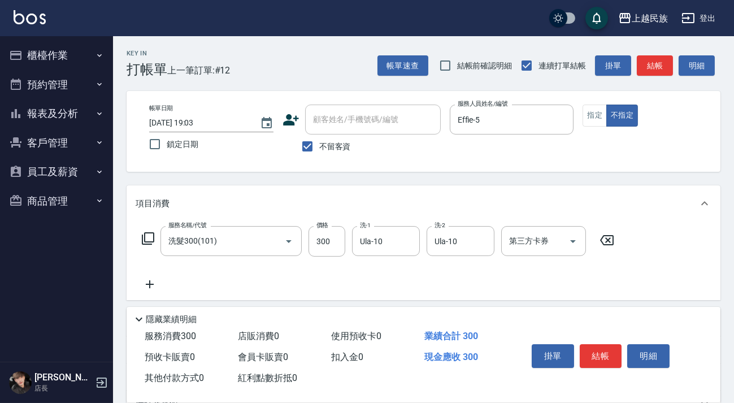
scroll to position [121, 0]
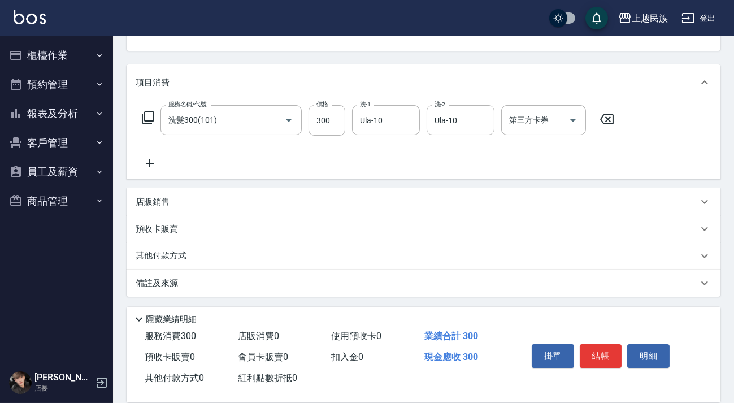
click at [263, 202] on div "店販銷售" at bounding box center [417, 202] width 563 height 12
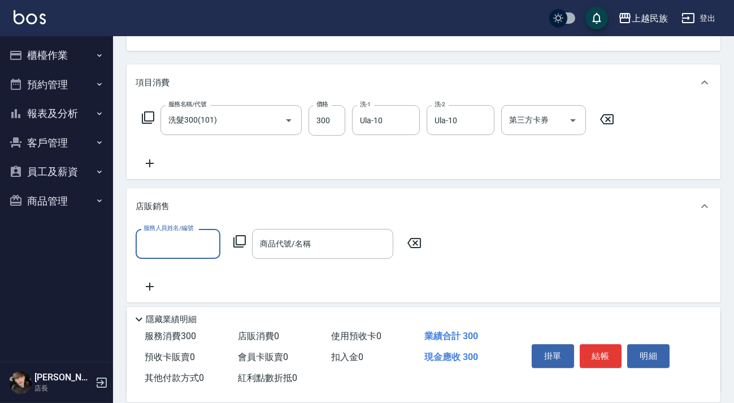
scroll to position [0, 0]
type input "Ula-10"
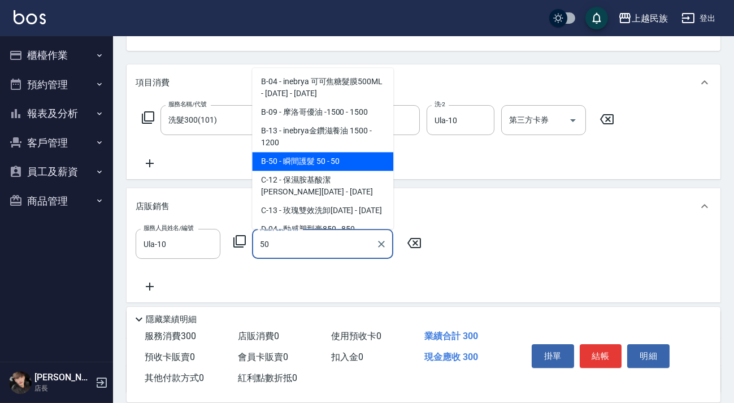
click at [302, 159] on span "B-50 - 瞬間護髮 50 - 50" at bounding box center [322, 161] width 141 height 19
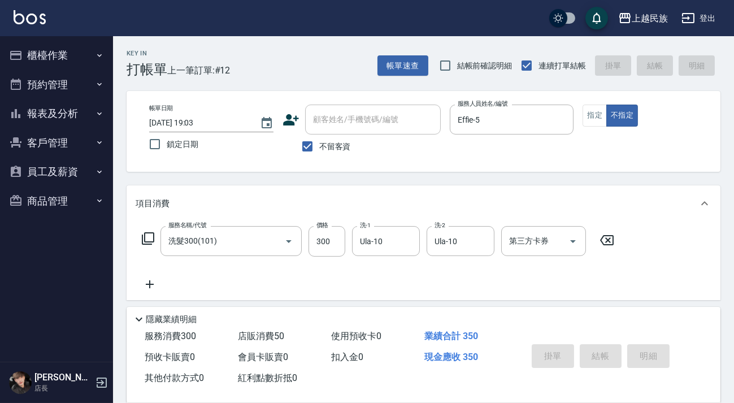
type input "瞬間護髮 50"
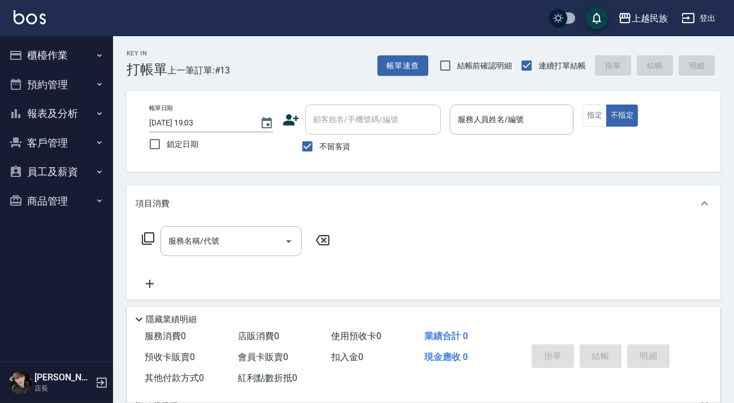
click at [28, 22] on img at bounding box center [30, 17] width 32 height 14
click at [36, 16] on img at bounding box center [30, 17] width 32 height 14
drag, startPoint x: 89, startPoint y: 107, endPoint x: 90, endPoint y: 64, distance: 43.0
click at [89, 107] on button "報表及分析" at bounding box center [57, 113] width 104 height 29
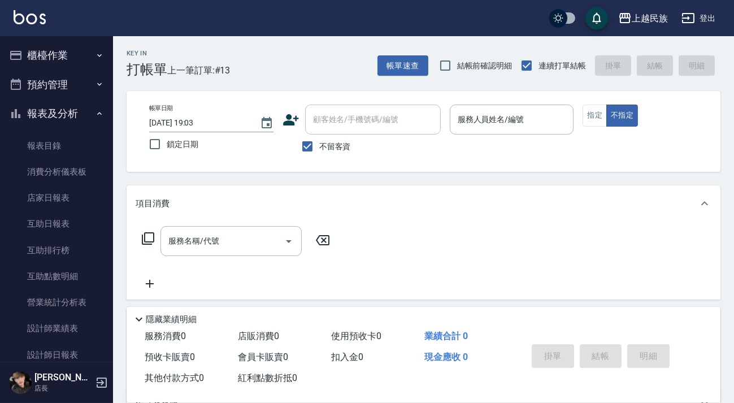
click at [362, 87] on div "Key In 打帳單 上一筆訂單:#13 帳單速查 結帳前確認明細 連續打單結帳 掛單 結帳 明細 帳單日期 [DATE] 19:03 鎖定日期 顧客姓名/手…" at bounding box center [423, 279] width 621 height 487
click at [388, 72] on button "帳單速查" at bounding box center [403, 65] width 51 height 21
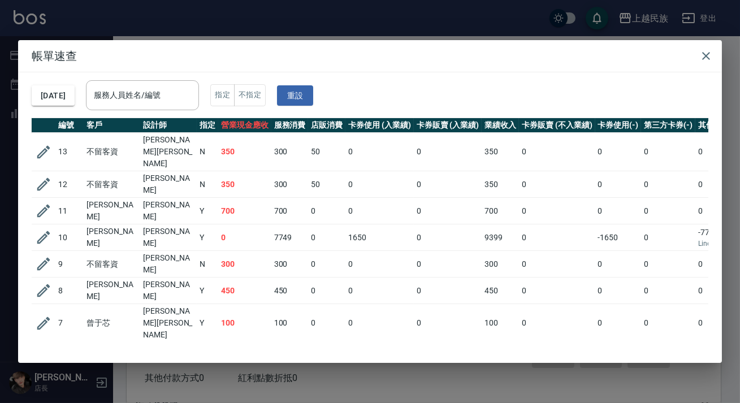
click at [98, 101] on div "[DATE] 服務人員姓名/編號 服務人員姓名/編號 指定 不指定 重設" at bounding box center [370, 95] width 677 height 46
click at [75, 99] on button "[DATE]" at bounding box center [53, 95] width 43 height 21
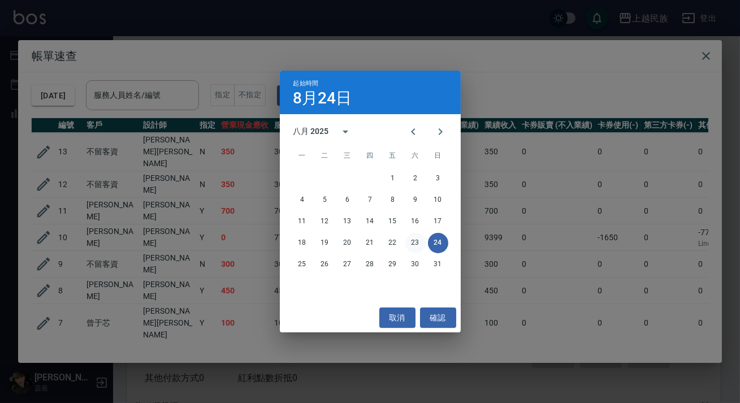
click at [413, 245] on button "23" at bounding box center [415, 243] width 20 height 20
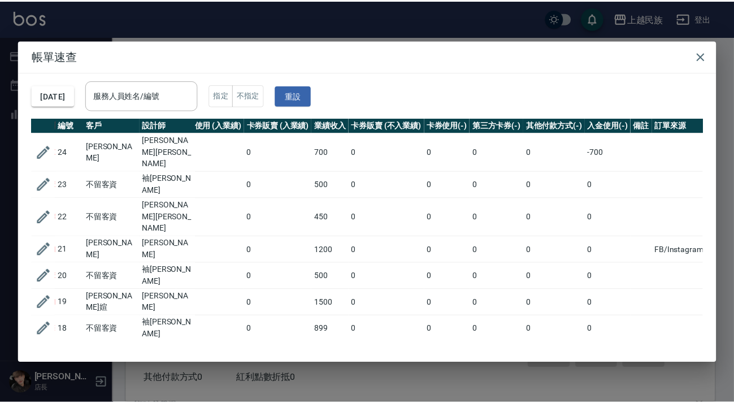
scroll to position [51, 168]
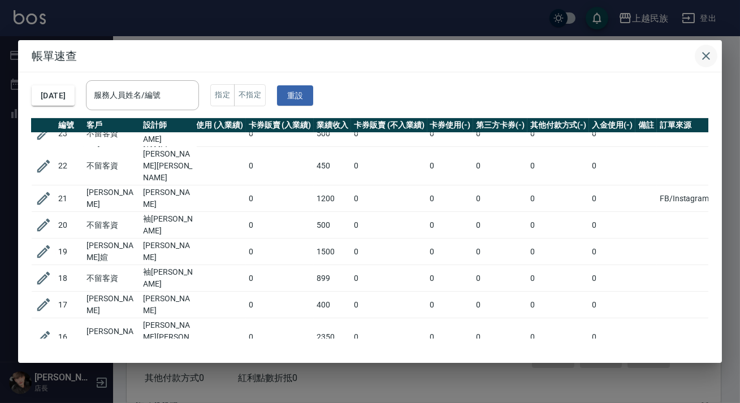
click at [704, 59] on icon "button" at bounding box center [706, 56] width 14 height 14
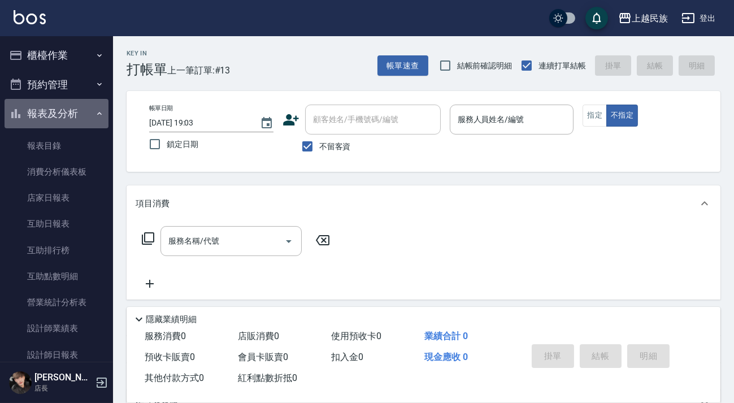
click at [57, 99] on button "報表及分析" at bounding box center [57, 113] width 104 height 29
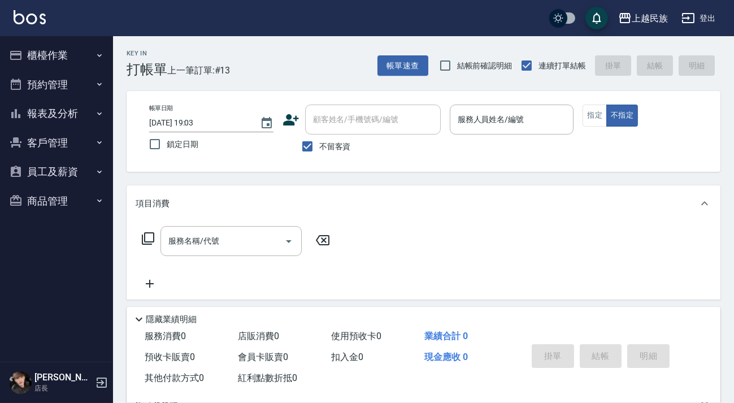
click at [66, 110] on button "報表及分析" at bounding box center [57, 113] width 104 height 29
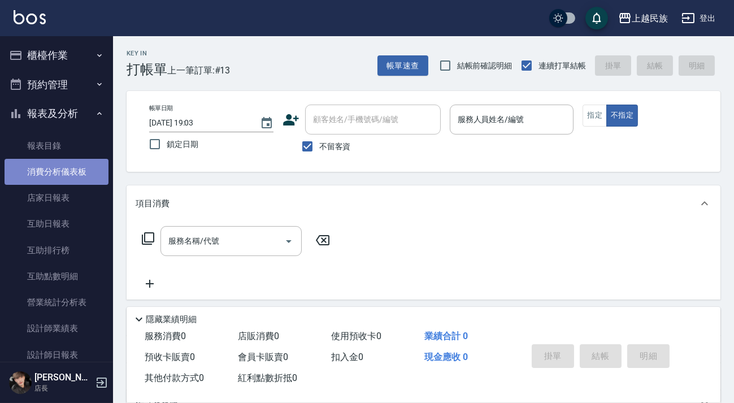
click at [73, 176] on link "消費分析儀表板" at bounding box center [57, 172] width 104 height 26
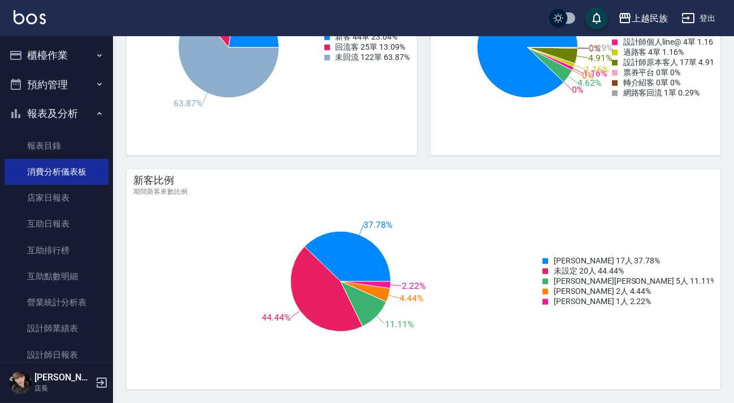
scroll to position [1243, 0]
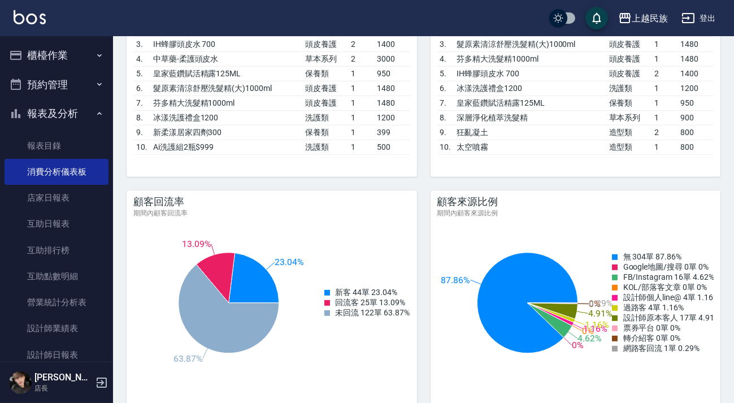
click at [34, 26] on div "上越民族 登出" at bounding box center [367, 18] width 734 height 36
click at [38, 16] on img at bounding box center [30, 17] width 32 height 14
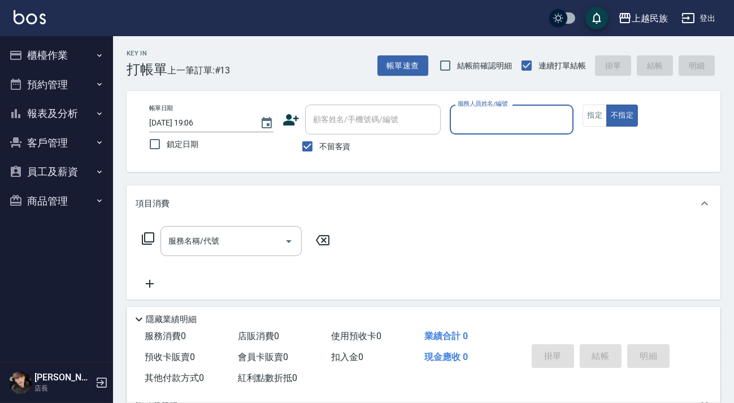
click at [41, 118] on button "報表及分析" at bounding box center [57, 113] width 104 height 29
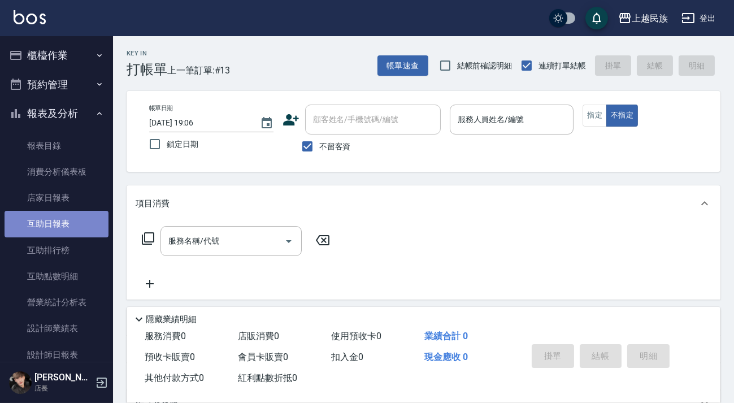
click at [67, 218] on link "互助日報表" at bounding box center [57, 224] width 104 height 26
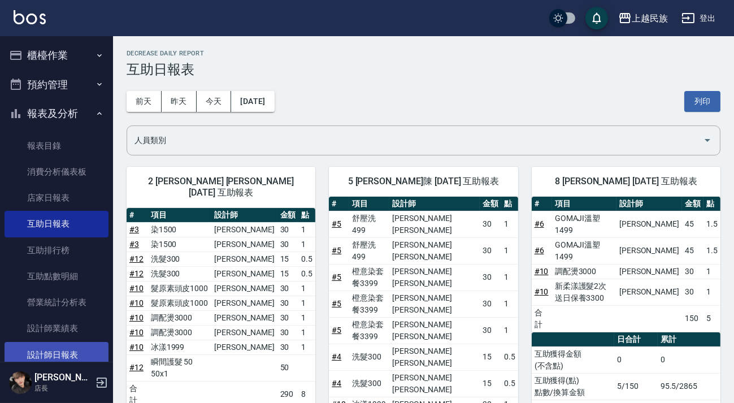
click at [81, 351] on link "設計師日報表" at bounding box center [57, 355] width 104 height 26
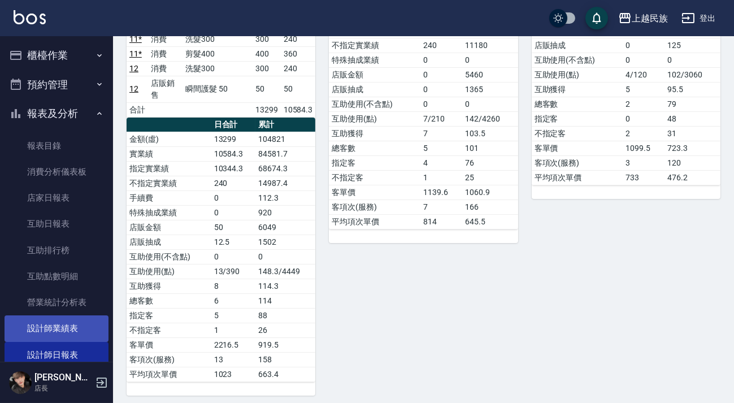
scroll to position [51, 0]
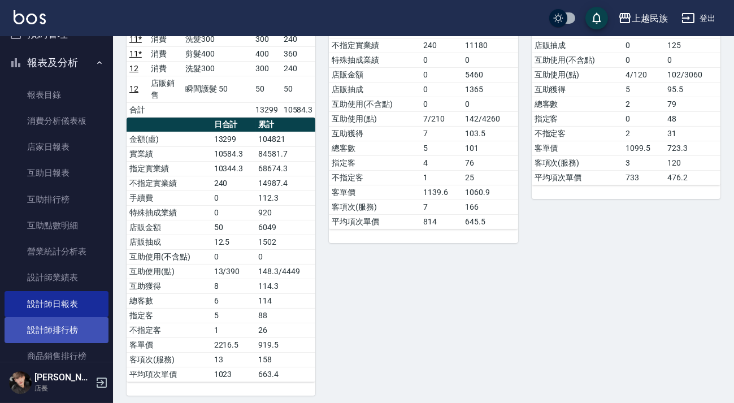
click at [77, 331] on link "設計師排行榜" at bounding box center [57, 330] width 104 height 26
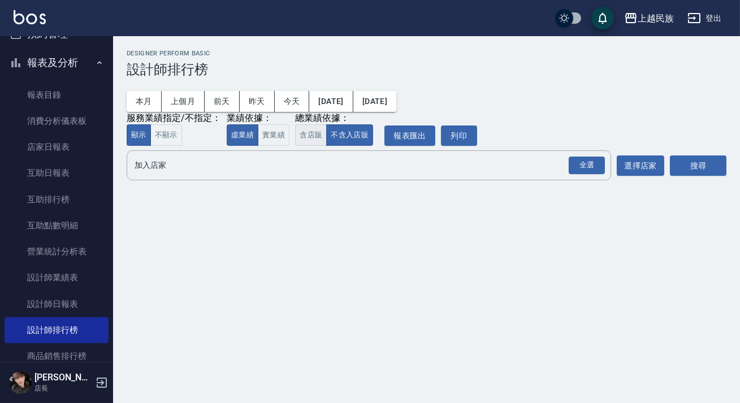
click at [314, 139] on button "含店販" at bounding box center [311, 135] width 32 height 22
click at [596, 170] on div "全選" at bounding box center [587, 166] width 36 height 18
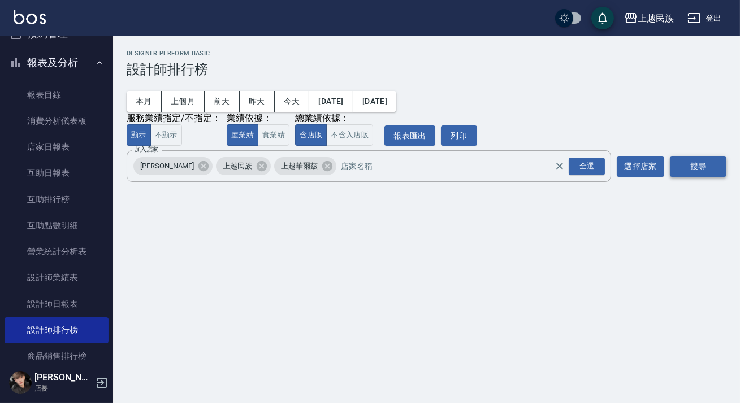
click at [695, 171] on button "搜尋" at bounding box center [698, 166] width 57 height 21
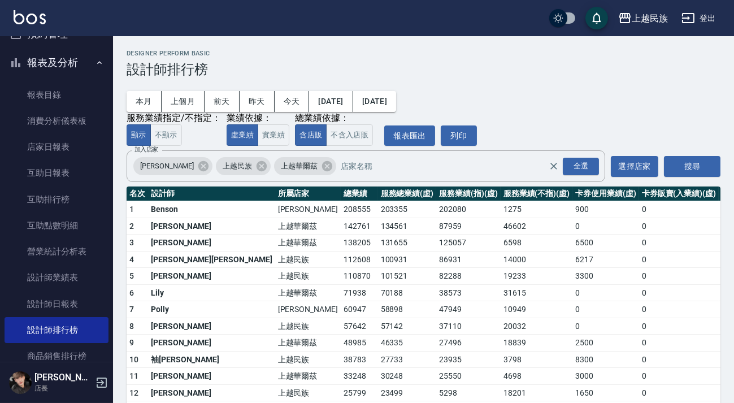
scroll to position [51, 0]
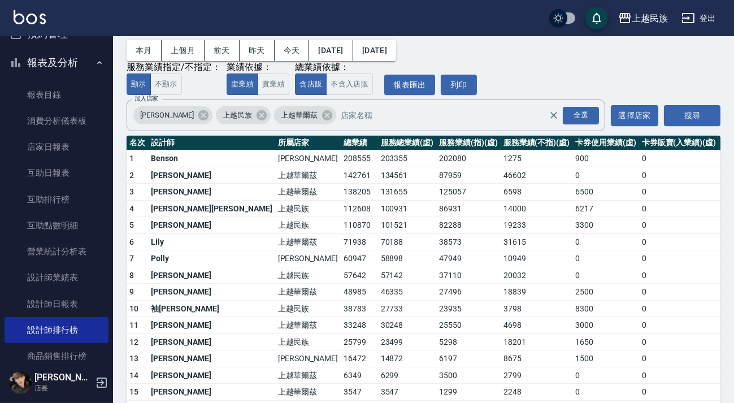
click at [42, 23] on img at bounding box center [30, 17] width 32 height 14
